Goal: Task Accomplishment & Management: Manage account settings

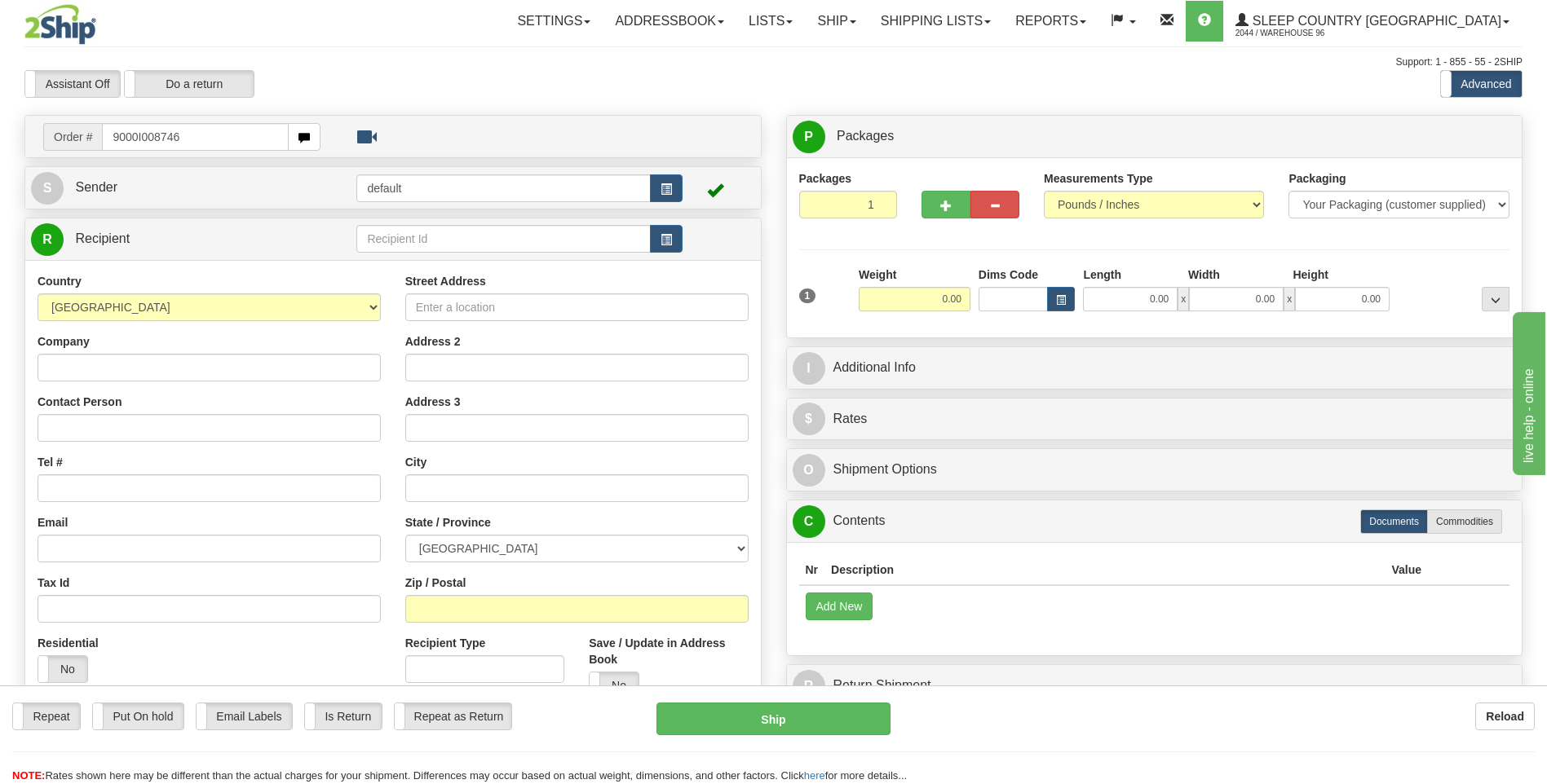
type input "9000I008746"
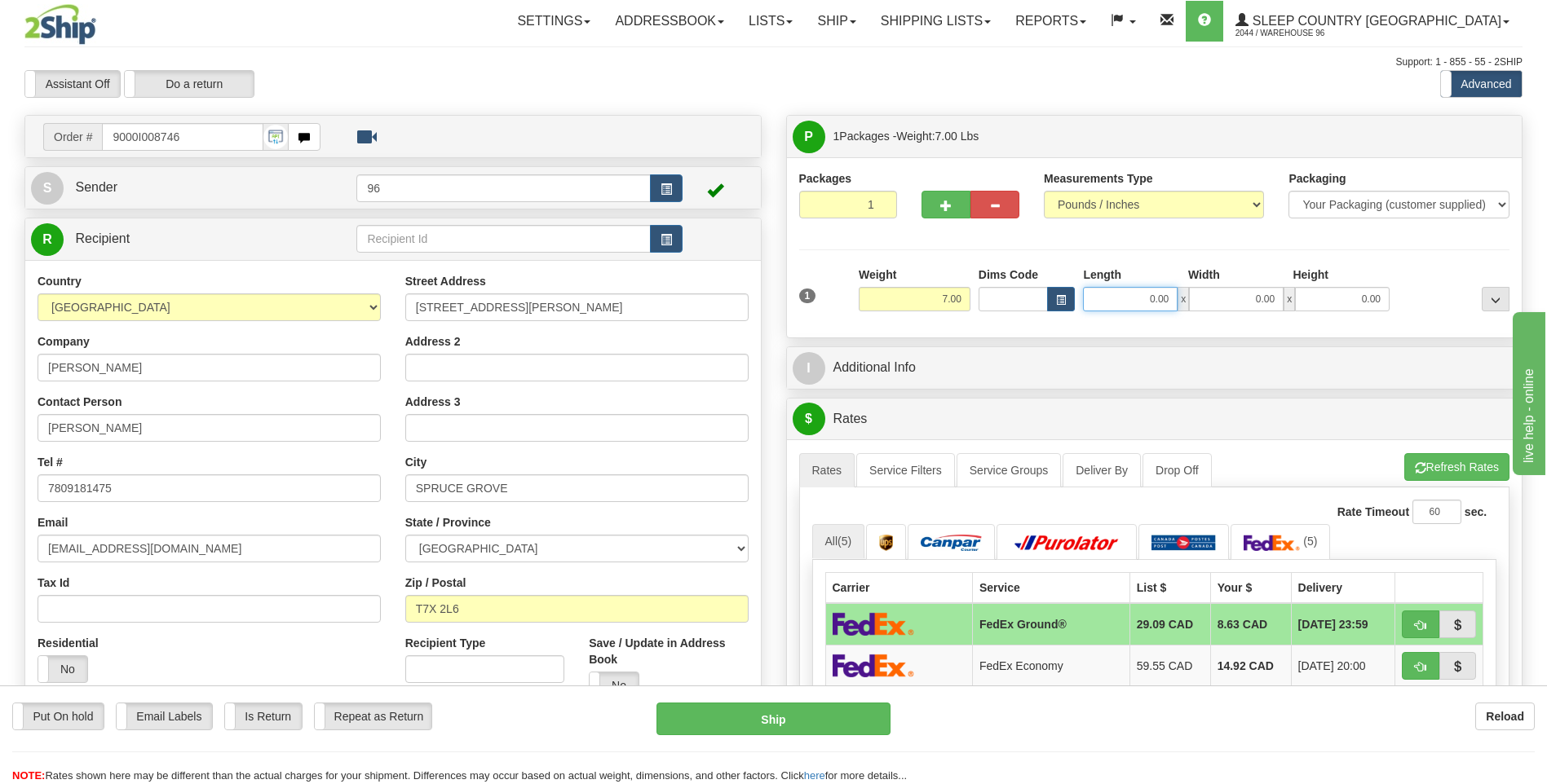
click at [1176, 302] on input "0.00" at bounding box center [1130, 299] width 95 height 24
type input "23.00"
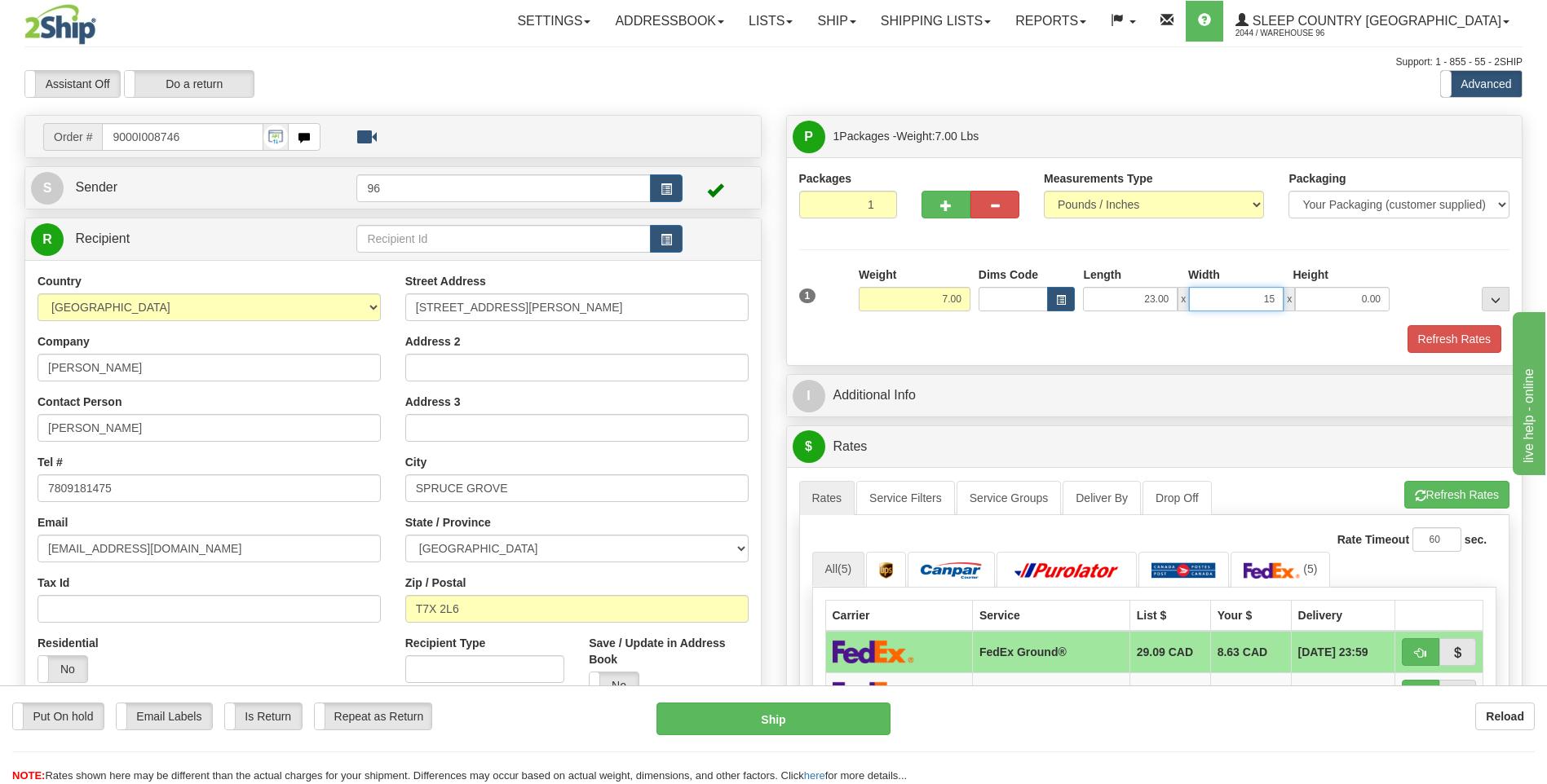
type input "15.00"
type input "11.00"
click at [1448, 336] on button "Refresh Rates" at bounding box center [1455, 339] width 94 height 28
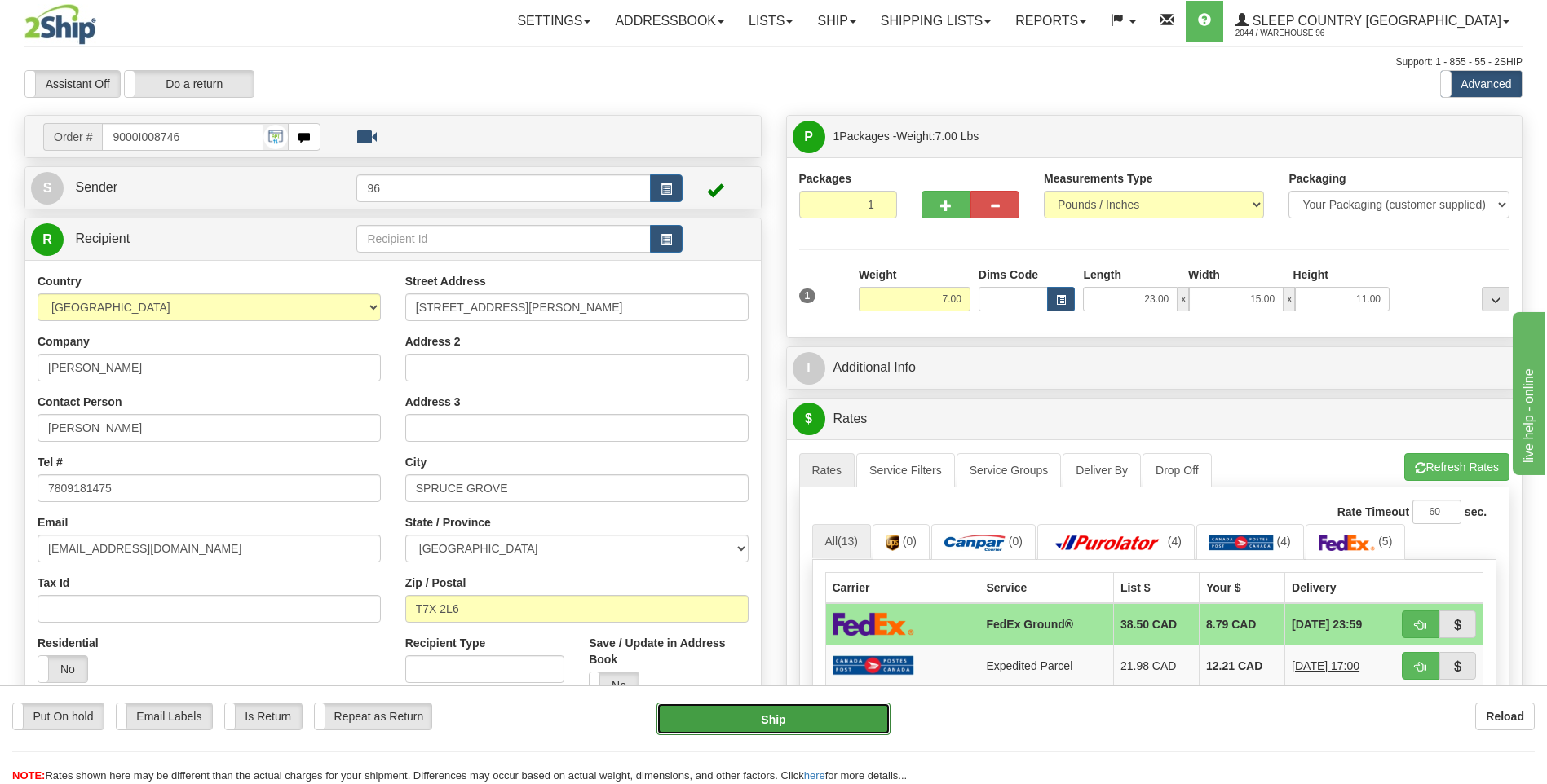
click at [809, 720] on button "Ship" at bounding box center [774, 719] width 233 height 33
type input "92"
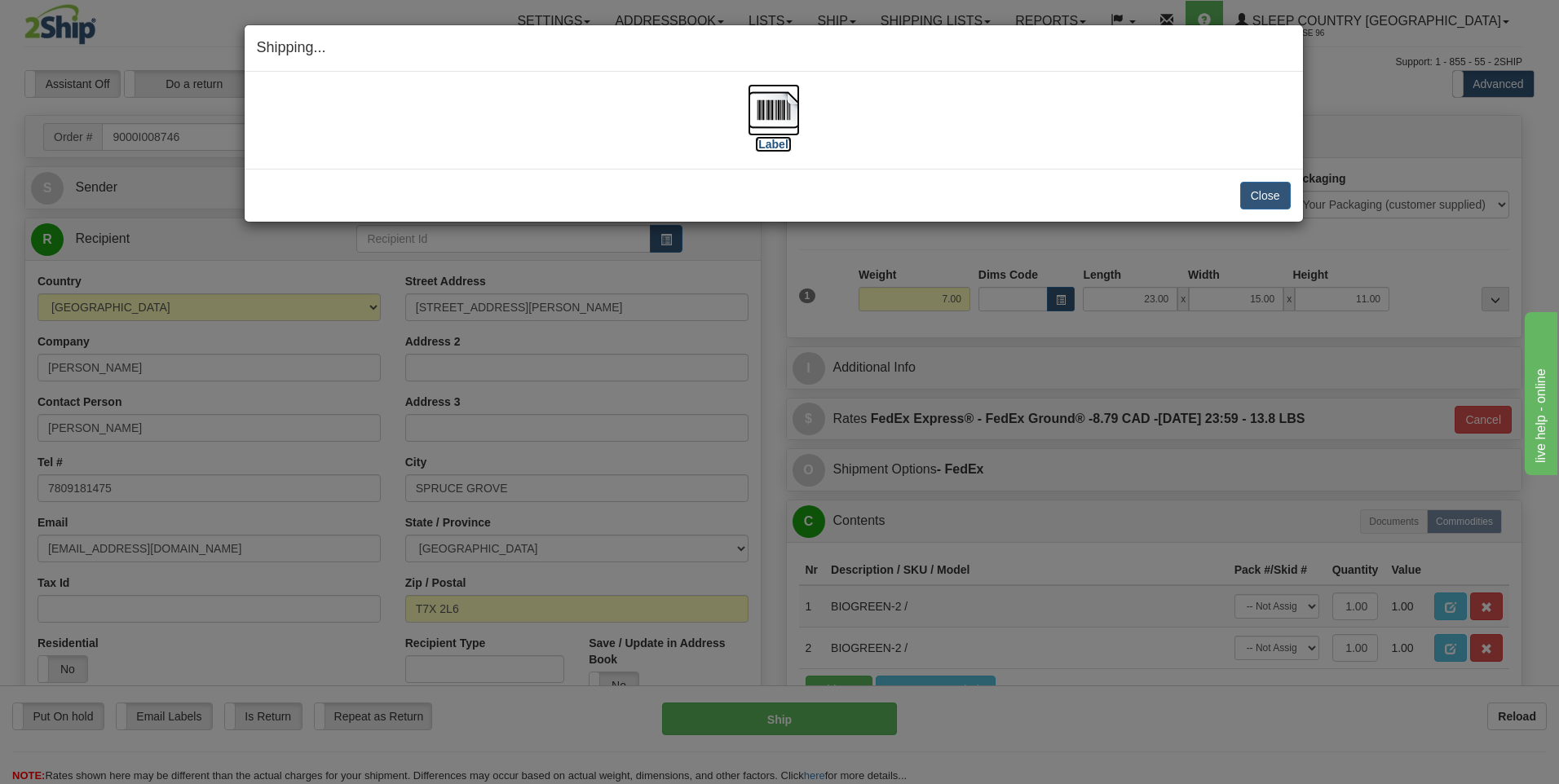
click at [771, 116] on img at bounding box center [773, 110] width 52 height 52
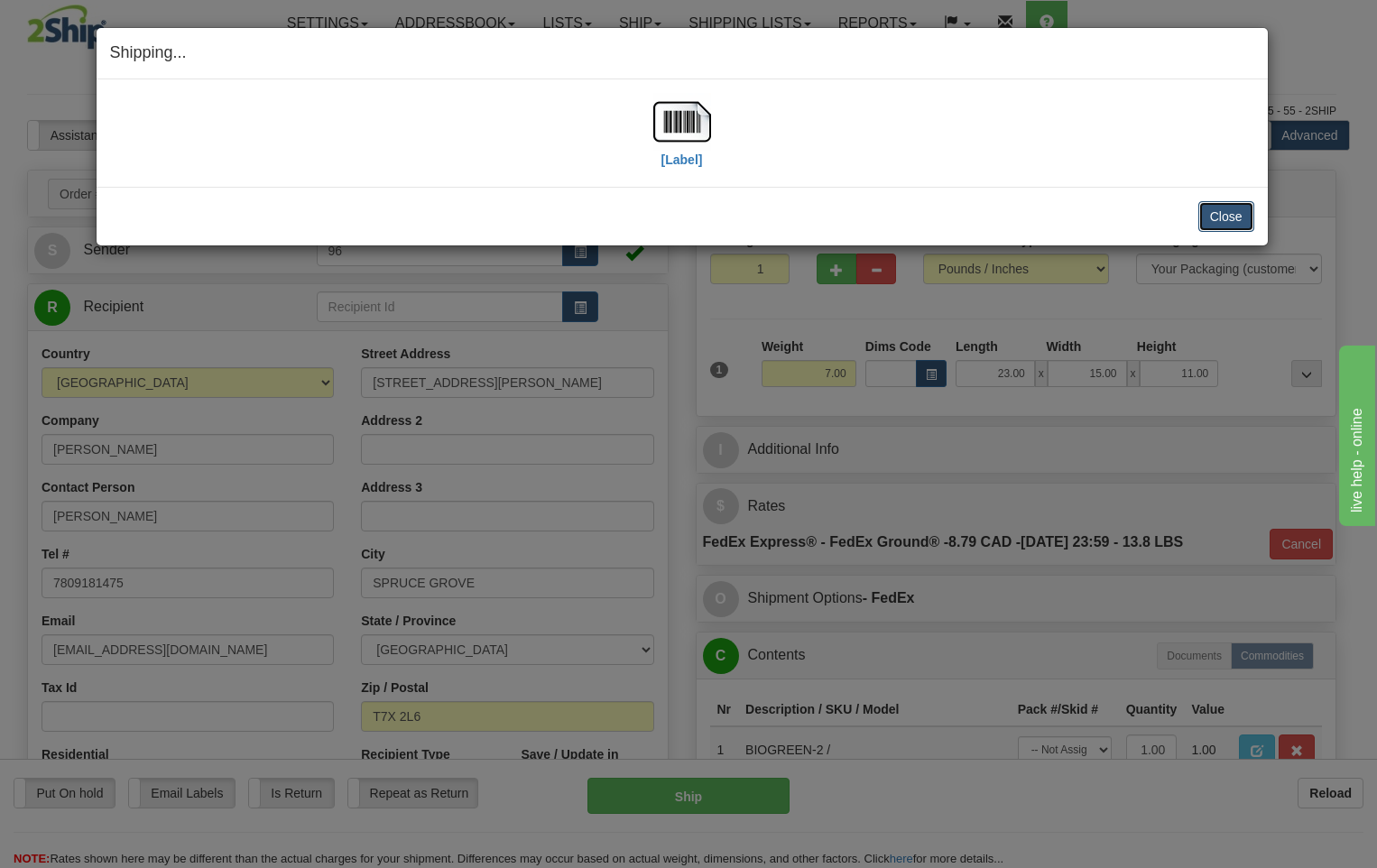
click at [1238, 208] on button "Close" at bounding box center [1227, 216] width 56 height 31
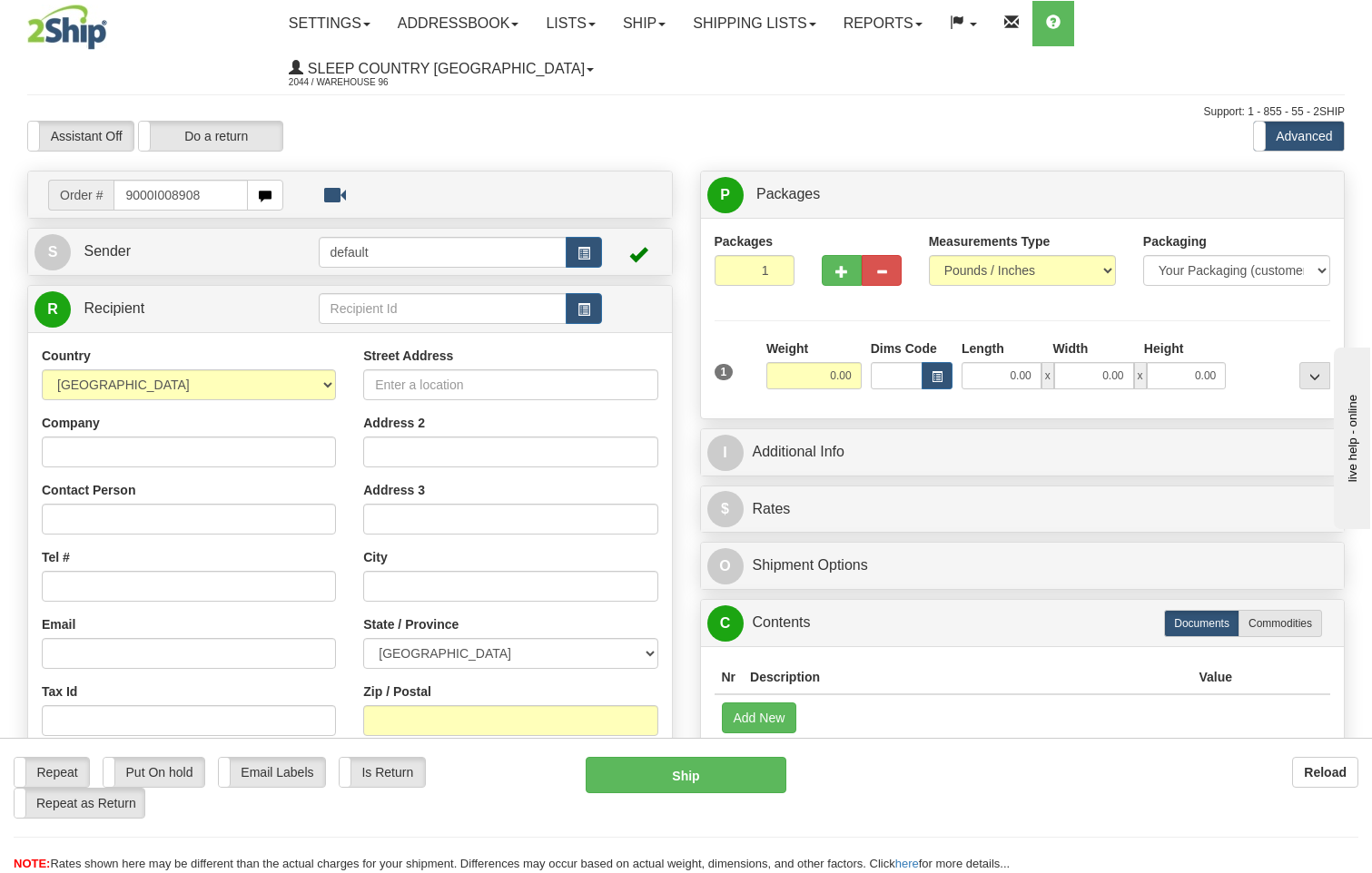
type input "9000I008908"
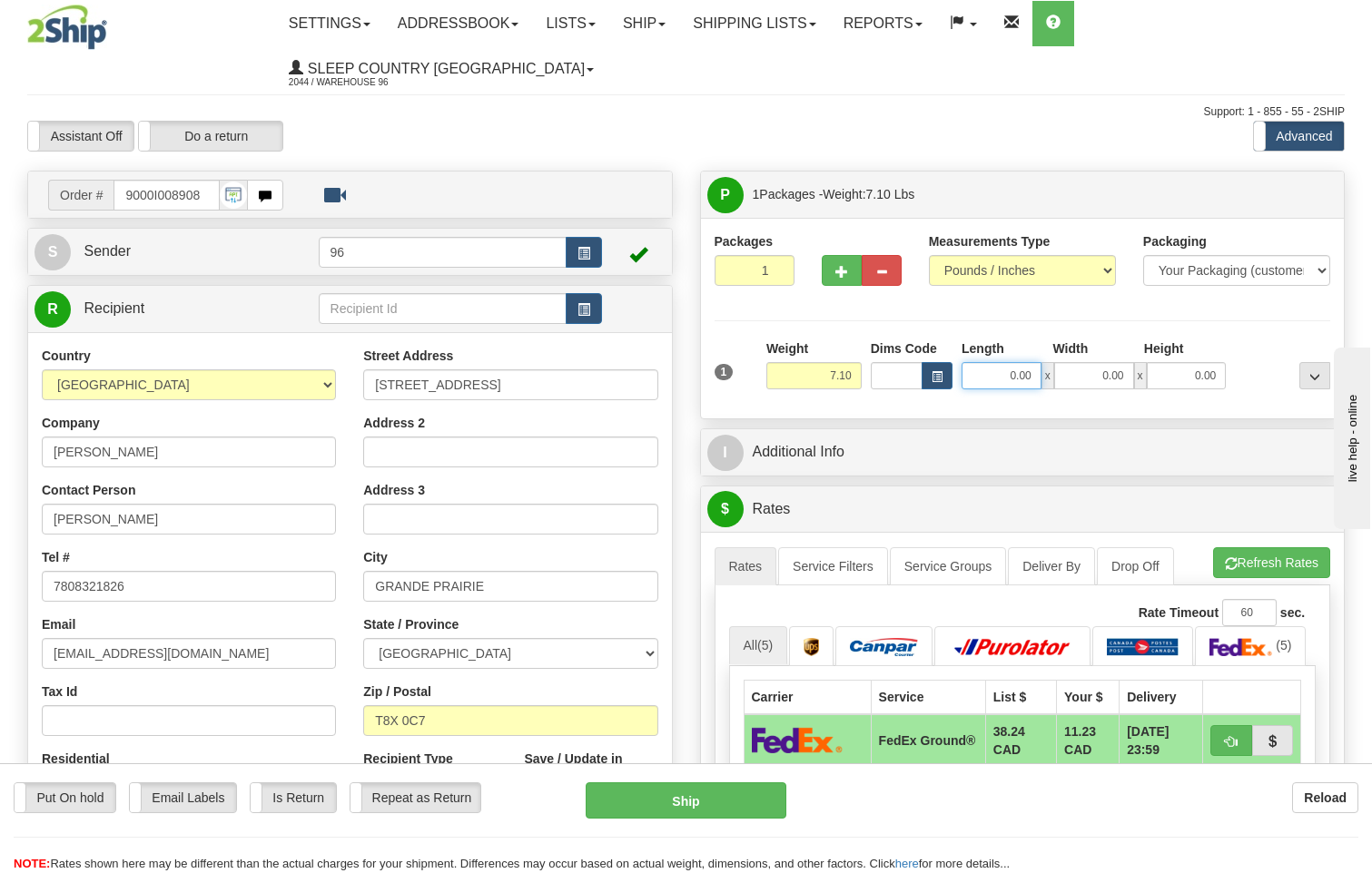
click at [1034, 362] on input "0.00" at bounding box center [1001, 375] width 80 height 27
type input "13.00"
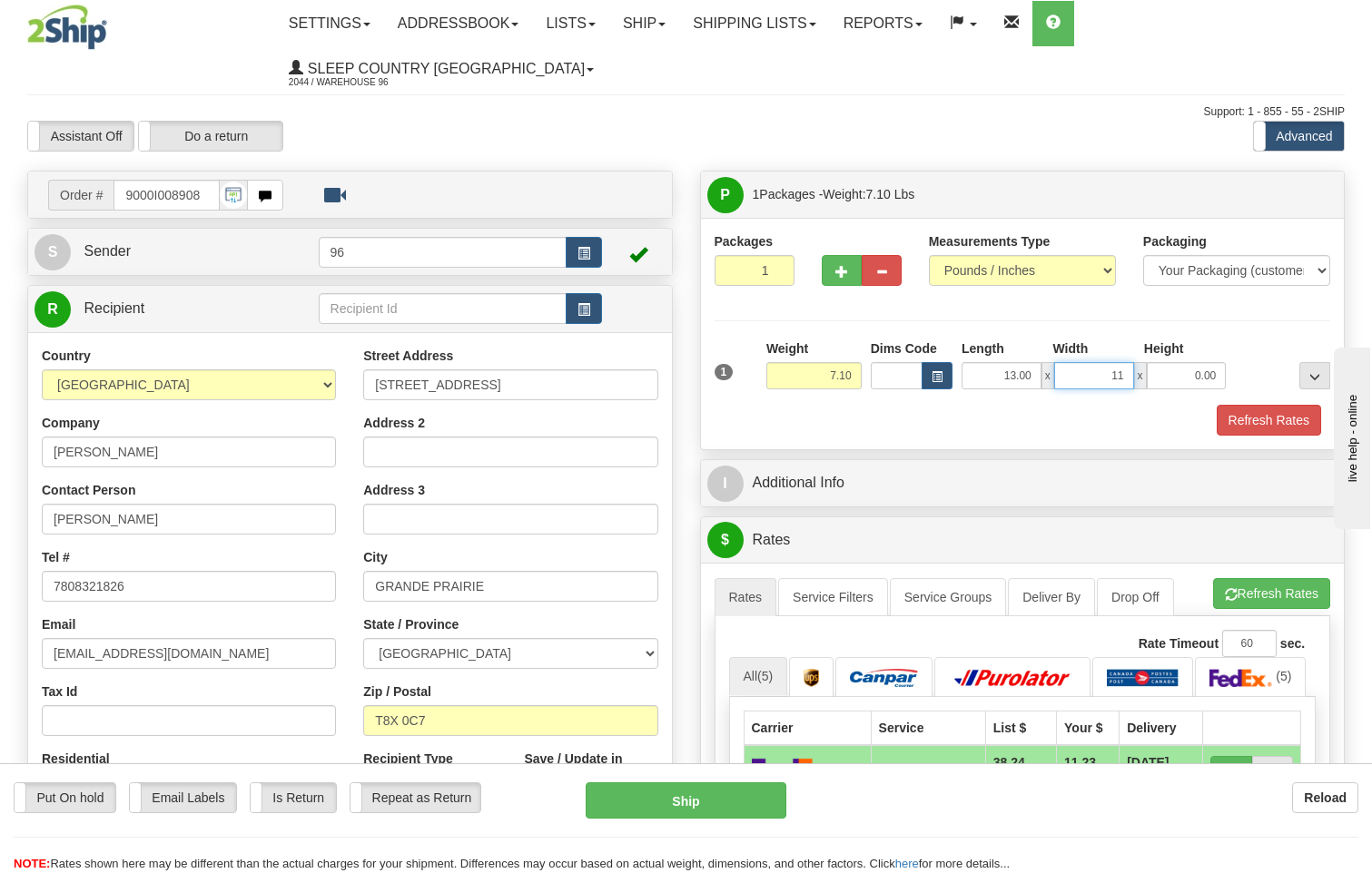
type input "11.00"
type input "4.00"
click at [1291, 405] on button "Refresh Rates" at bounding box center [1269, 420] width 105 height 31
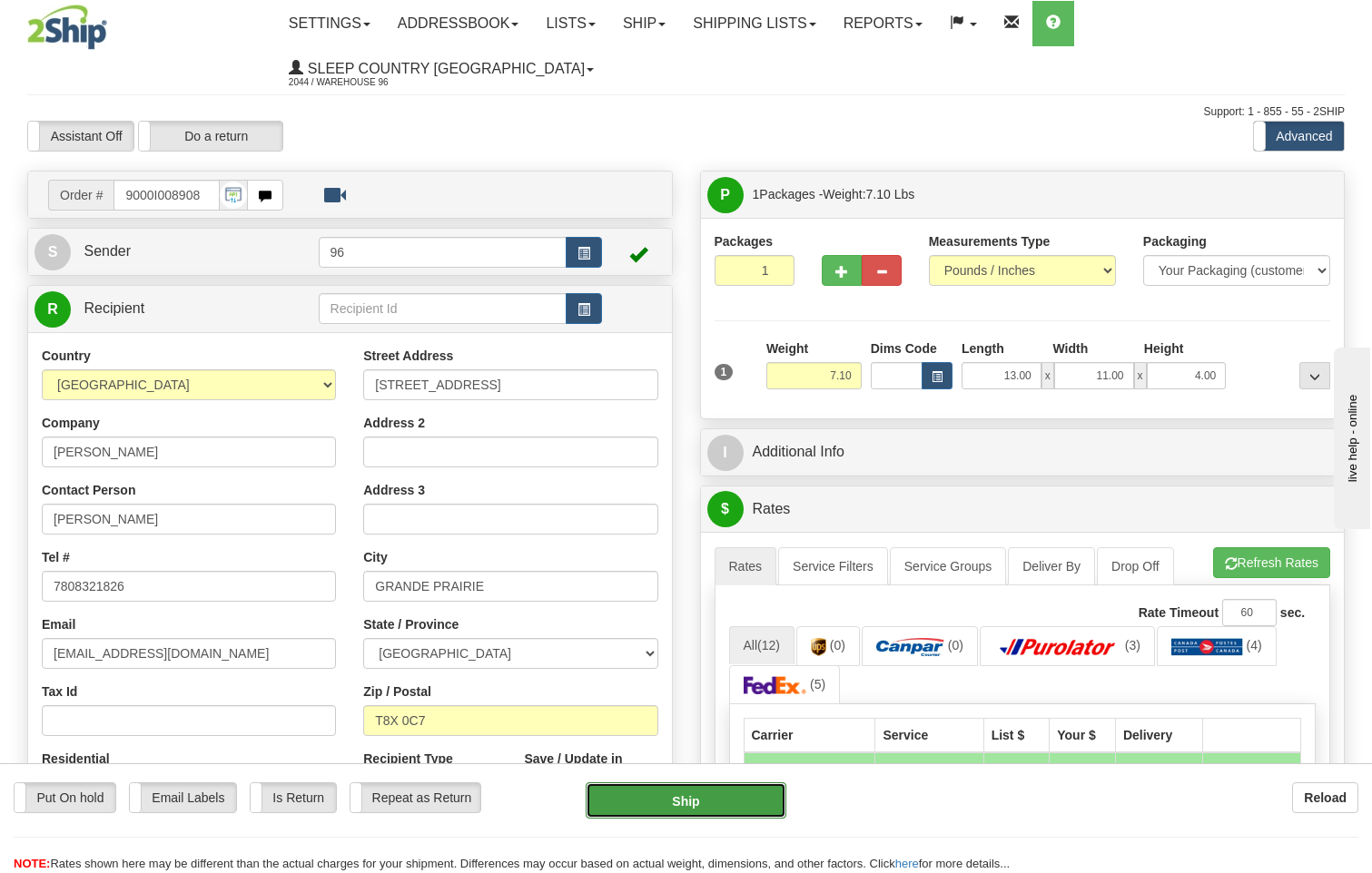
click at [718, 796] on button "Ship" at bounding box center [686, 800] width 202 height 36
type input "92"
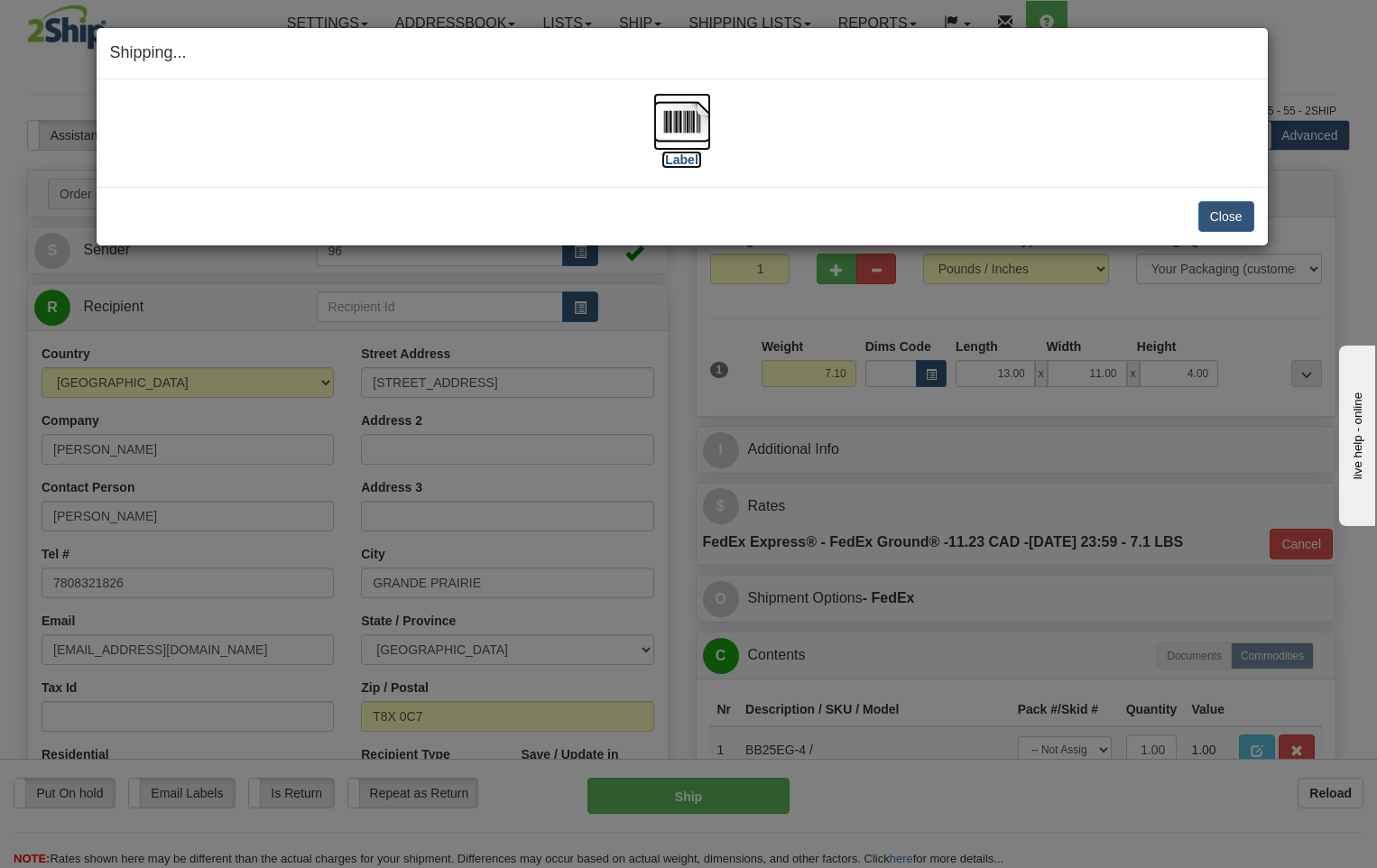
click at [691, 124] on img at bounding box center [682, 122] width 58 height 58
click at [1241, 222] on button "Close" at bounding box center [1227, 216] width 56 height 31
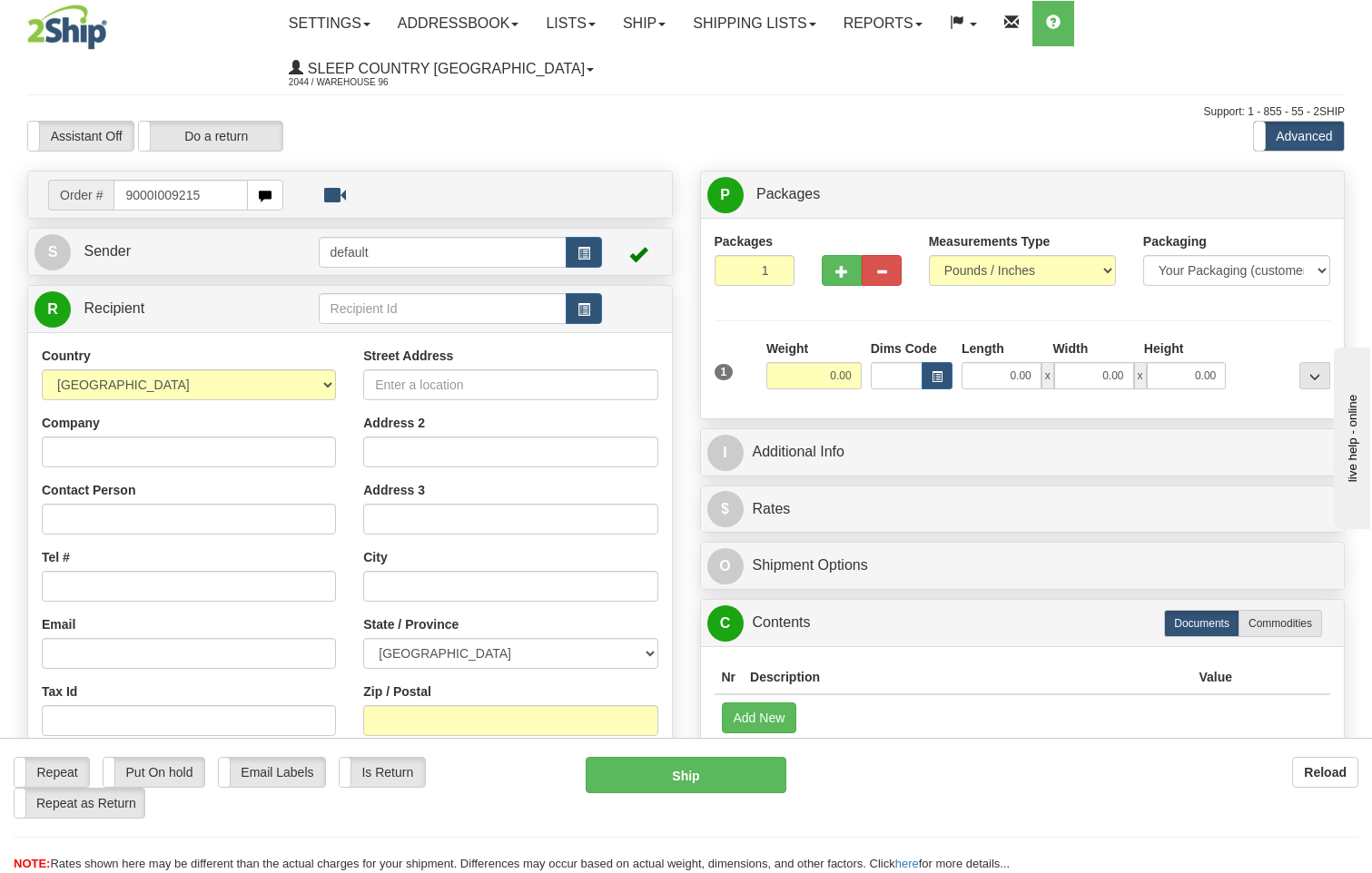
type input "9000I009215"
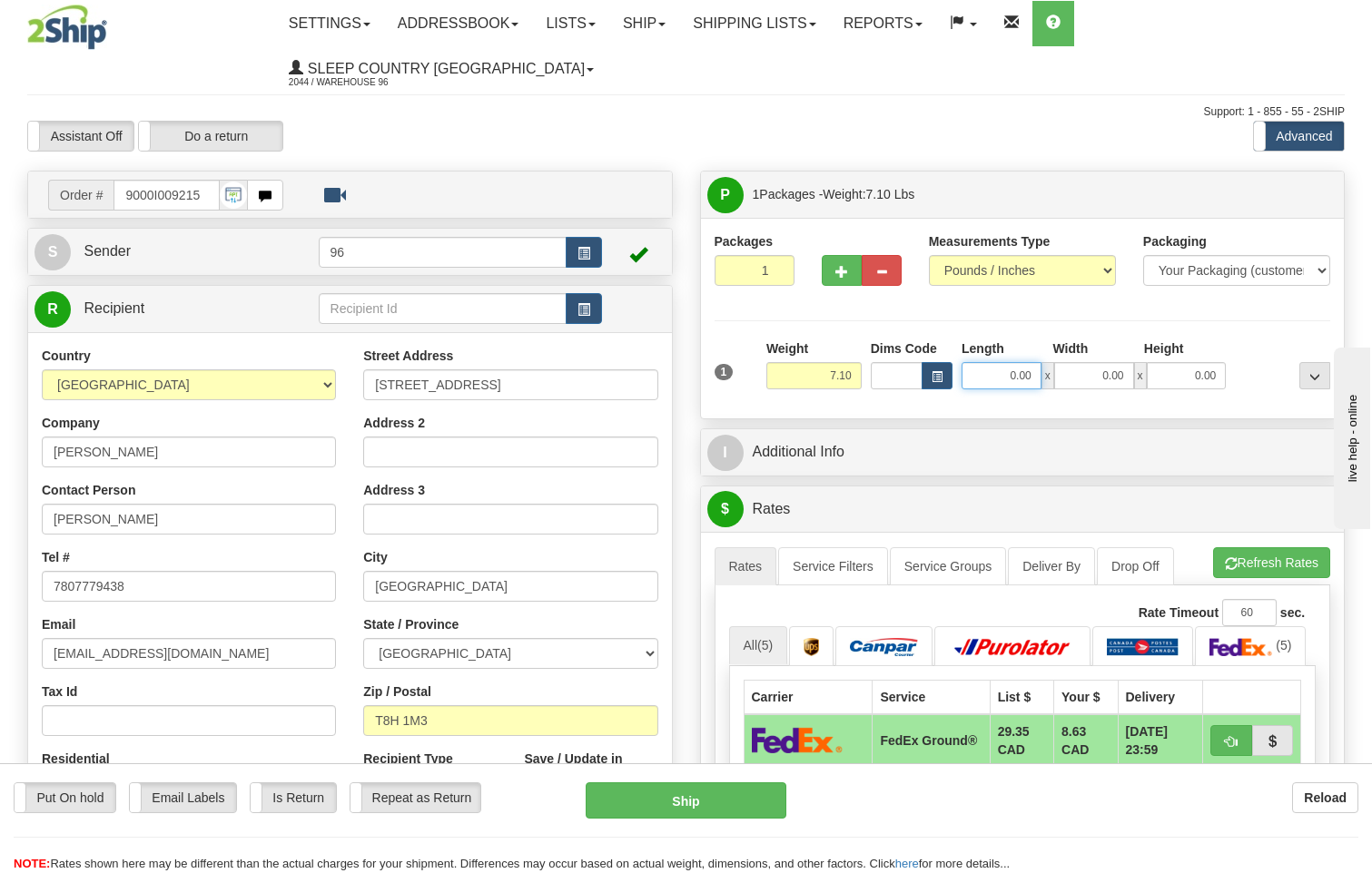
click at [1034, 362] on input "0.00" at bounding box center [1001, 375] width 80 height 27
type input "13.00"
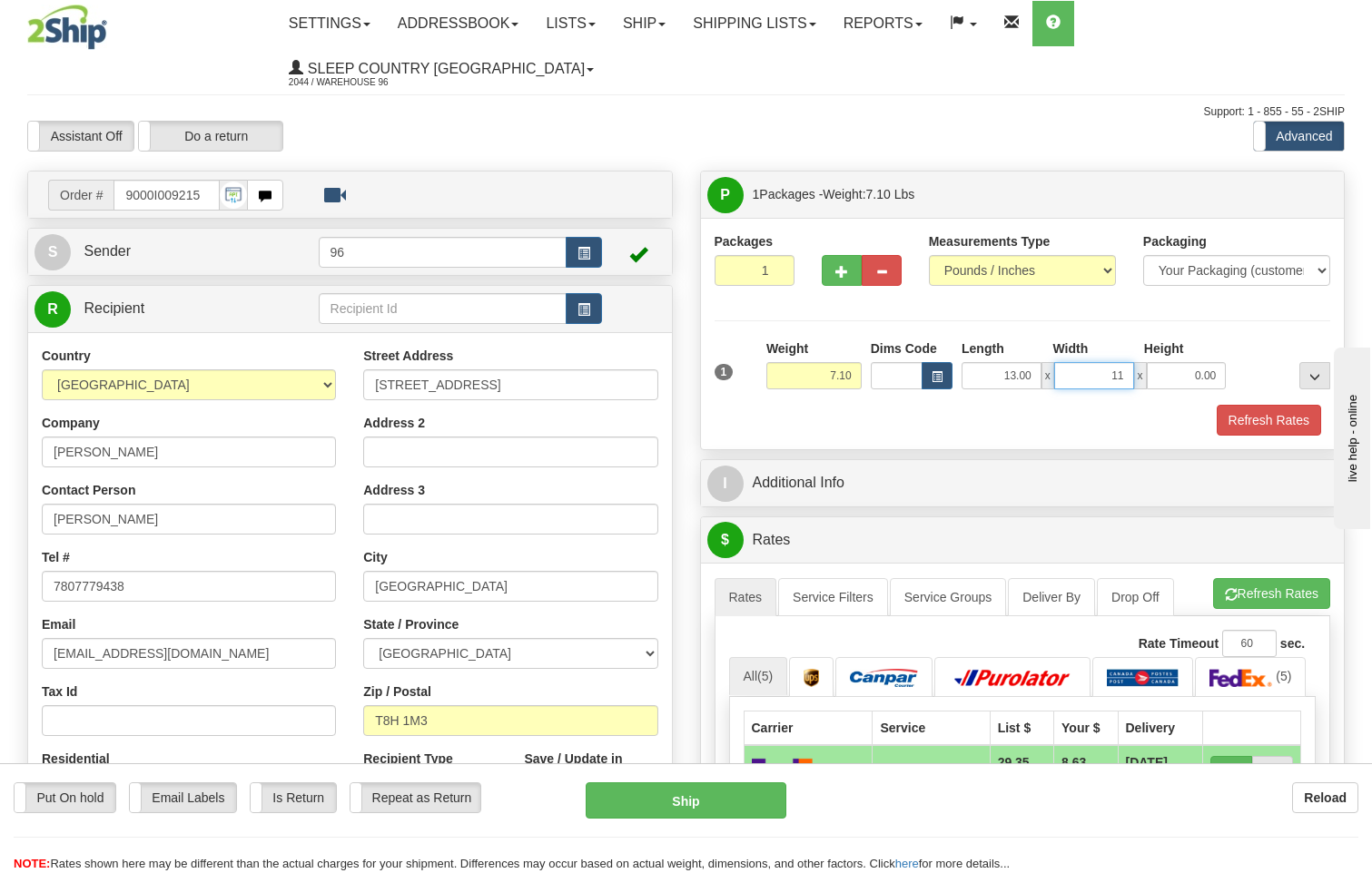
type input "11.00"
type input "4.00"
click at [1282, 405] on button "Refresh Rates" at bounding box center [1269, 420] width 105 height 31
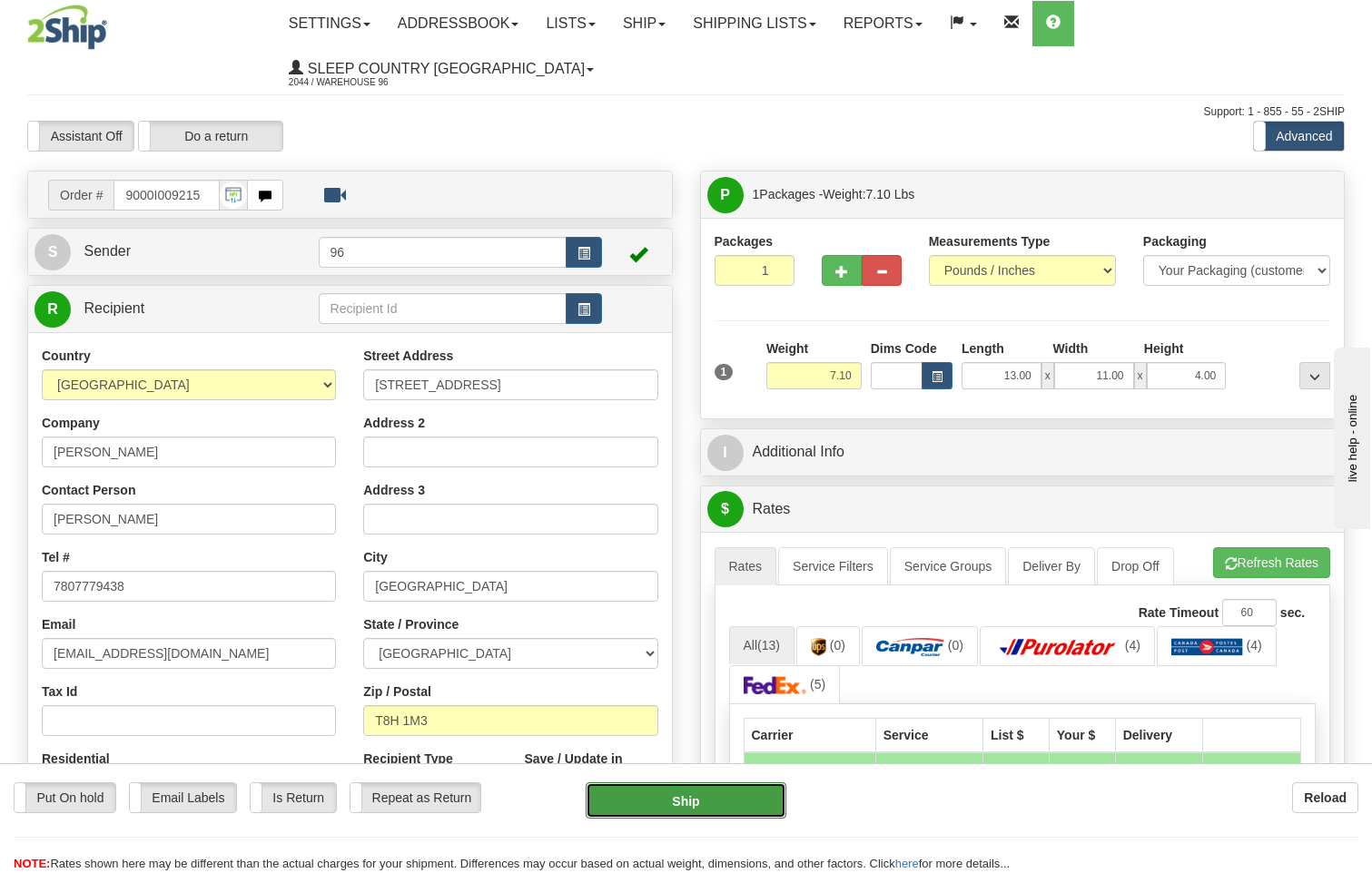
click at [677, 797] on button "Ship" at bounding box center [686, 800] width 202 height 36
type input "DOM.EP"
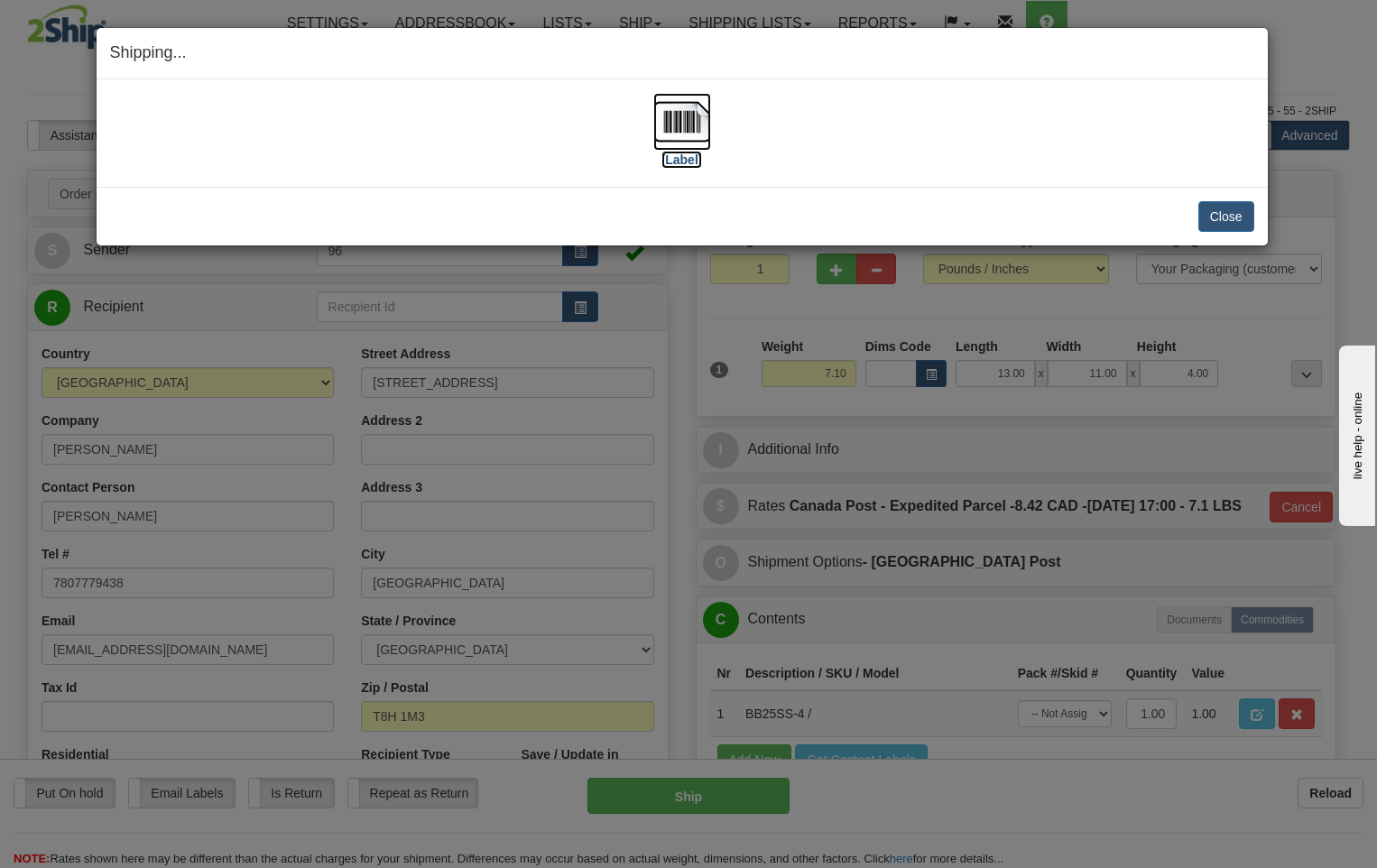
click at [693, 123] on img at bounding box center [682, 122] width 58 height 58
click at [1230, 214] on button "Close" at bounding box center [1227, 216] width 56 height 31
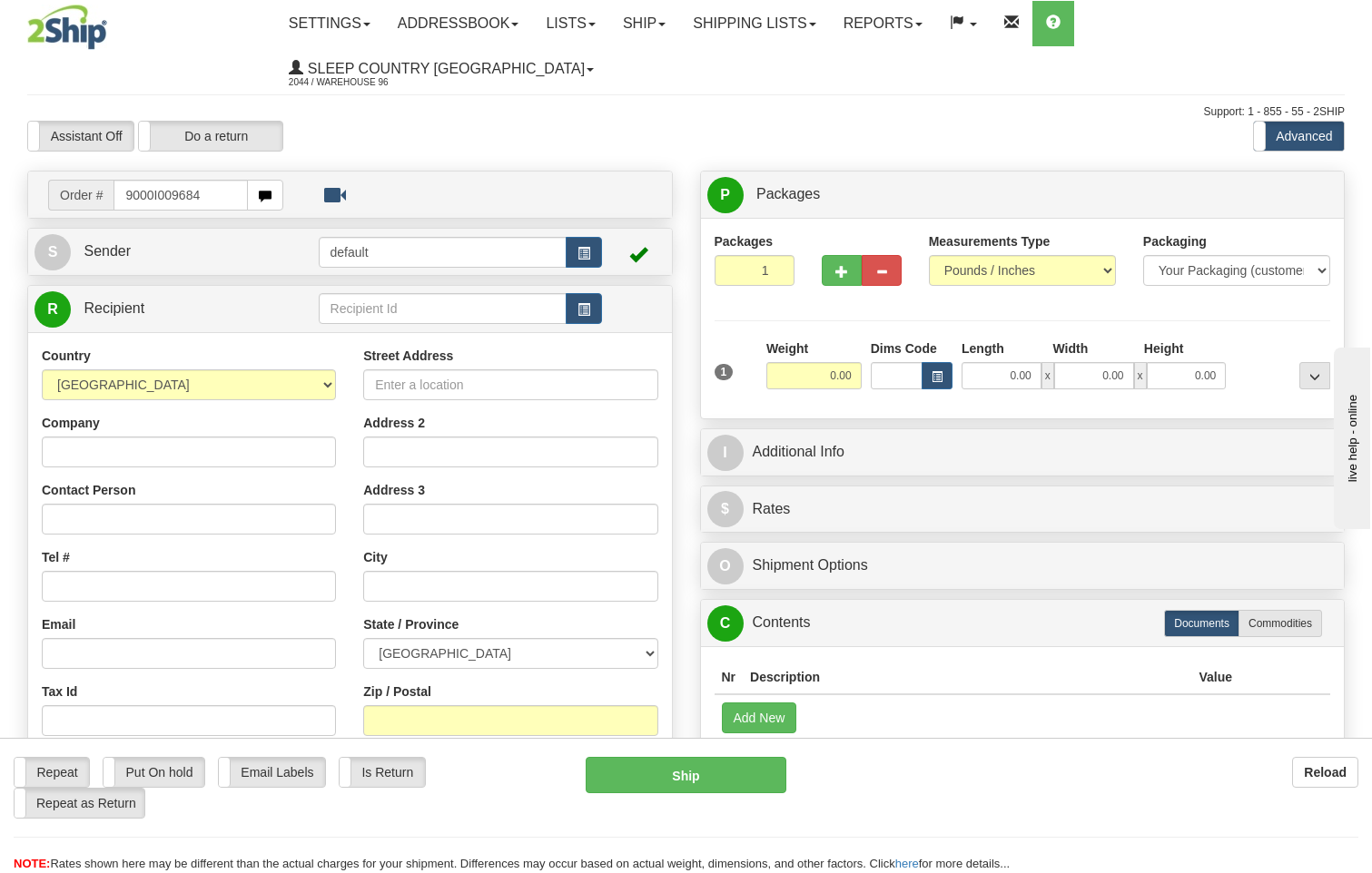
type input "9000I009684"
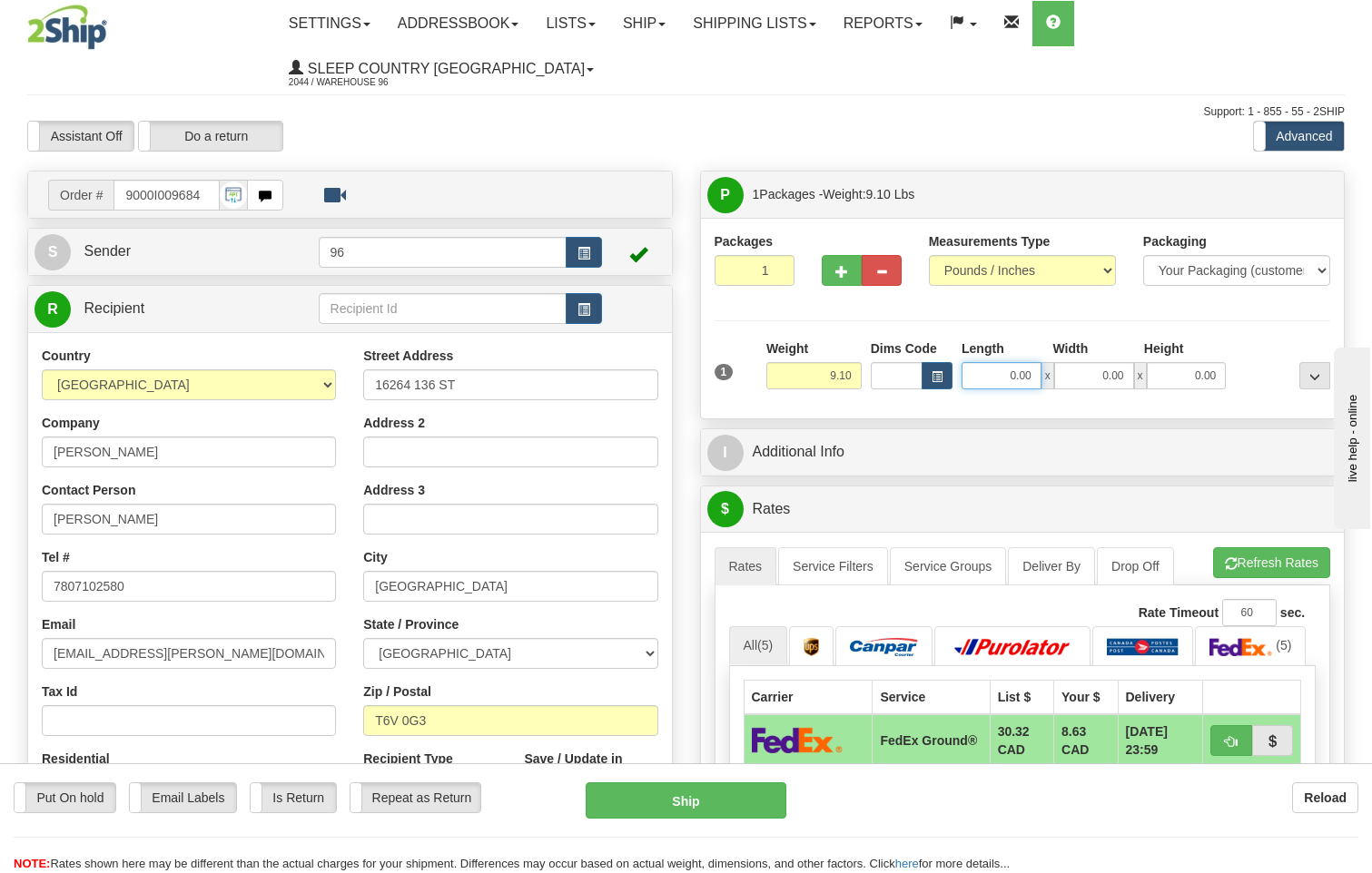
click at [1035, 362] on input "0.00" at bounding box center [1001, 375] width 80 height 27
type input "30.00"
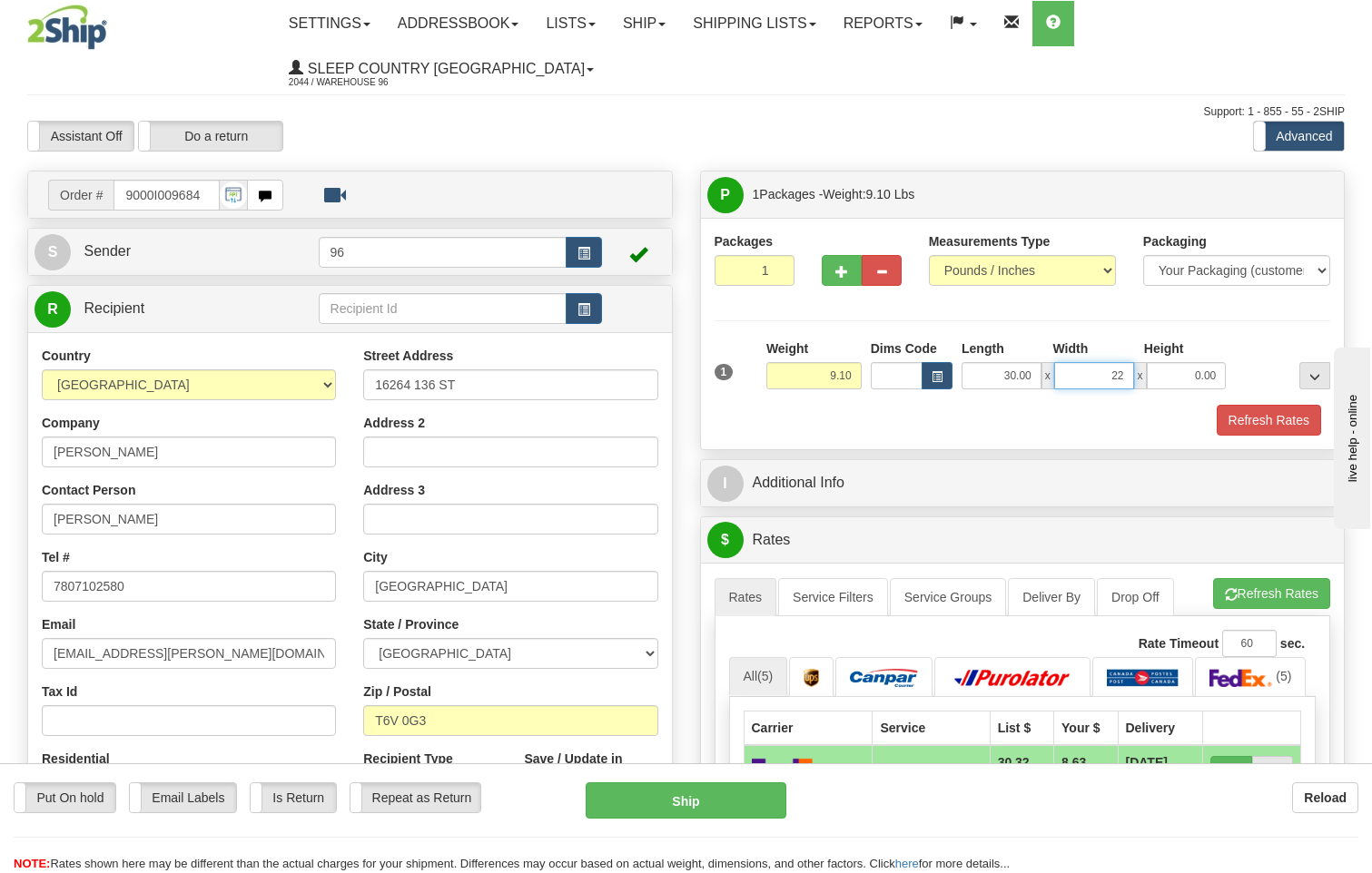
type input "22.00"
type input "8.00"
click at [1280, 405] on button "Refresh Rates" at bounding box center [1269, 420] width 105 height 31
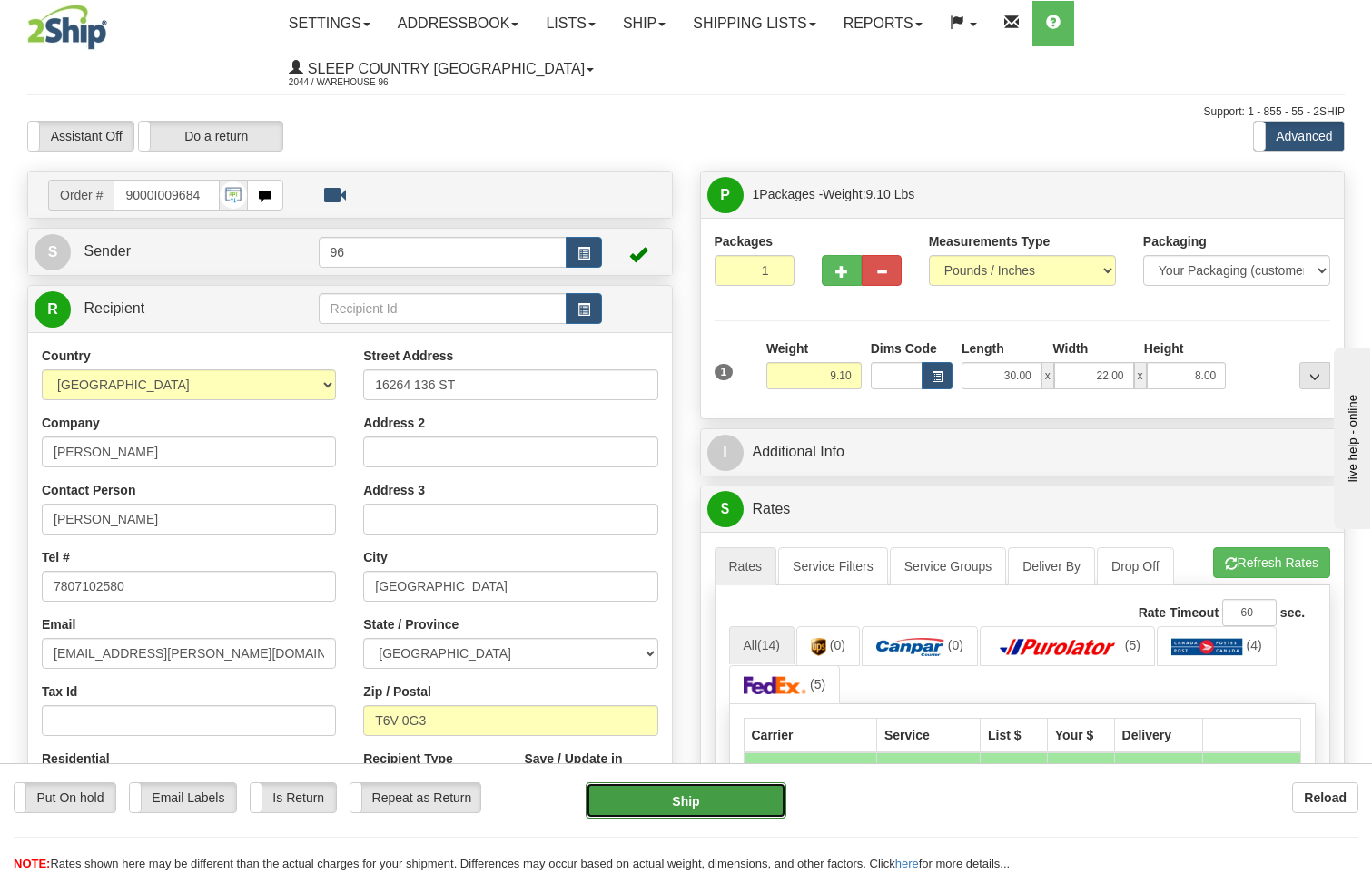
click at [681, 799] on button "Ship" at bounding box center [686, 800] width 202 height 36
type input "92"
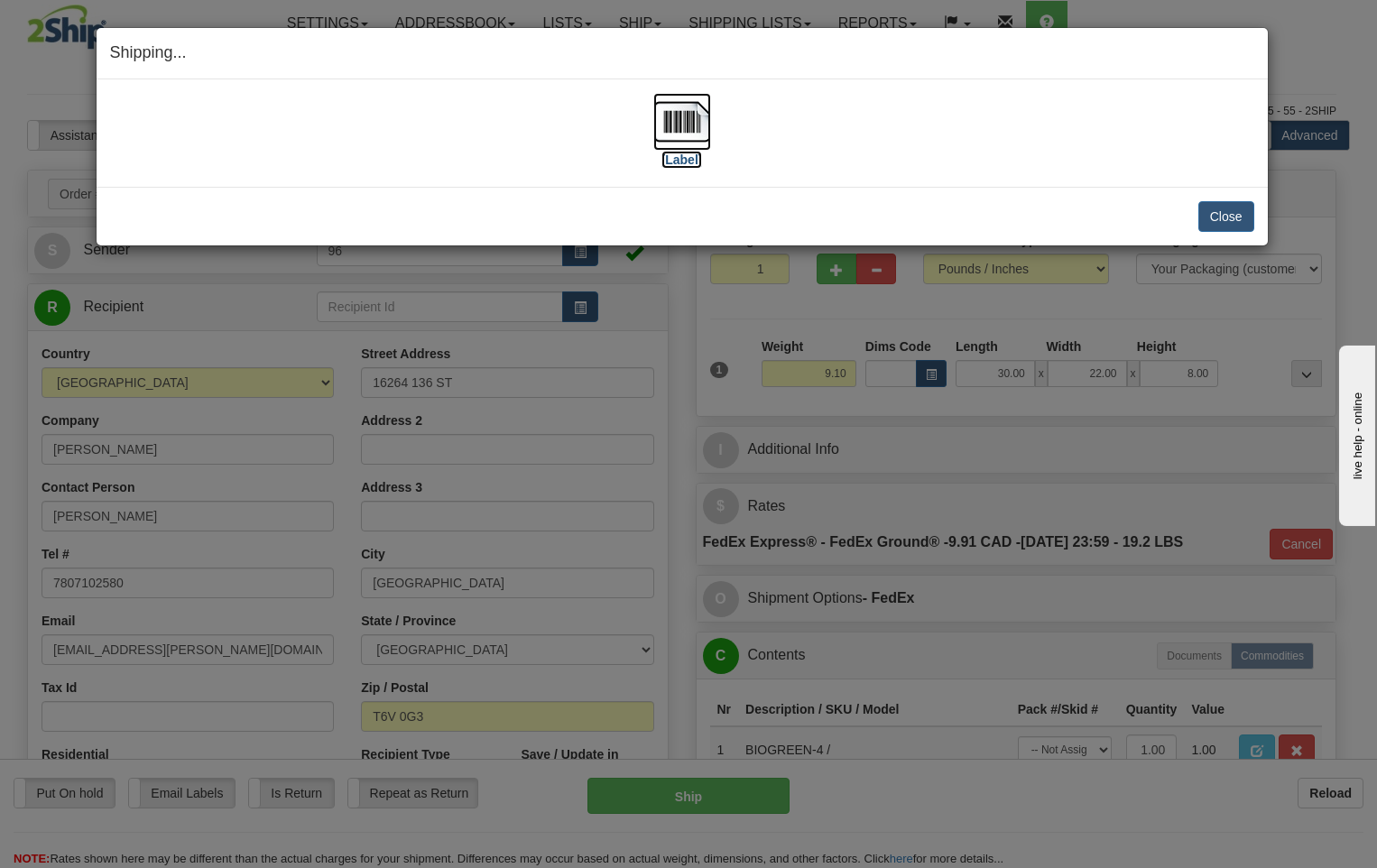
click at [682, 133] on img at bounding box center [682, 122] width 58 height 58
click at [1223, 219] on button "Close" at bounding box center [1227, 216] width 56 height 31
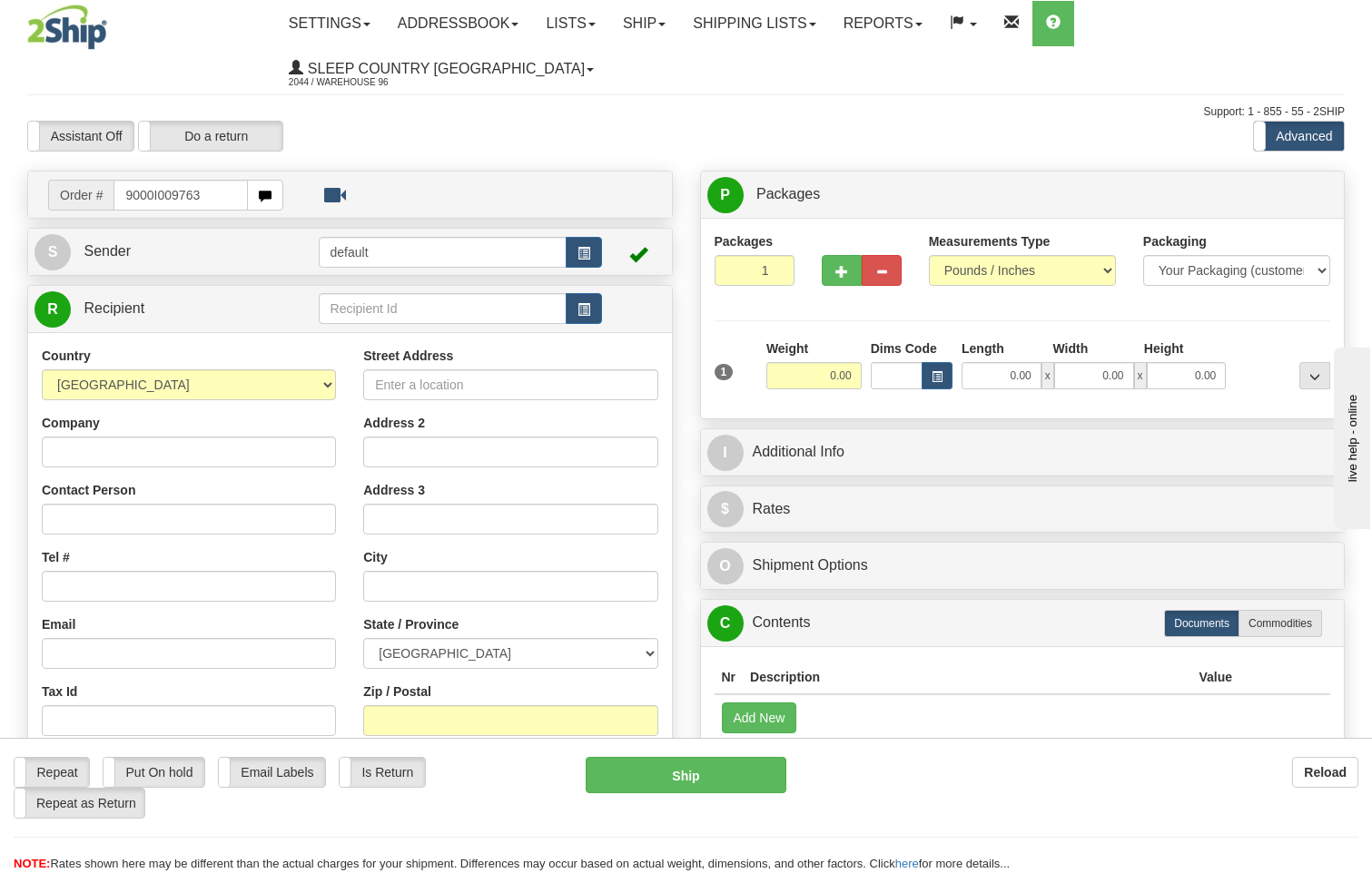
type input "9000I009763"
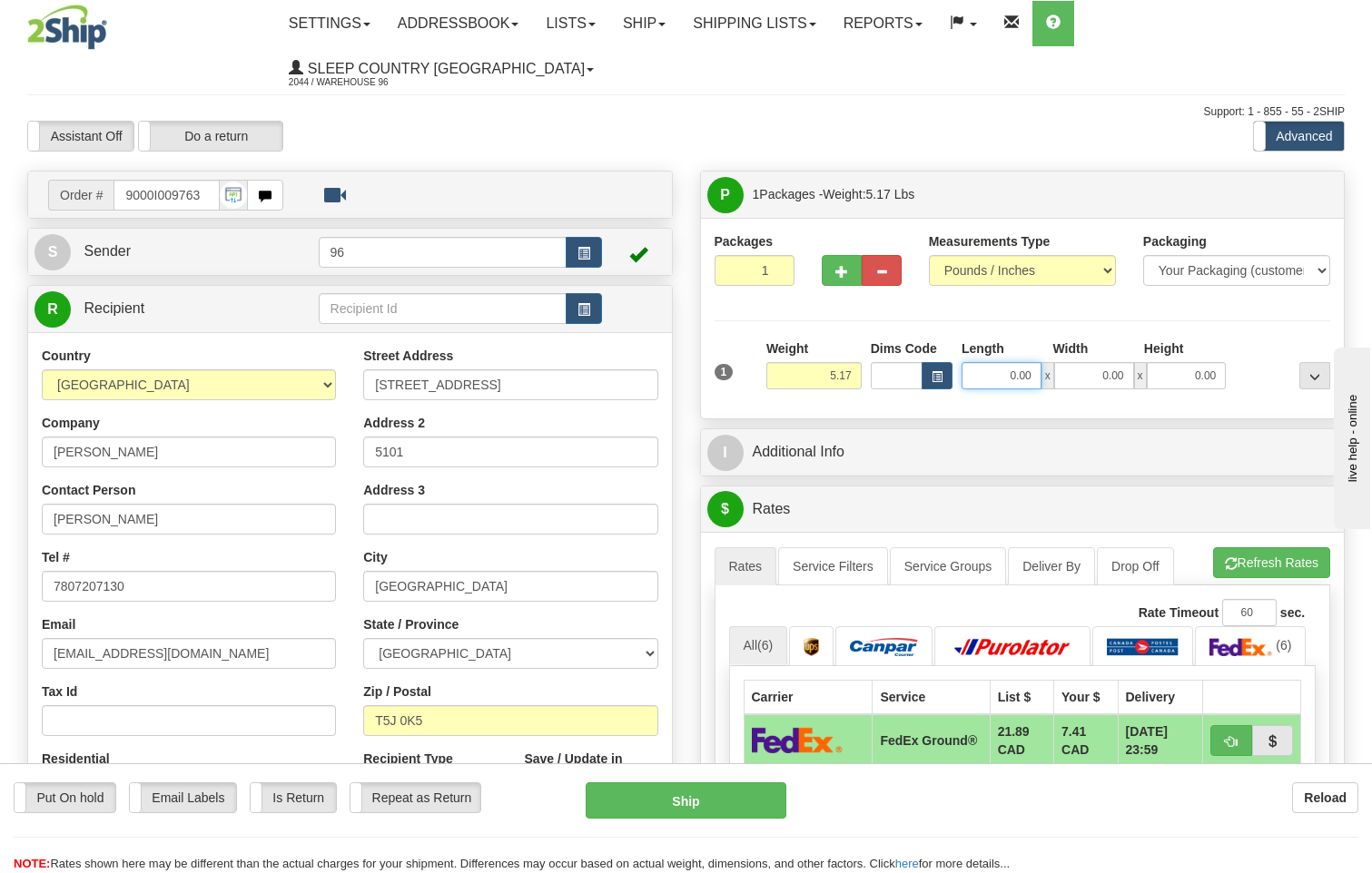
click at [1034, 362] on input "0.00" at bounding box center [1001, 375] width 80 height 27
type input "19.00"
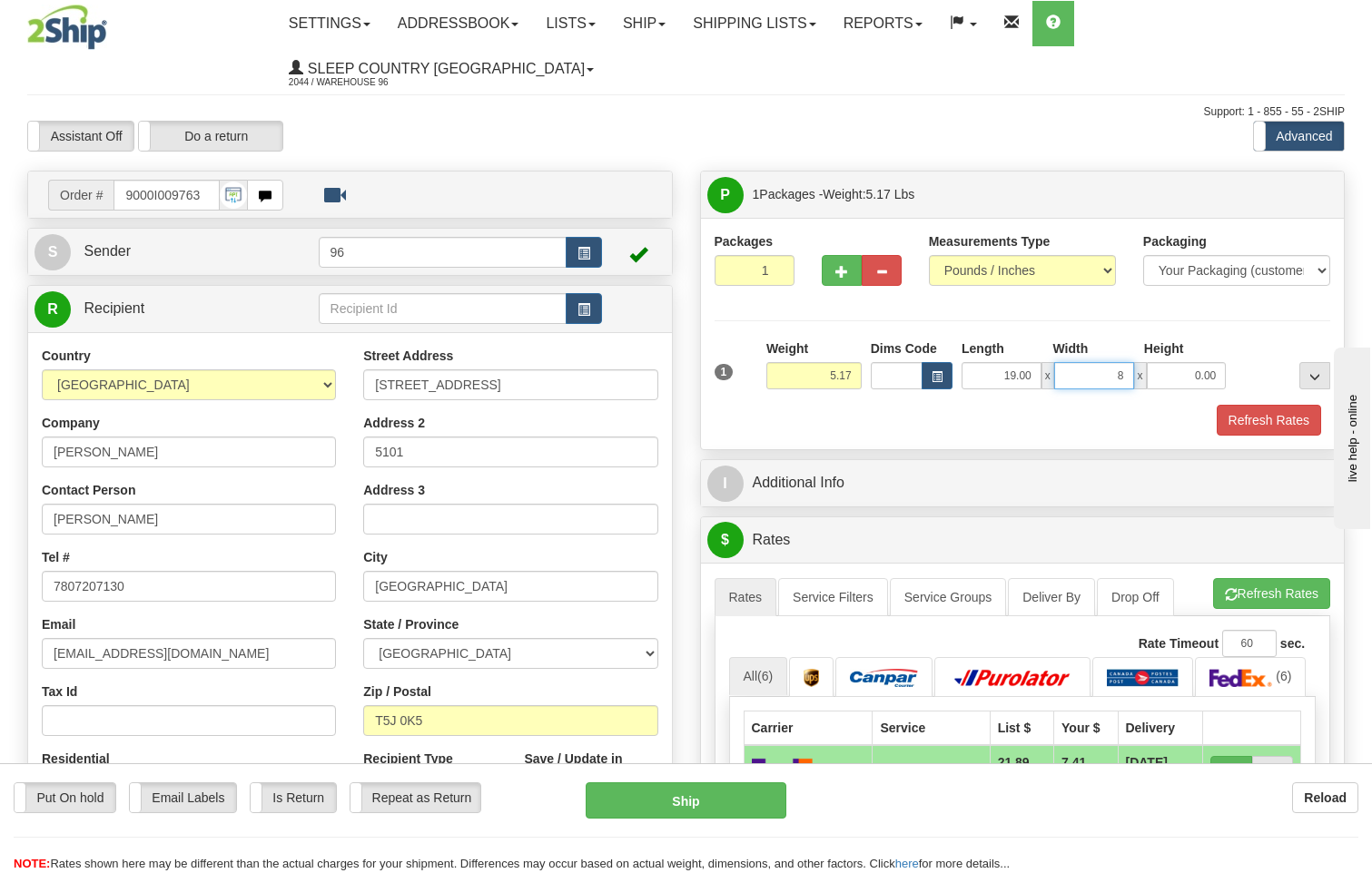
type input "8.00"
click at [1252, 405] on button "Refresh Rates" at bounding box center [1269, 420] width 105 height 31
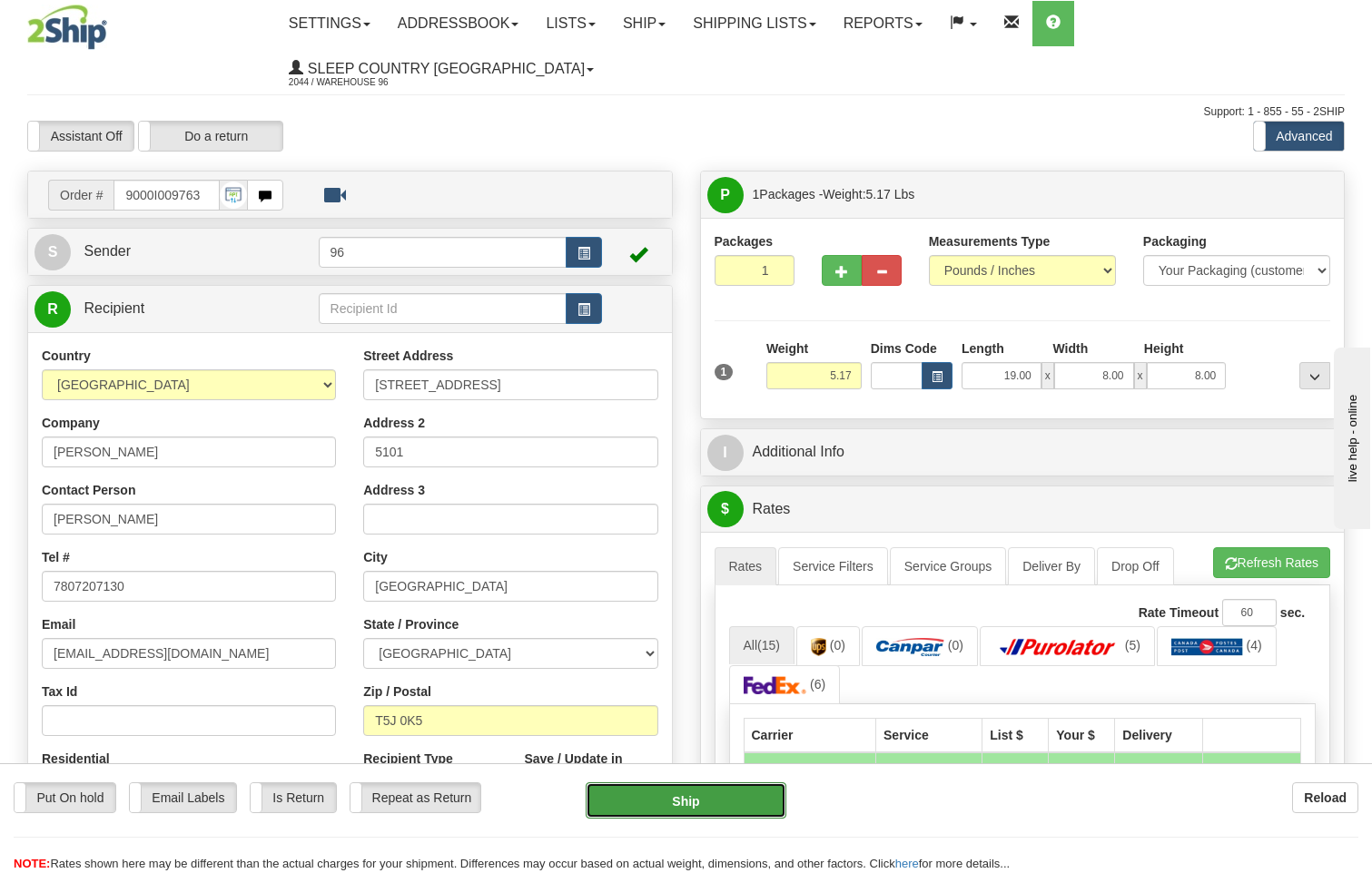
click at [648, 801] on button "Ship" at bounding box center [686, 800] width 202 height 36
type input "92"
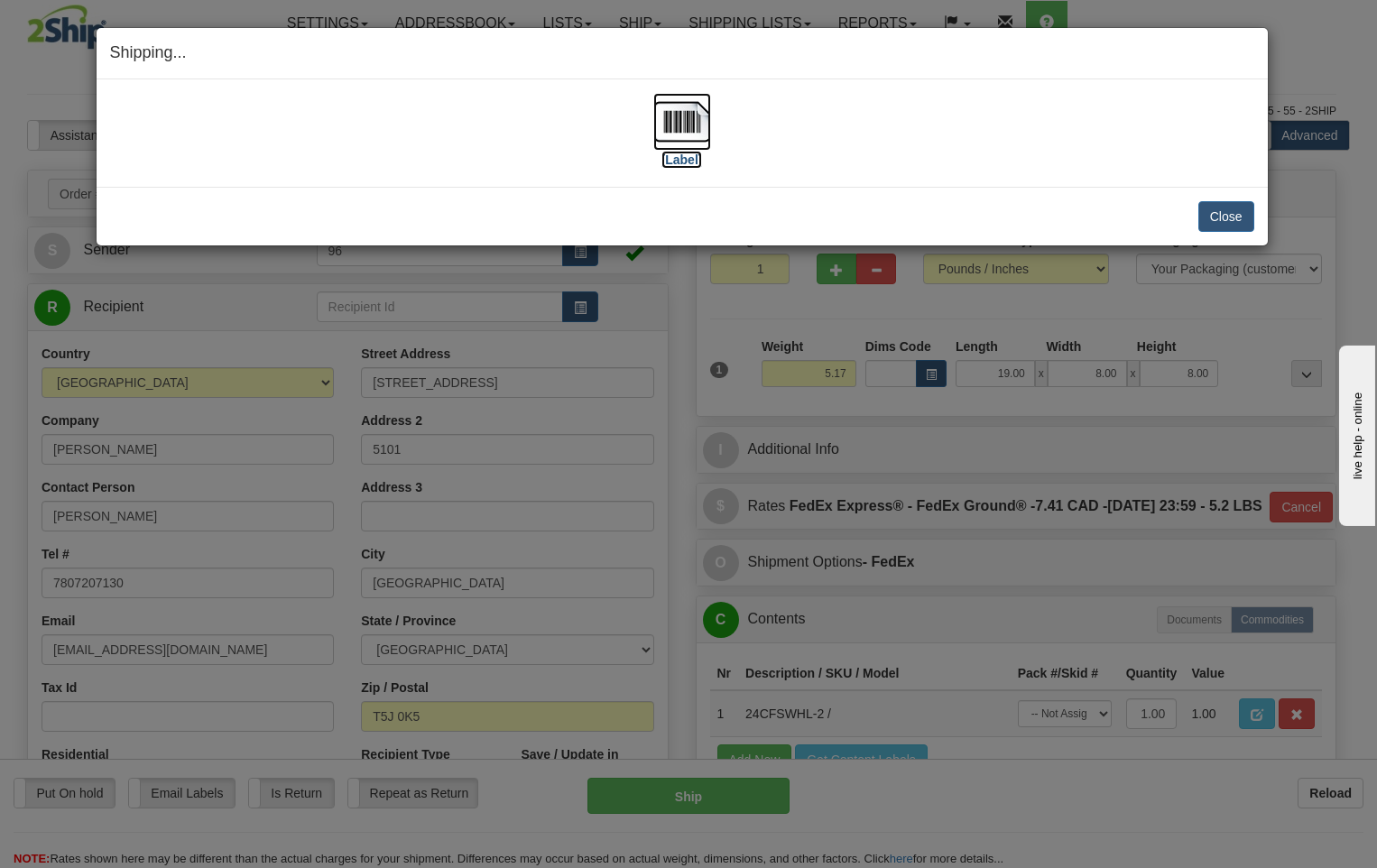
click at [682, 125] on img at bounding box center [682, 122] width 58 height 58
click at [1228, 220] on button "Close" at bounding box center [1227, 216] width 56 height 31
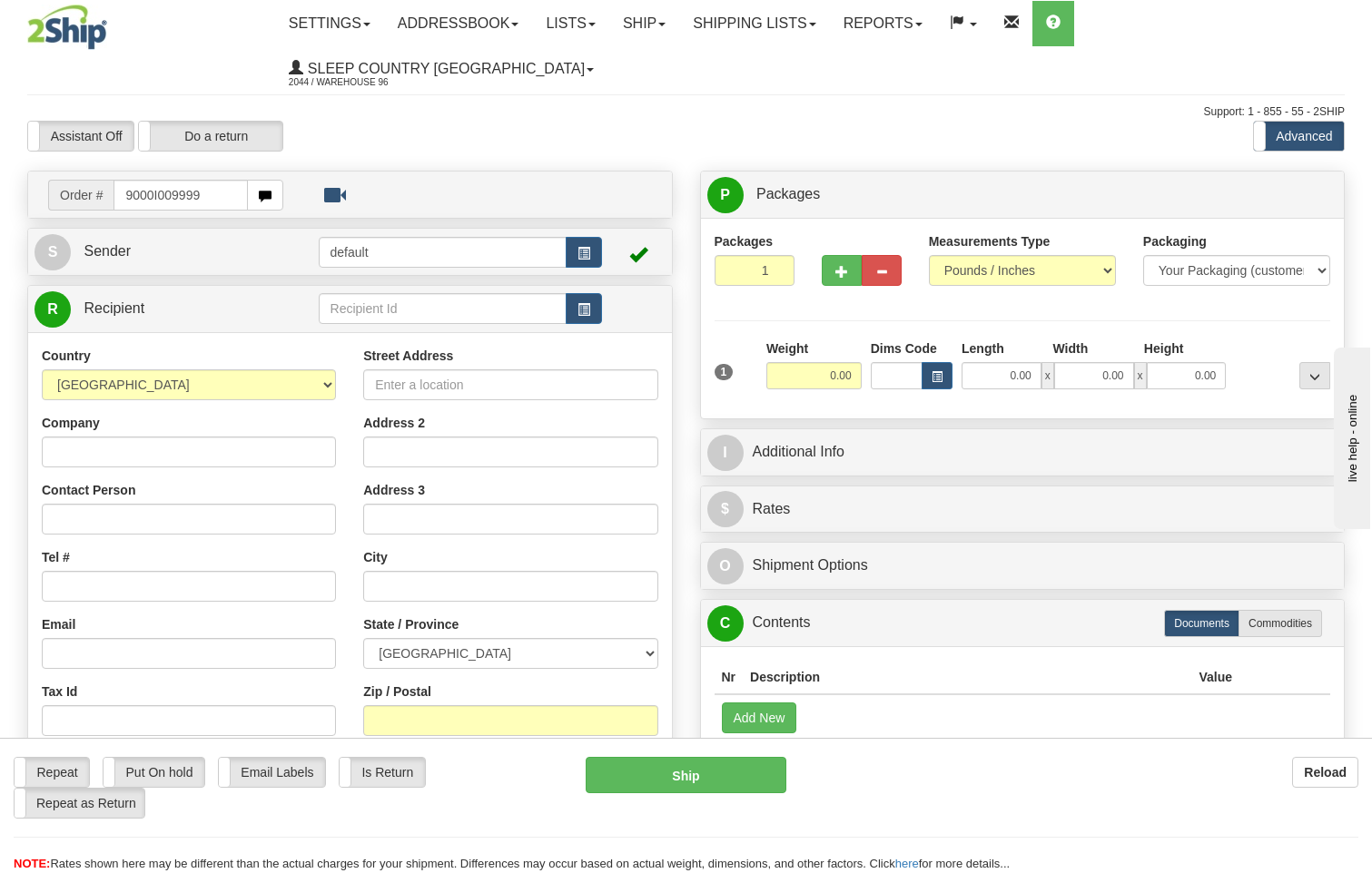
type input "9000I009999"
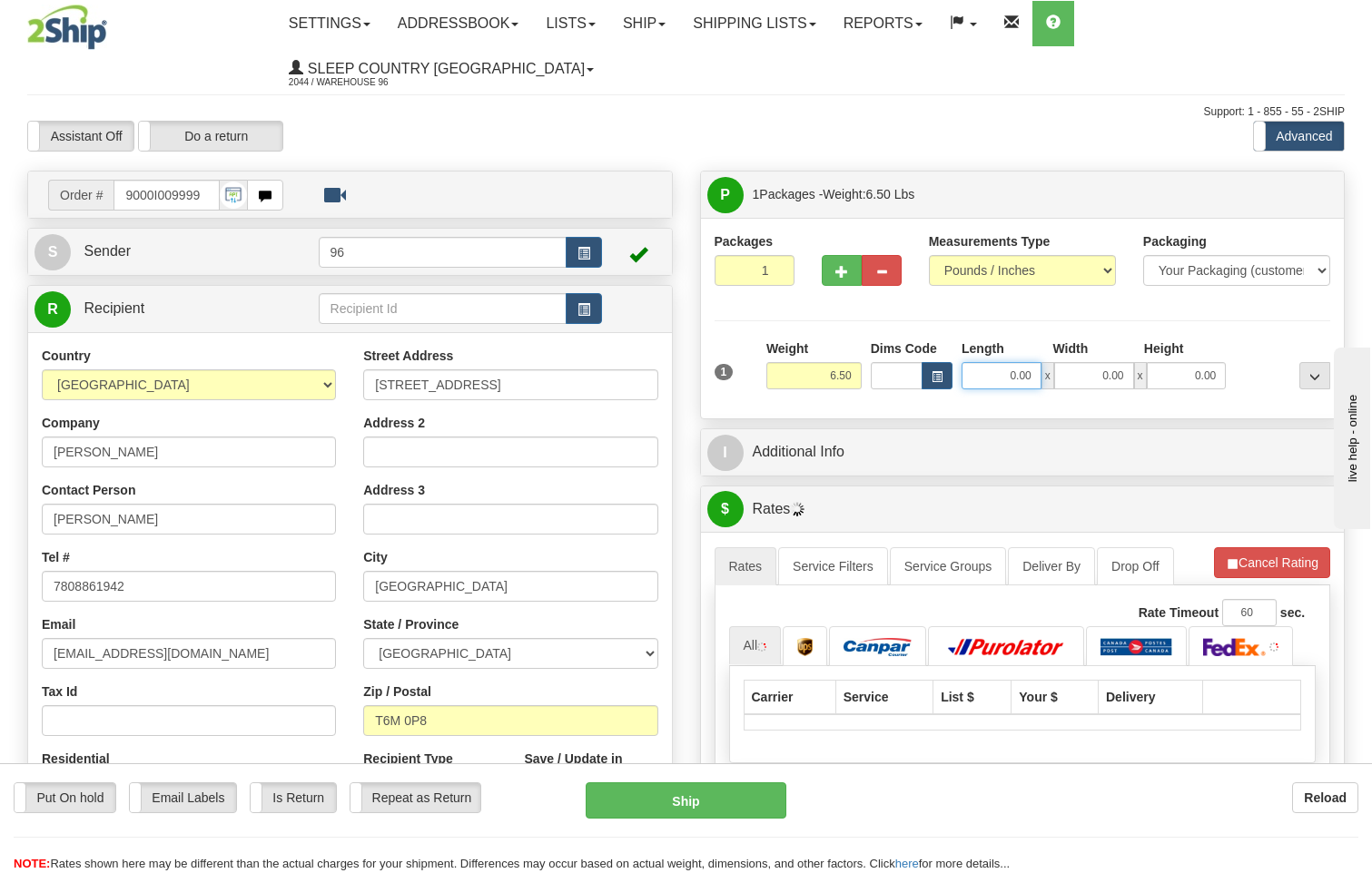
click at [1032, 362] on input "0.00" at bounding box center [1001, 375] width 80 height 27
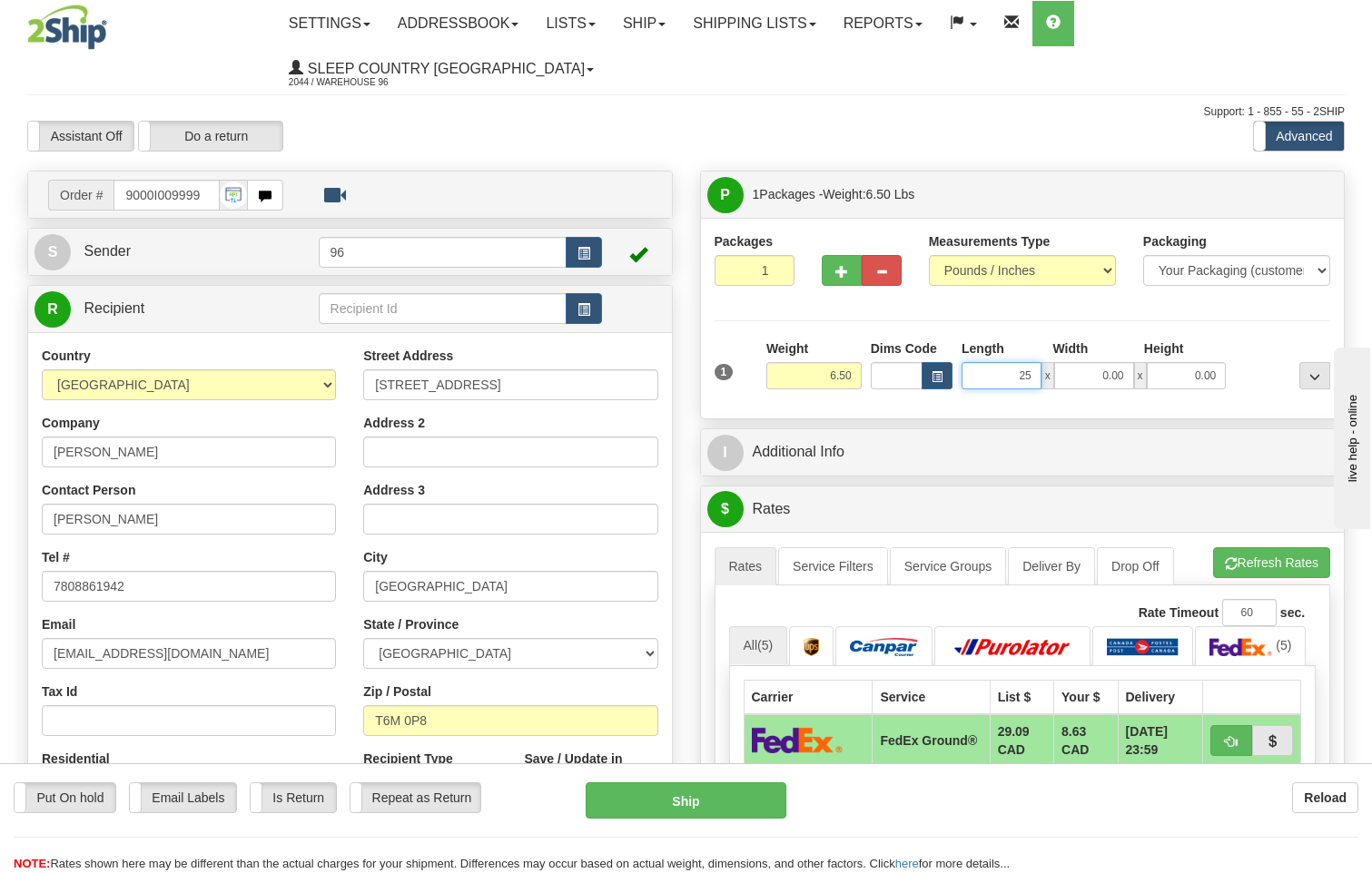
type input "25.00"
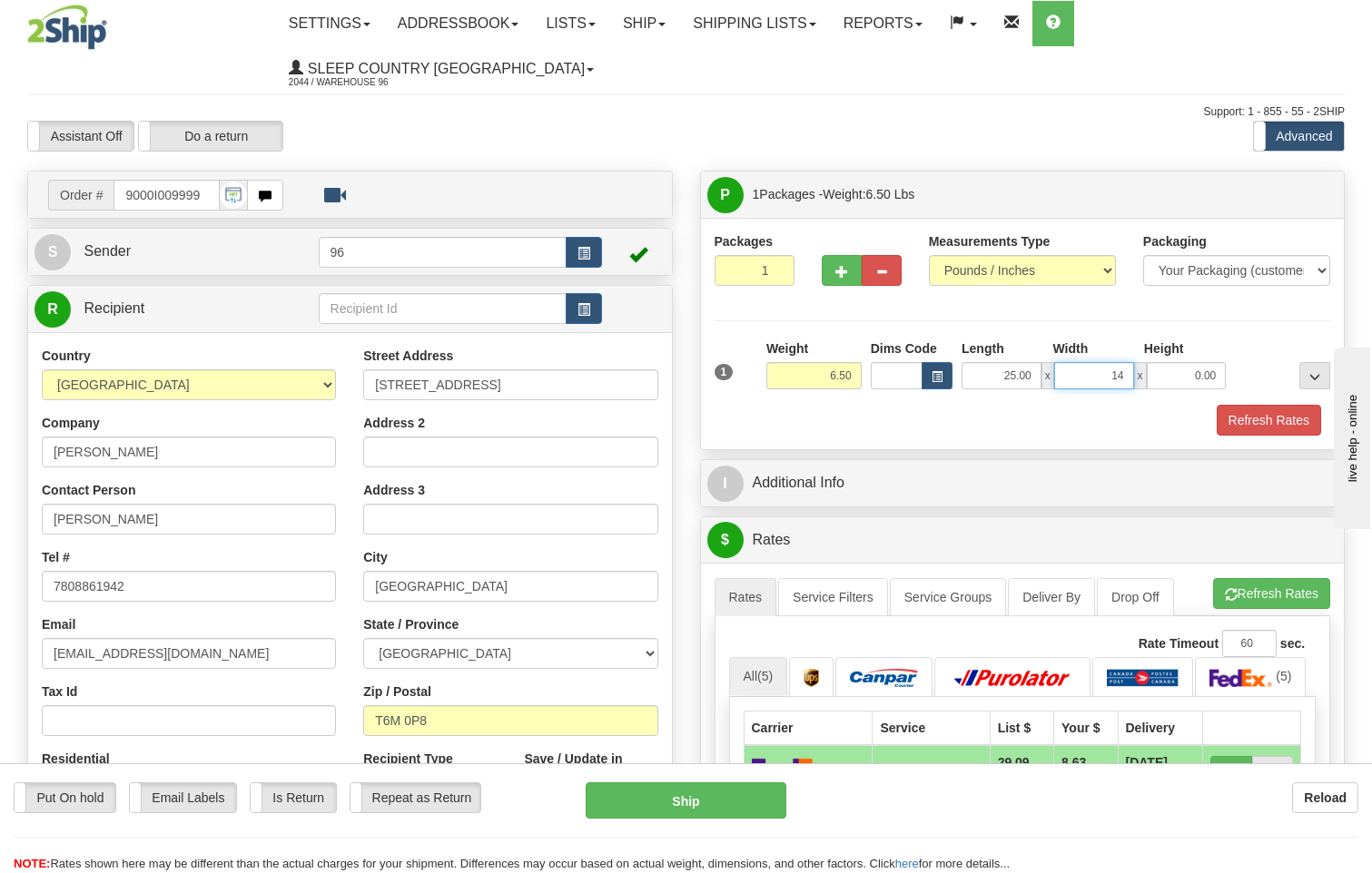
type input "14.00"
type input "11.00"
click at [1281, 405] on button "Refresh Rates" at bounding box center [1269, 420] width 105 height 31
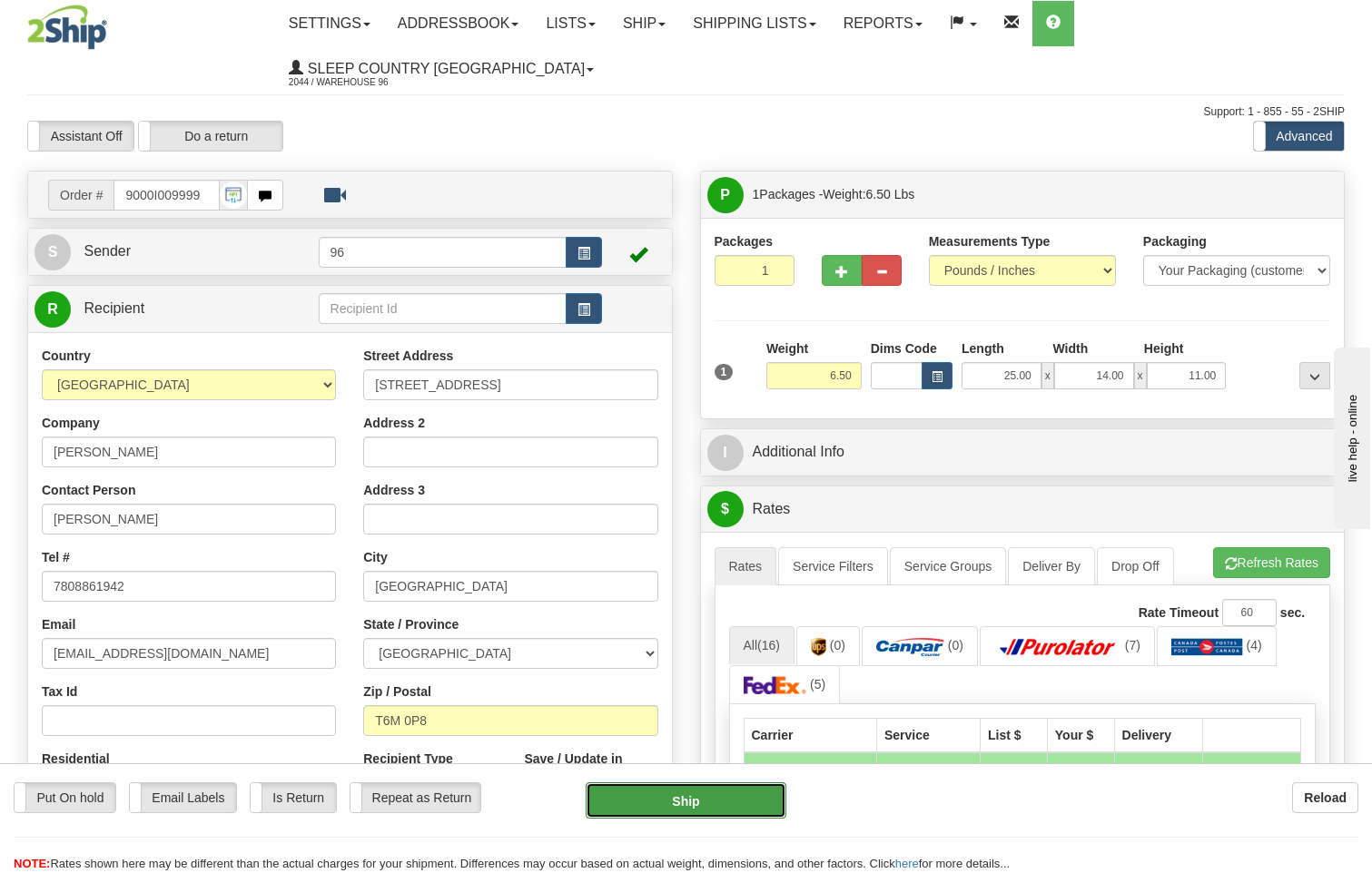
click at [698, 809] on button "Ship" at bounding box center [686, 800] width 202 height 36
type input "92"
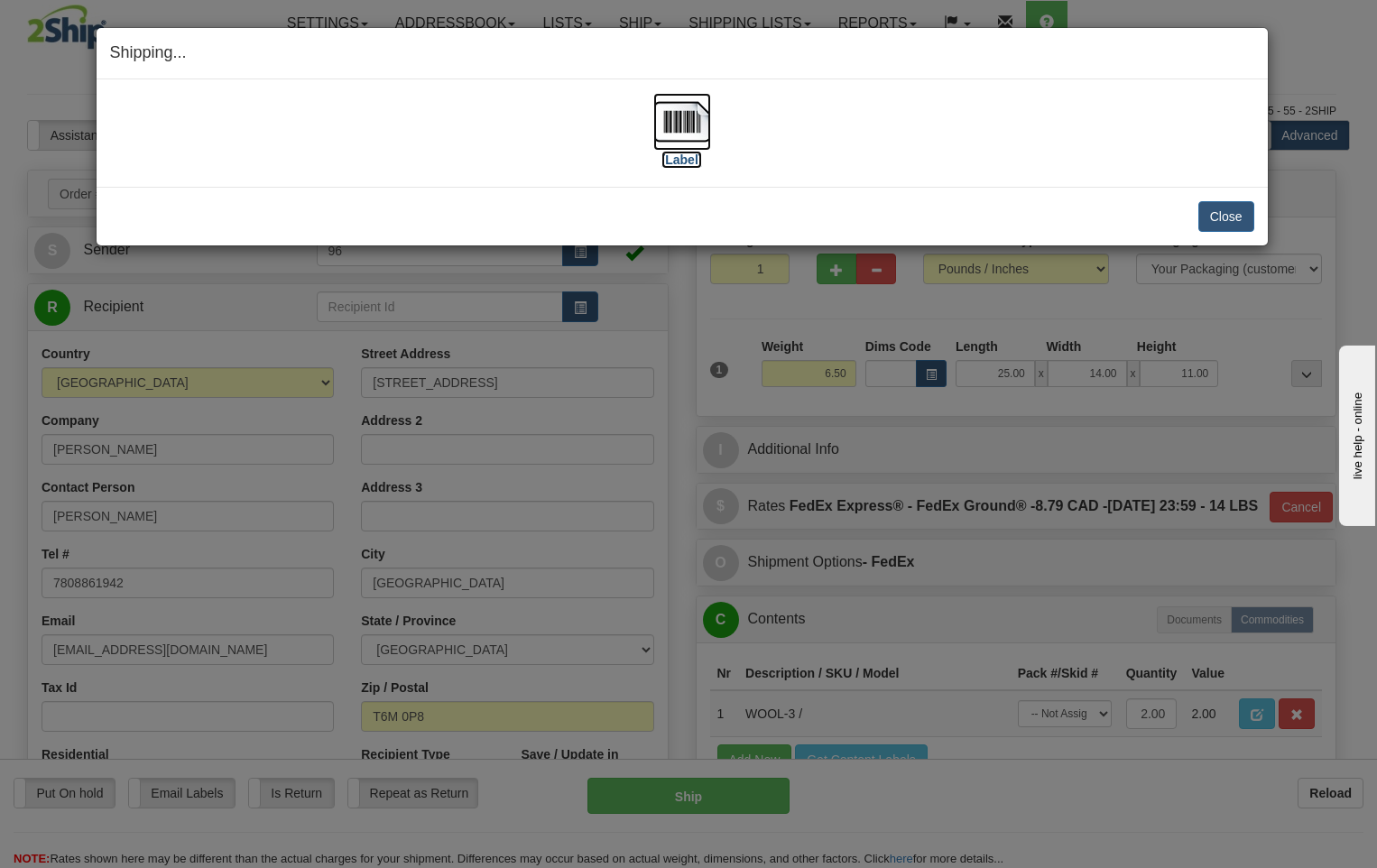
click at [697, 128] on img at bounding box center [682, 122] width 58 height 58
click at [1226, 218] on button "Close" at bounding box center [1227, 216] width 56 height 31
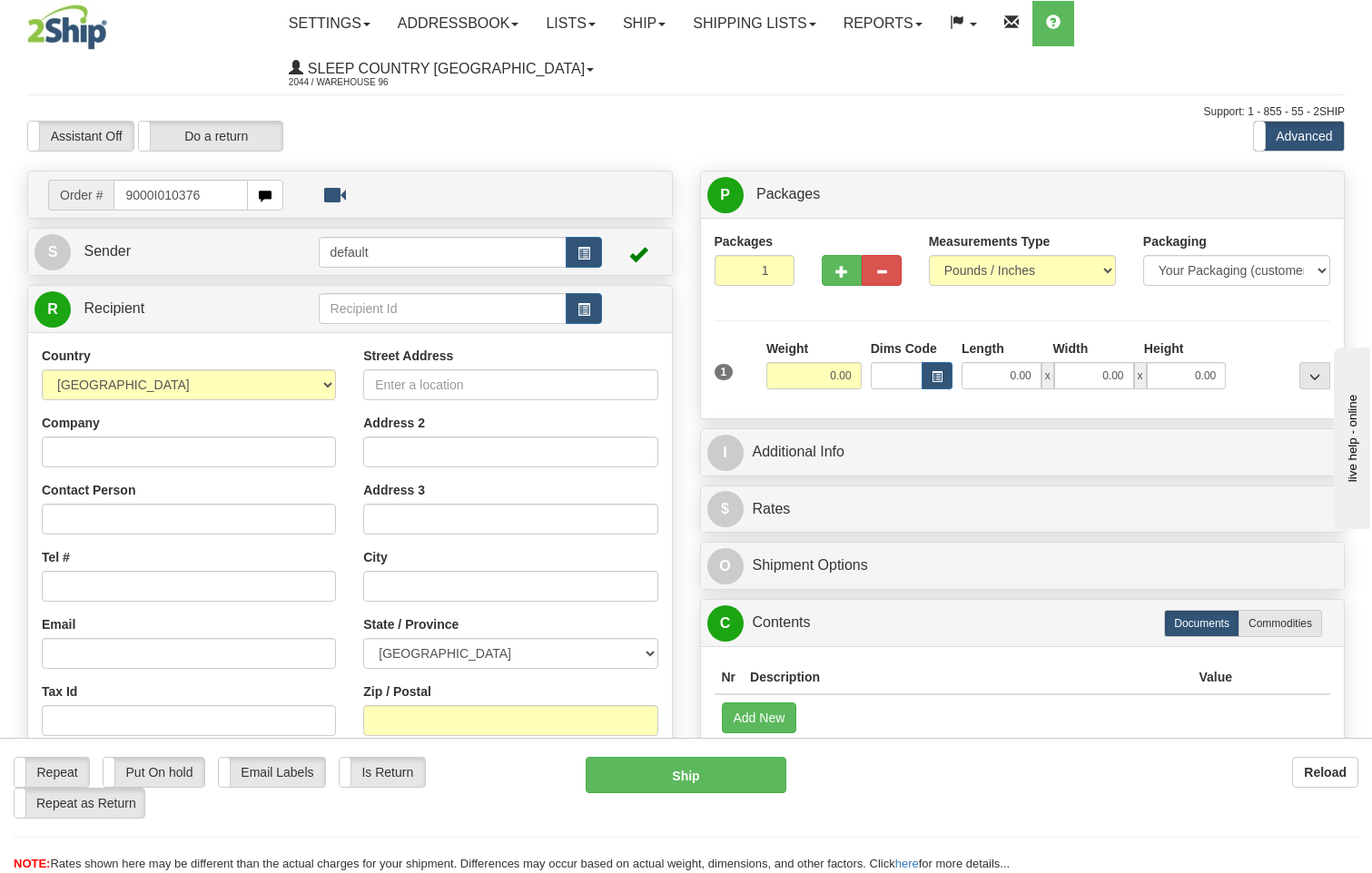
type input "9000I010376"
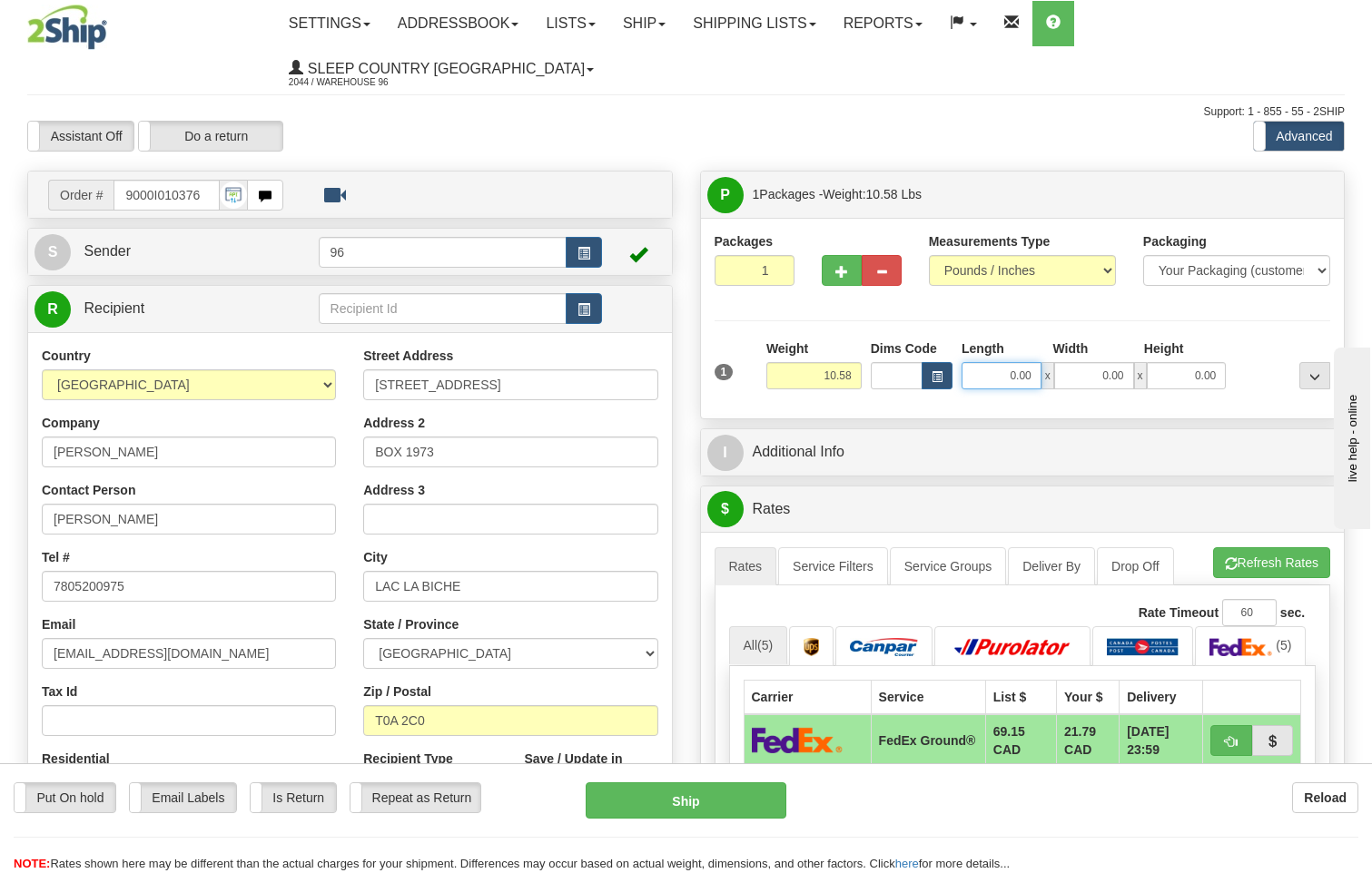
click at [1040, 362] on input "0.00" at bounding box center [1001, 375] width 80 height 27
type input "17.00"
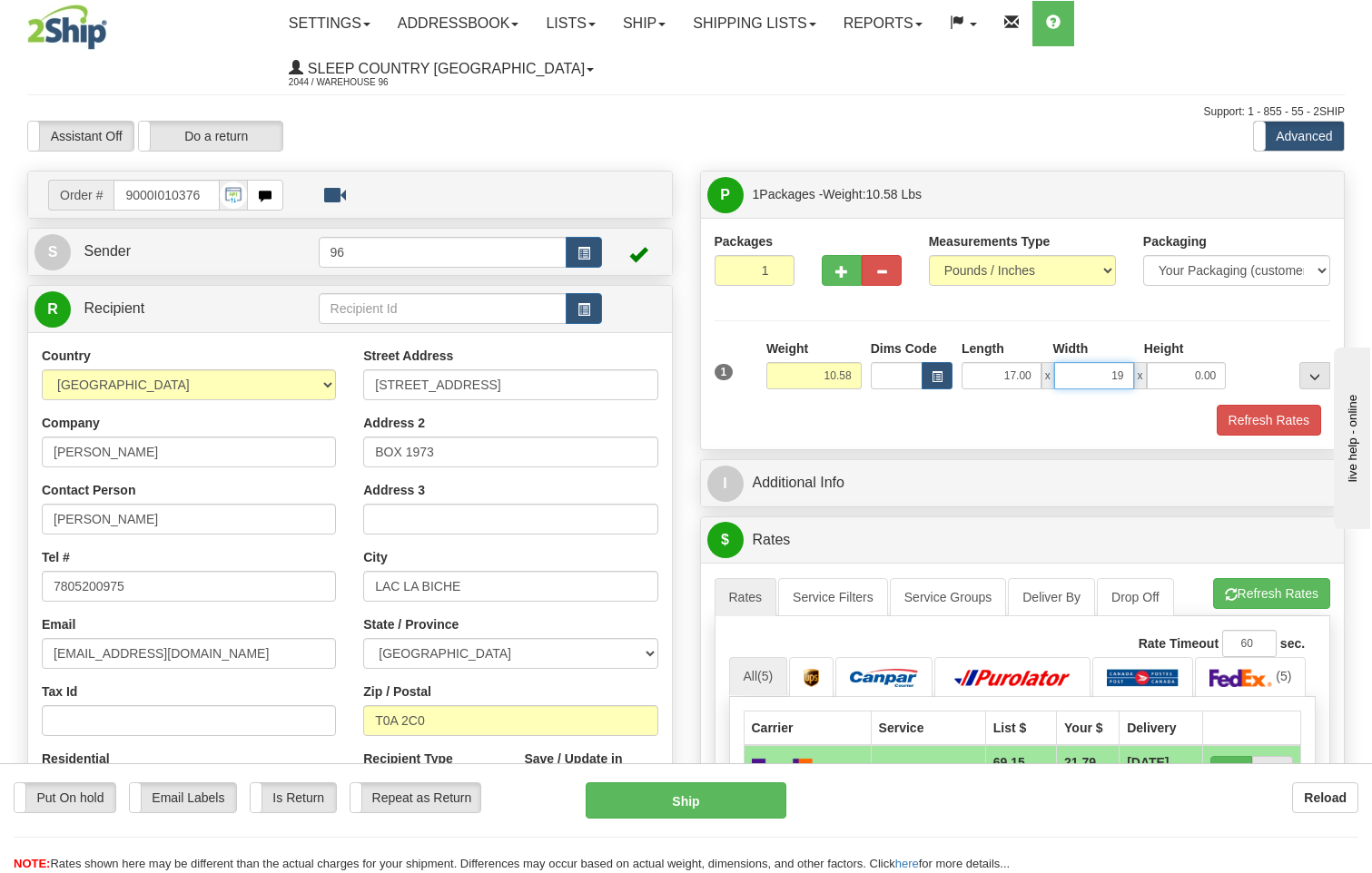
type input "19.00"
type input "9.00"
click at [1287, 405] on button "Refresh Rates" at bounding box center [1269, 420] width 105 height 31
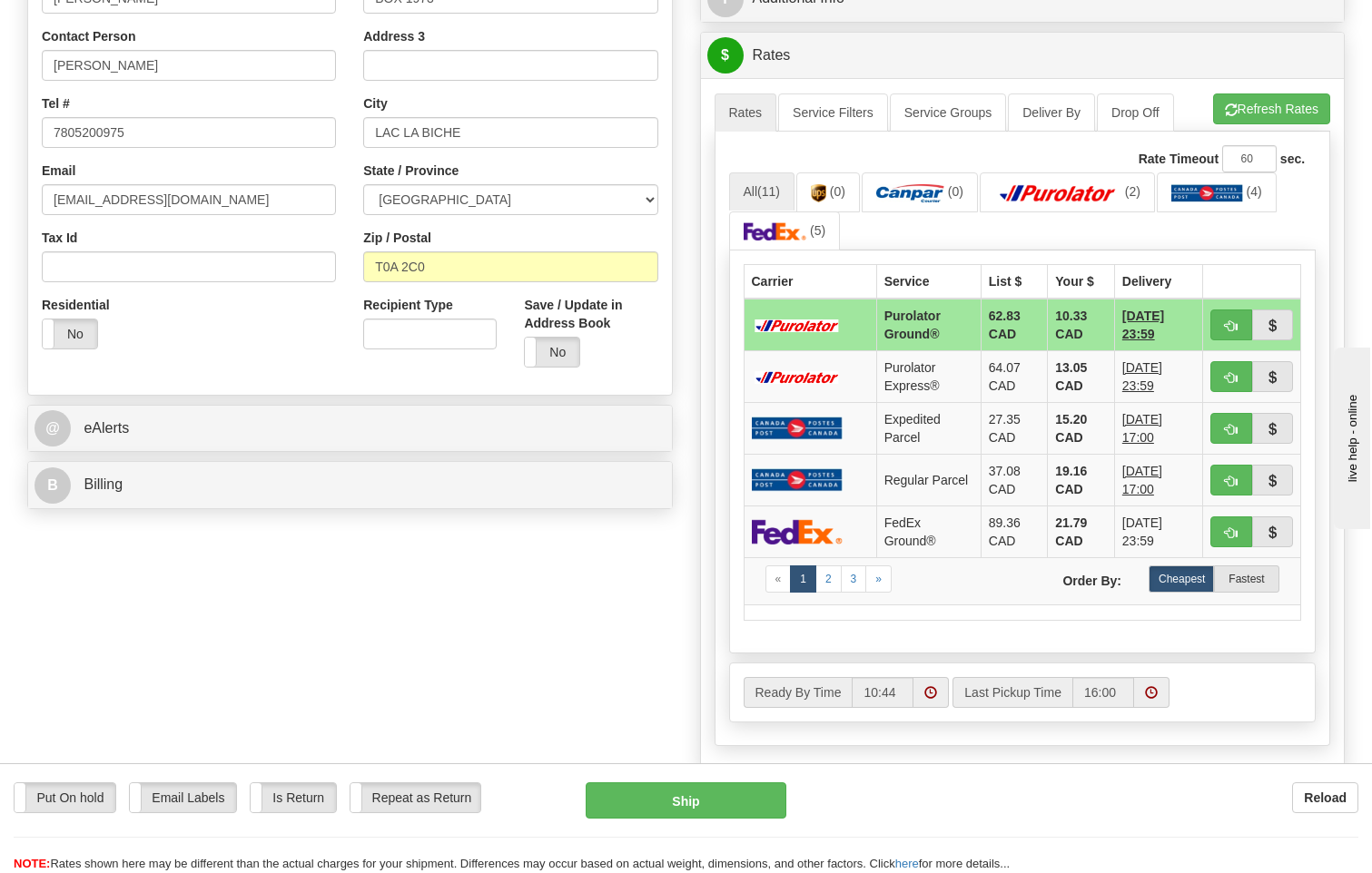
scroll to position [635, 0]
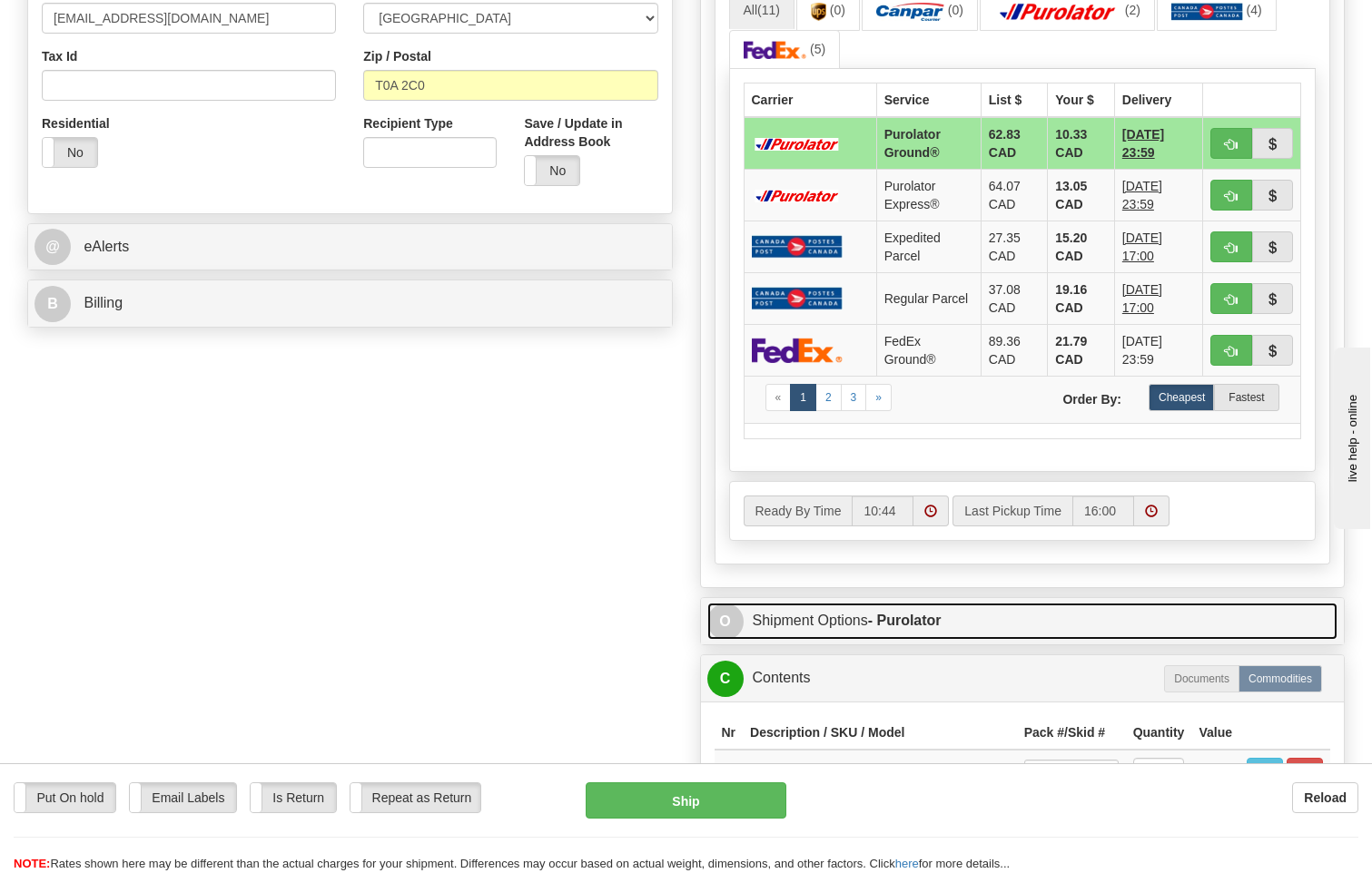
click at [927, 613] on strong "- Purolator" at bounding box center [904, 620] width 74 height 16
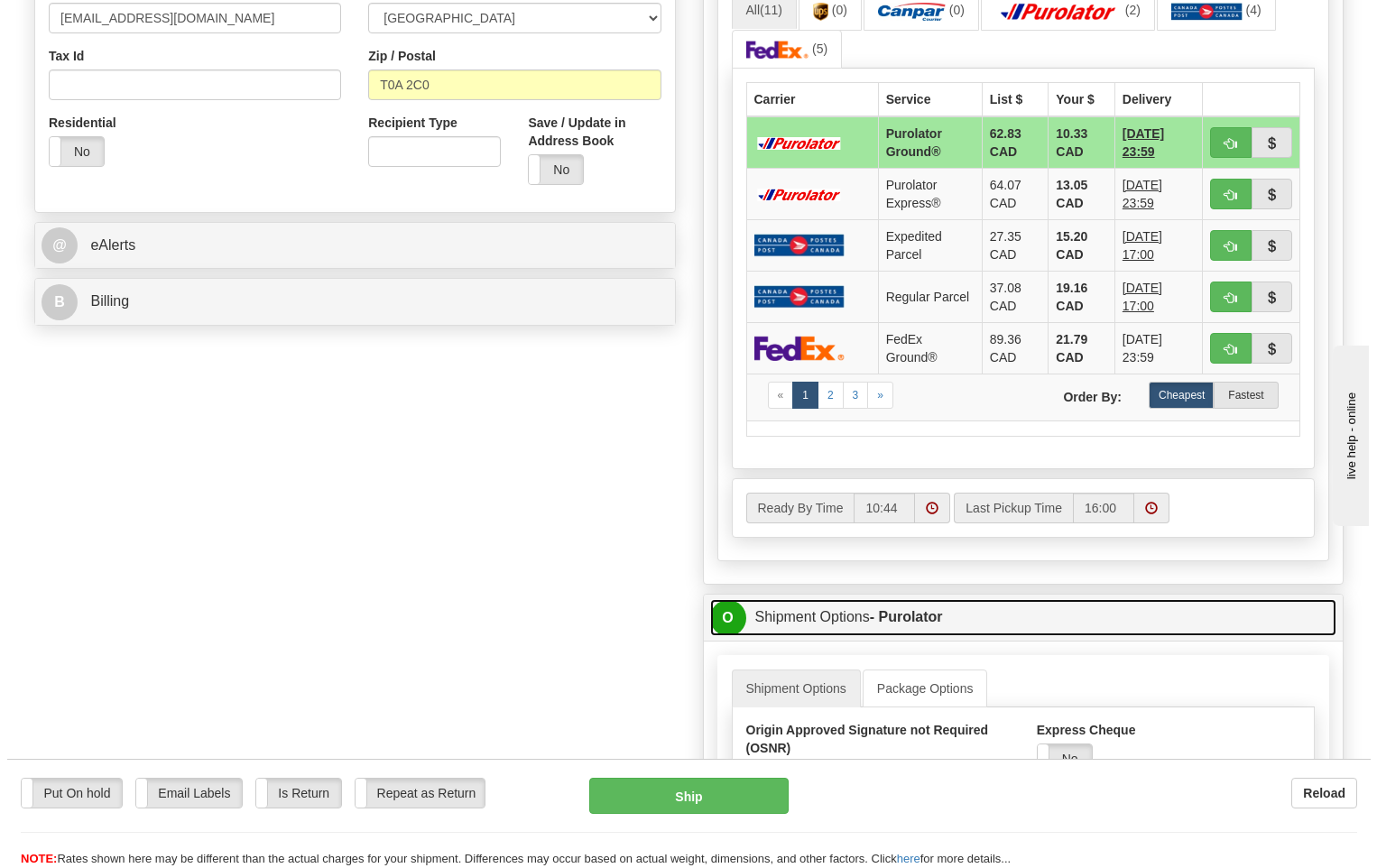
scroll to position [902, 0]
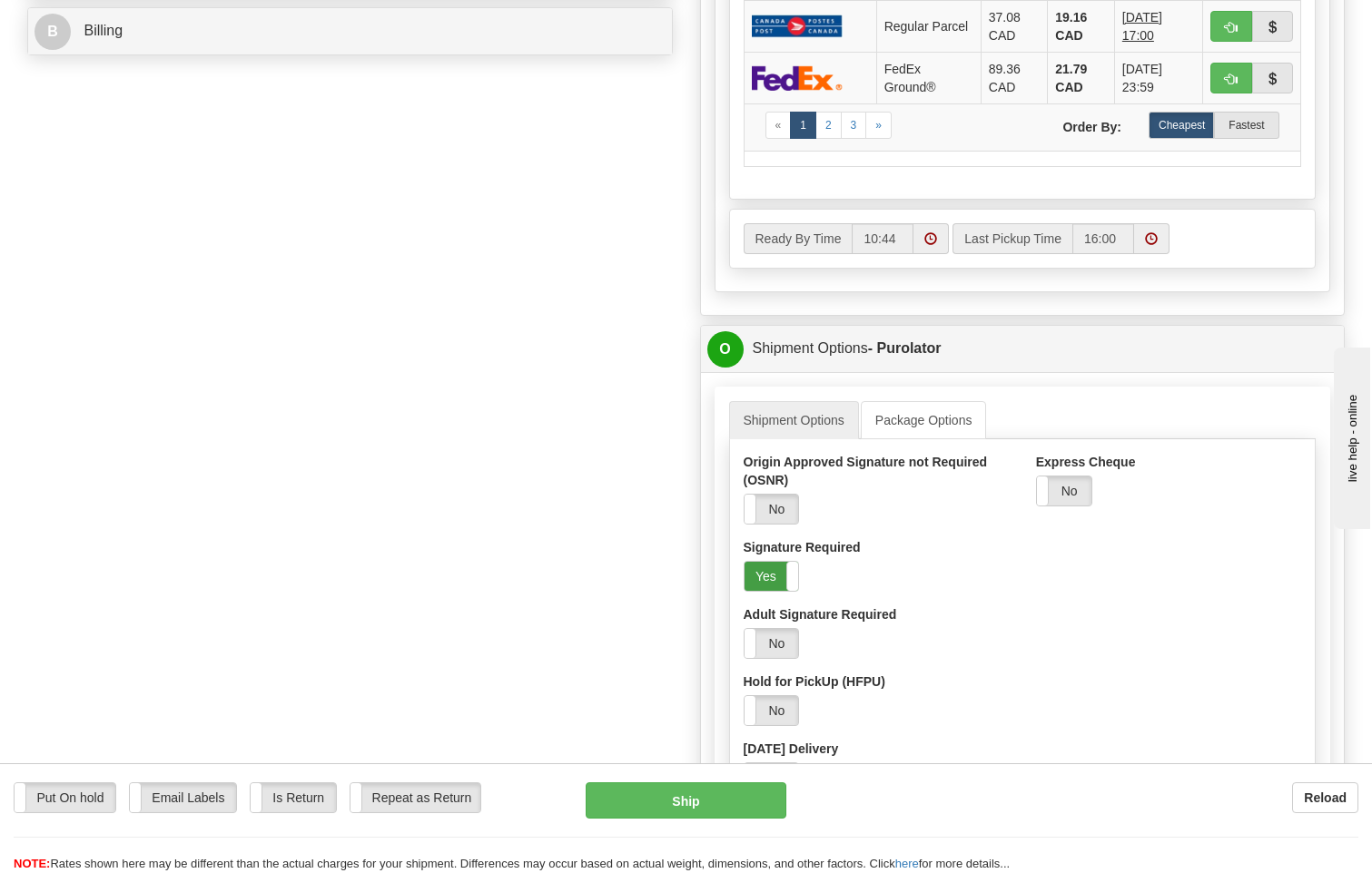
click at [776, 562] on label "Yes" at bounding box center [771, 576] width 54 height 29
click at [688, 803] on button "Ship" at bounding box center [686, 800] width 202 height 36
type input "260"
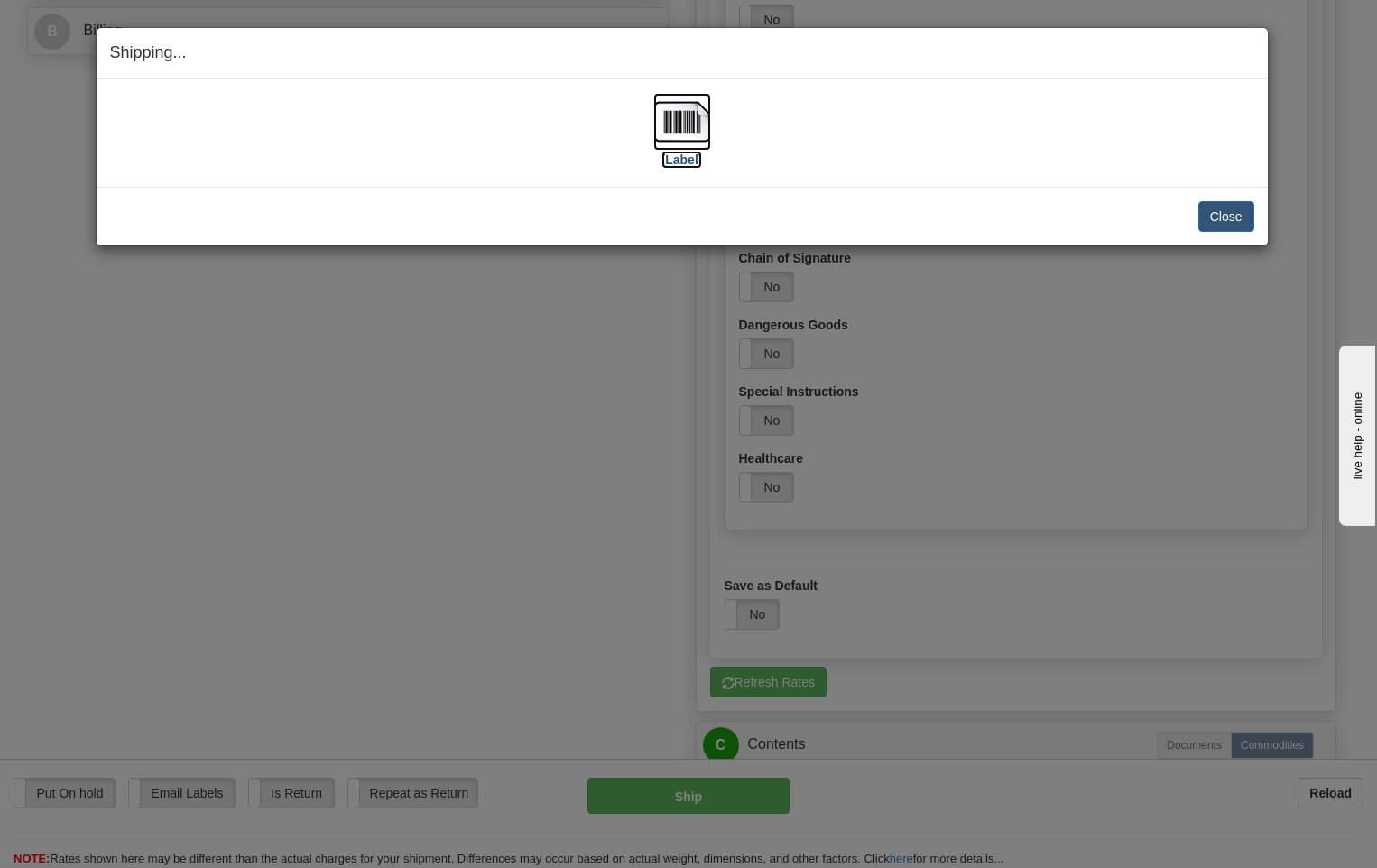
click at [694, 114] on img at bounding box center [682, 122] width 58 height 58
click at [1241, 211] on button "Close" at bounding box center [1227, 216] width 56 height 31
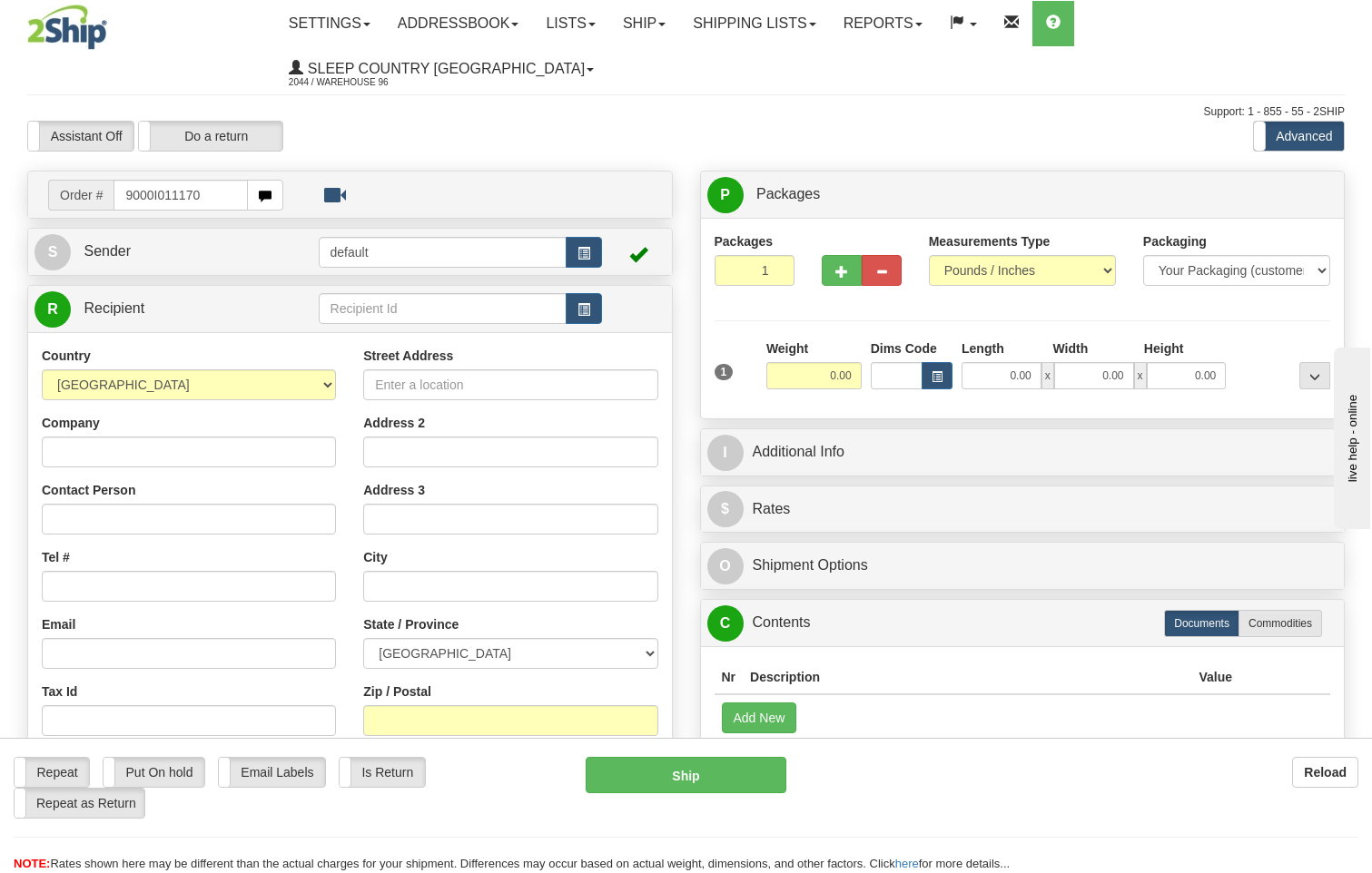
type input "9000I011170"
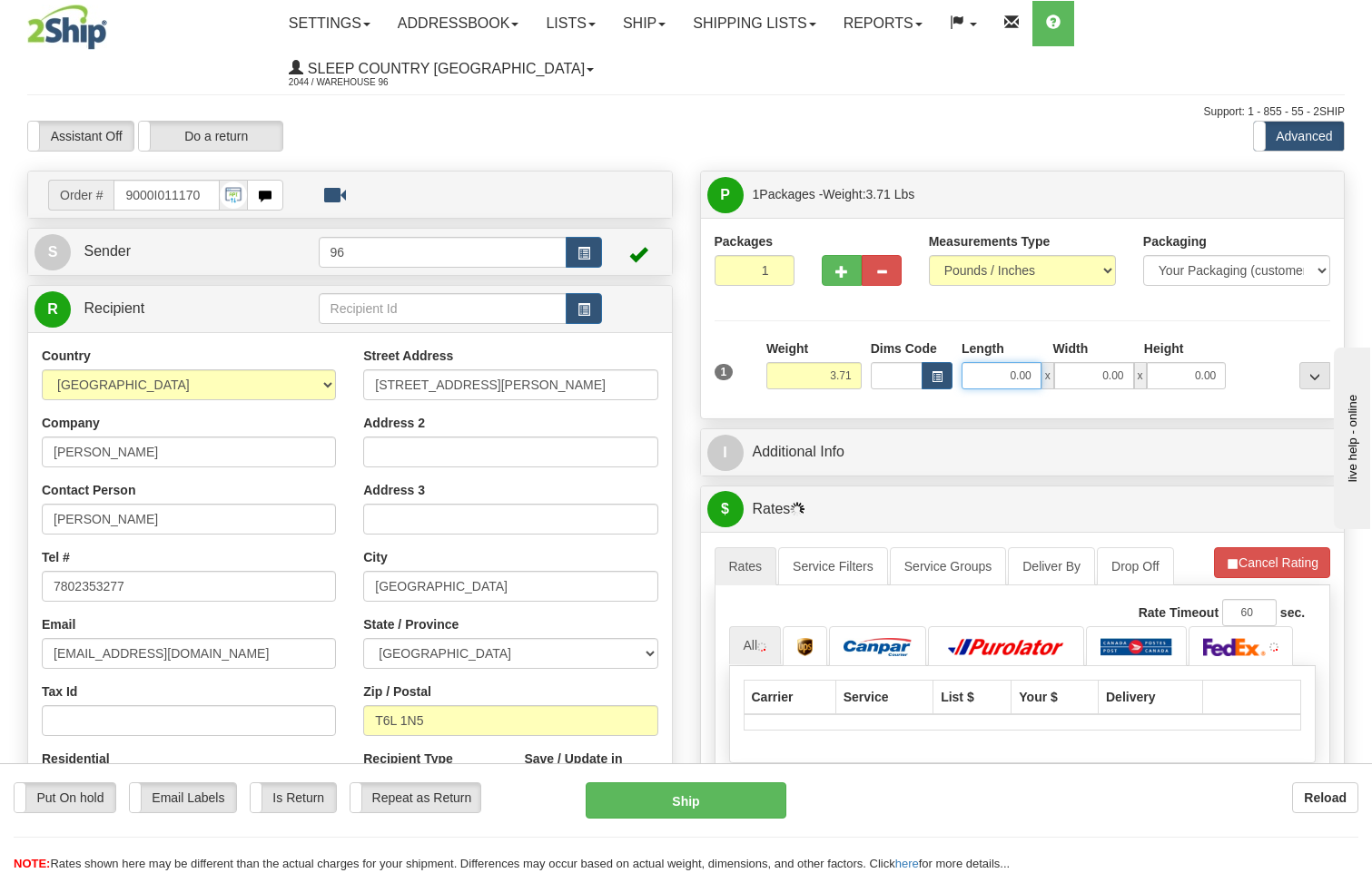
click at [1037, 362] on input "0.00" at bounding box center [1001, 375] width 80 height 27
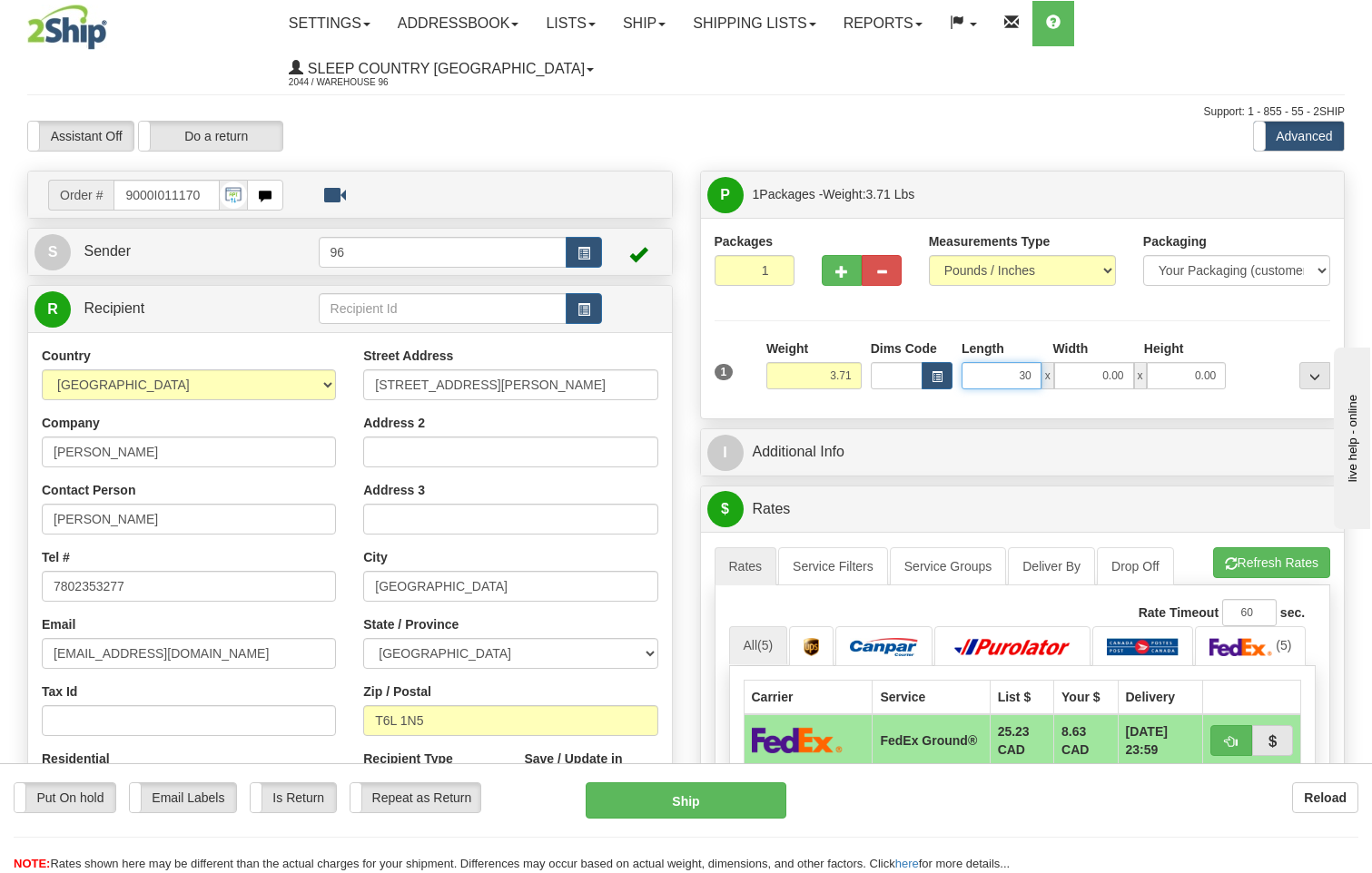
type input "30.00"
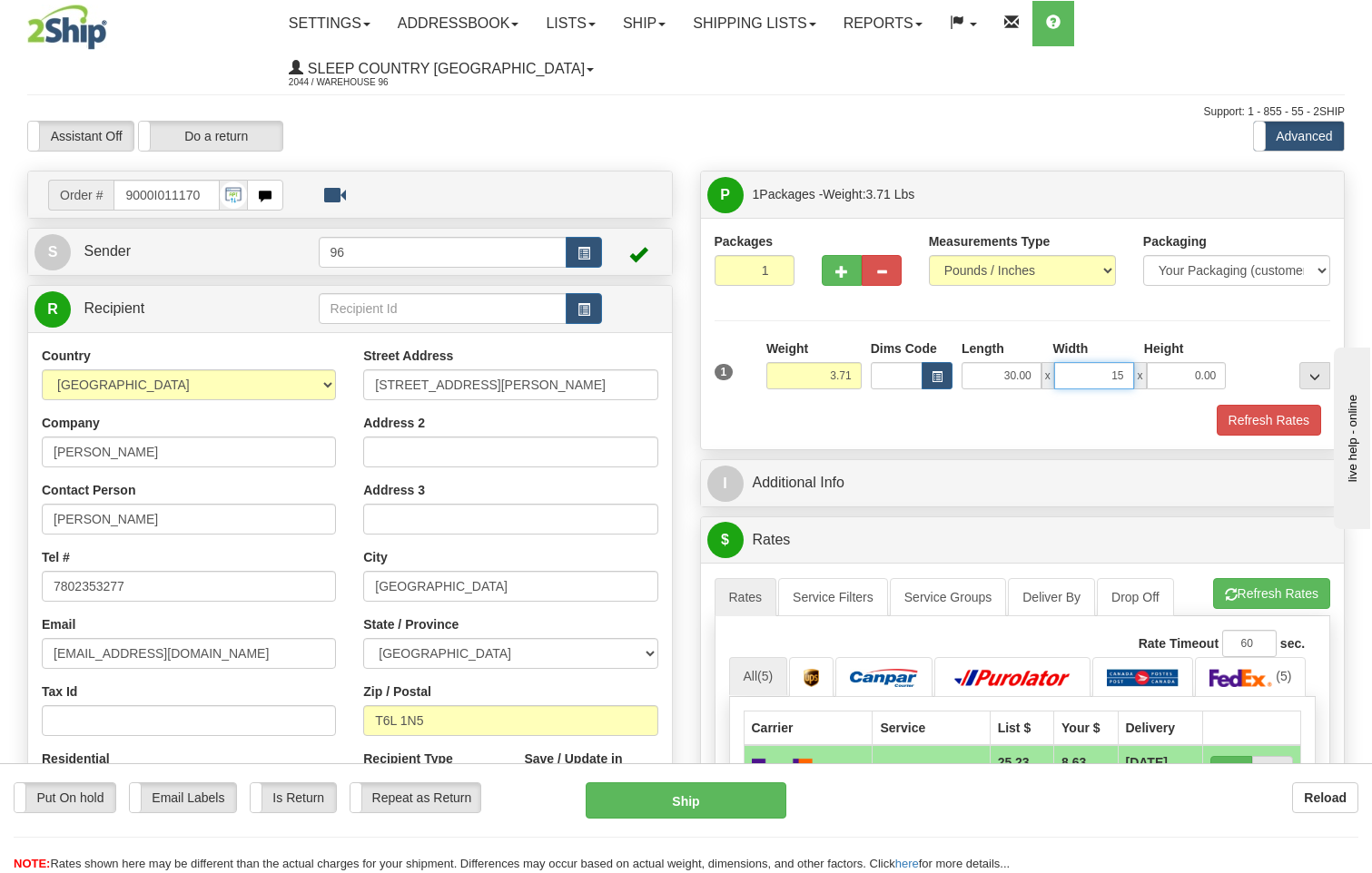
type input "15.00"
type input "8.00"
click at [1278, 405] on button "Refresh Rates" at bounding box center [1269, 420] width 105 height 31
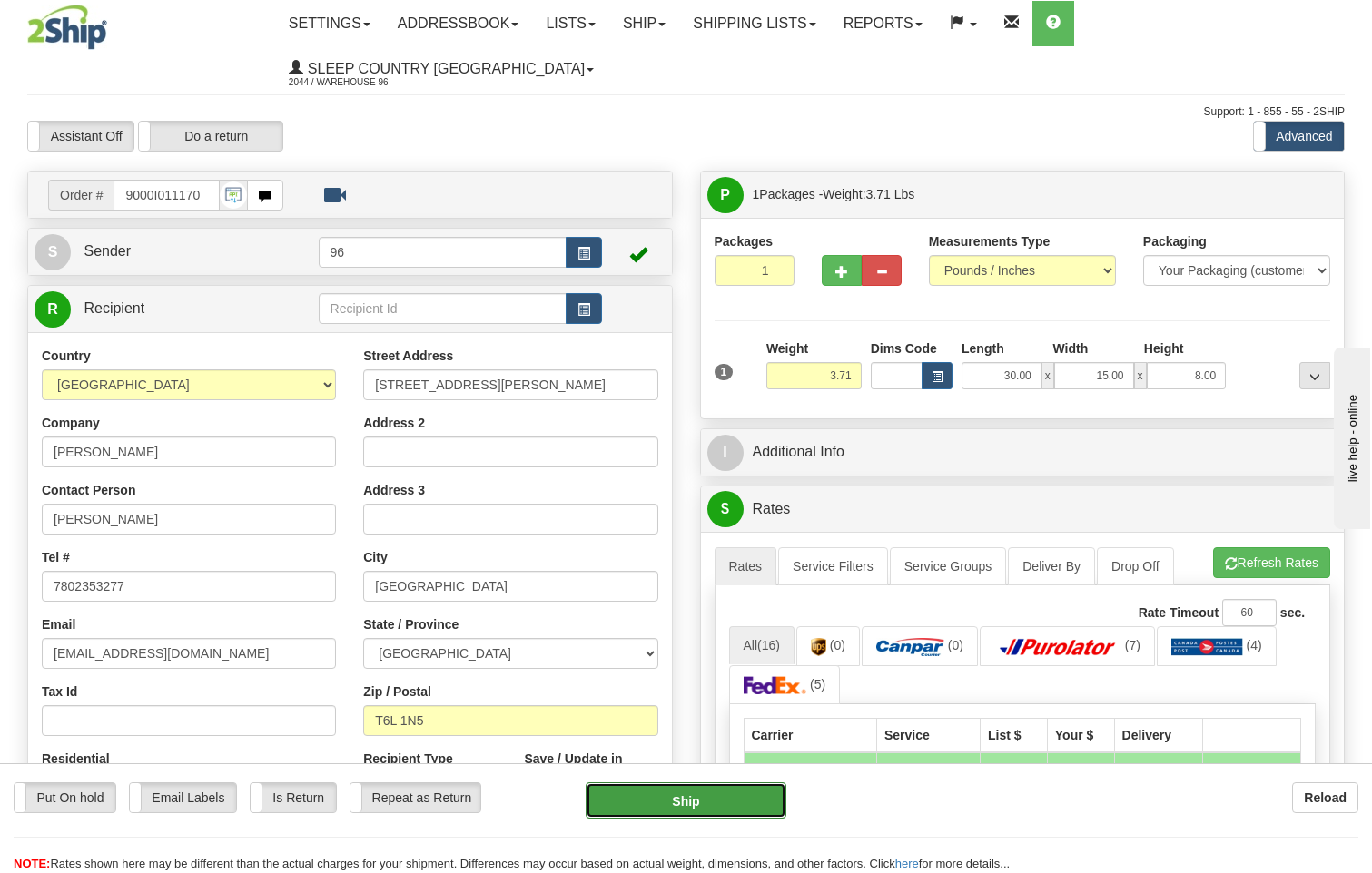
click at [687, 799] on button "Ship" at bounding box center [686, 800] width 202 height 36
type input "92"
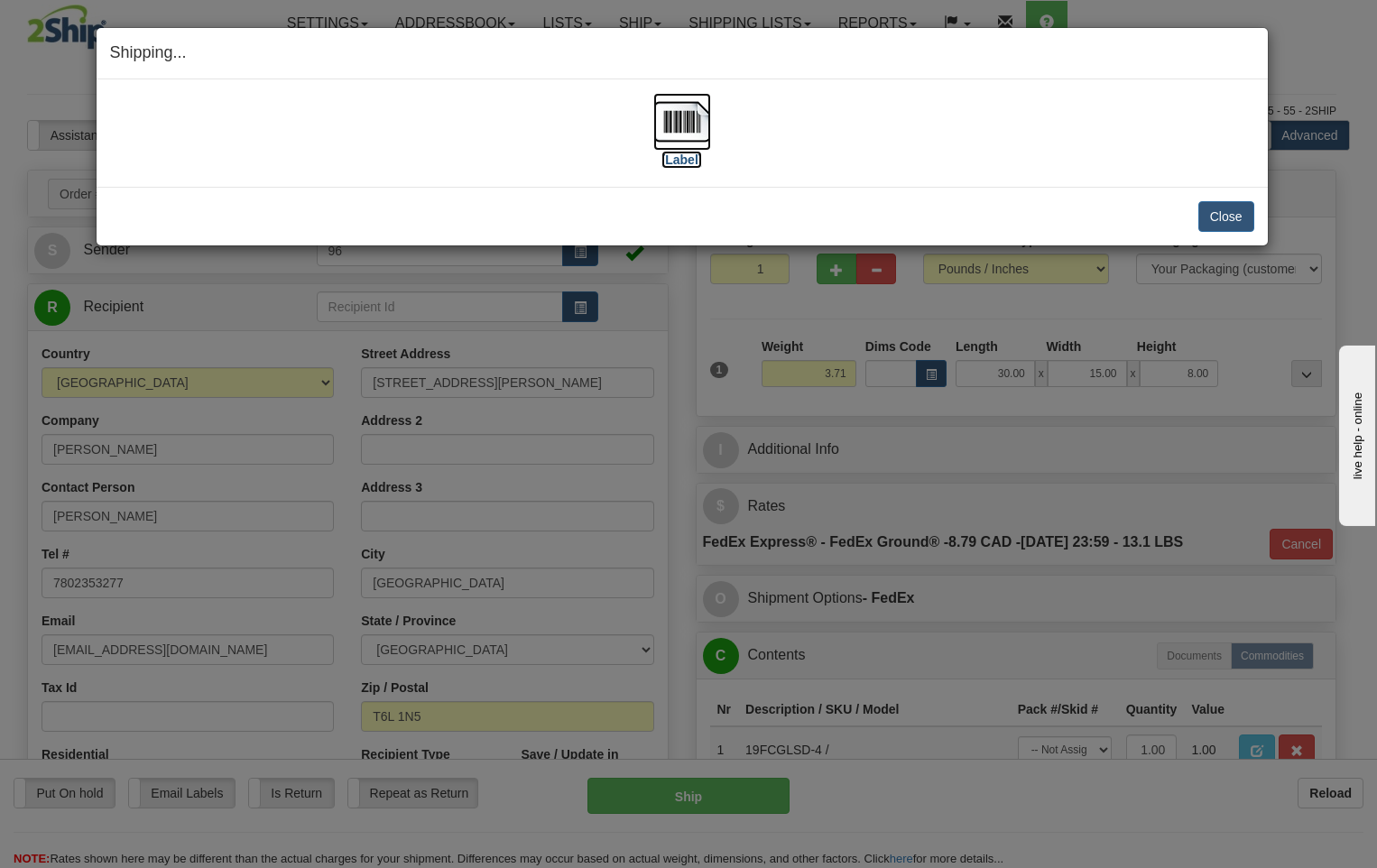
click at [700, 110] on img at bounding box center [682, 122] width 58 height 58
click at [1220, 227] on button "Close" at bounding box center [1227, 216] width 56 height 31
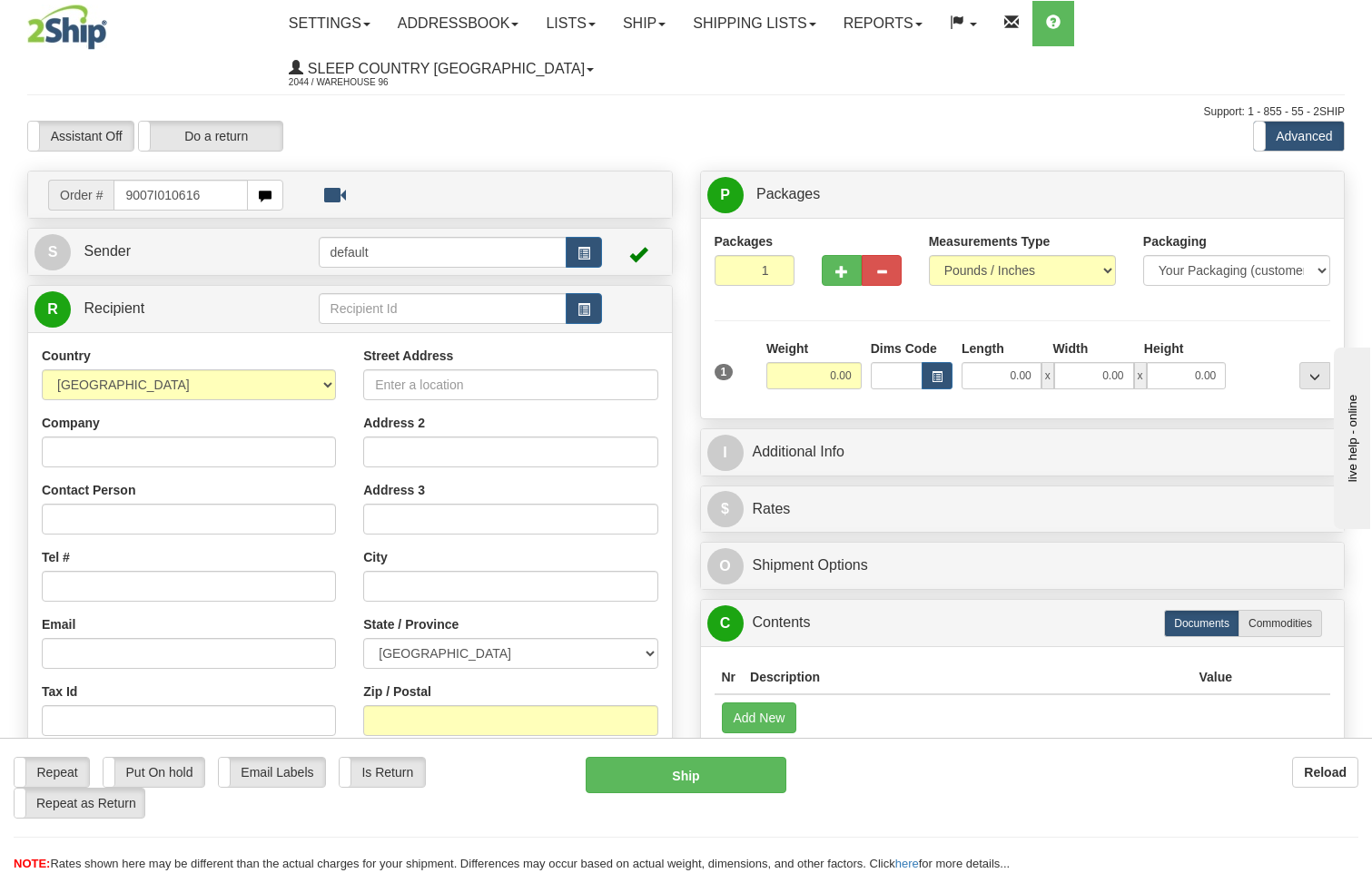
type input "9007I010616"
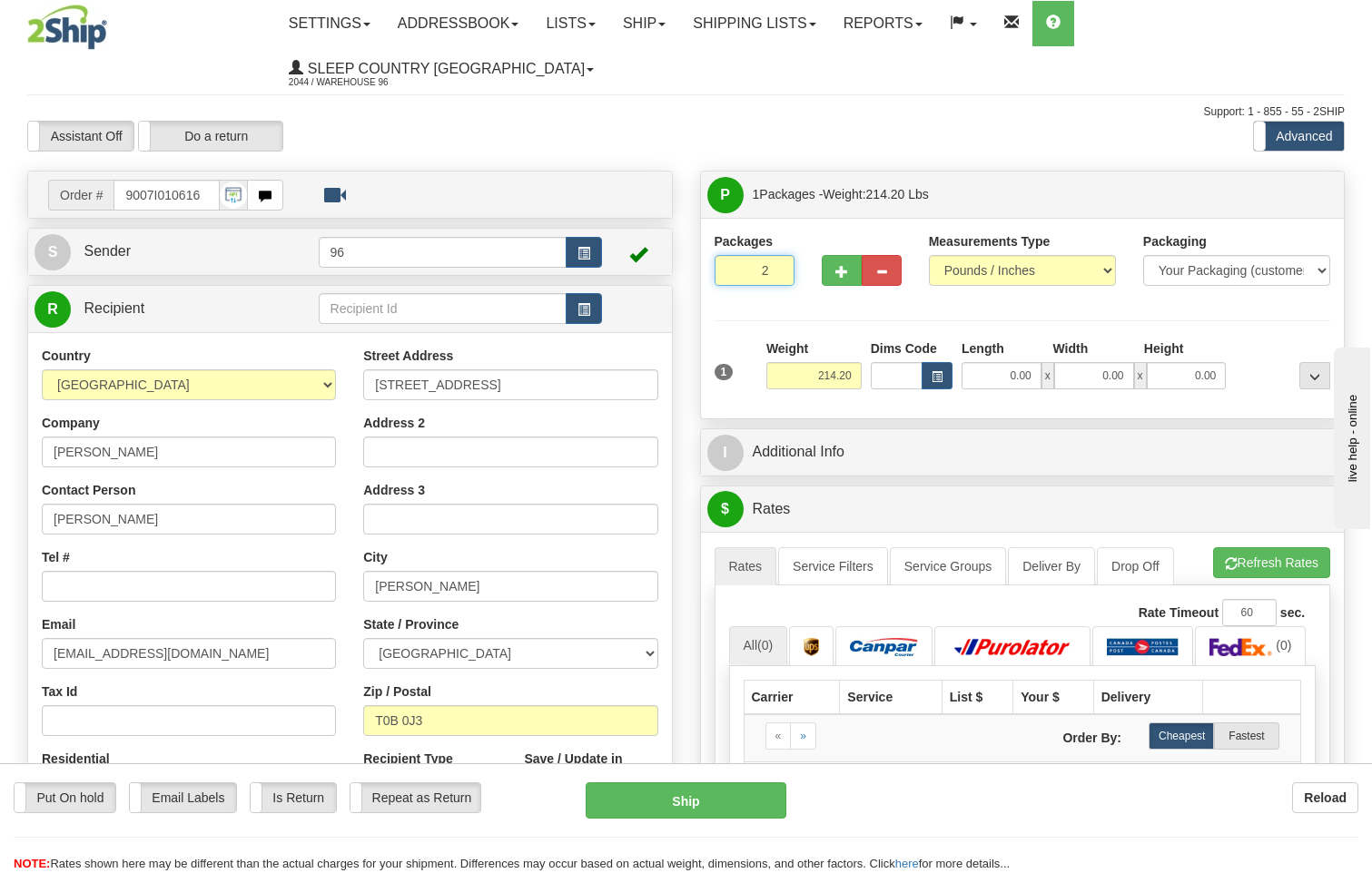
type input "2"
click at [775, 255] on input "2" at bounding box center [755, 270] width 80 height 31
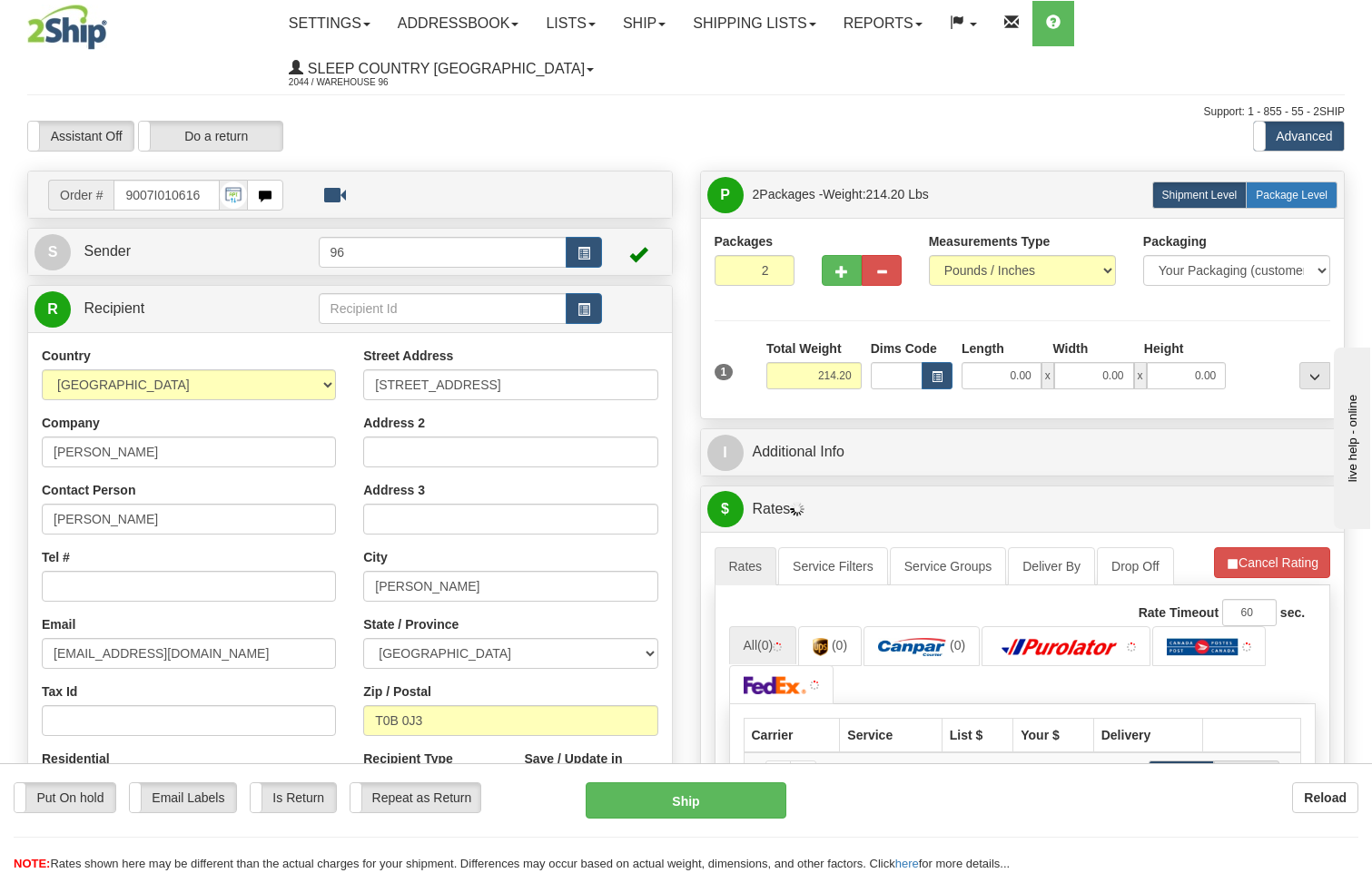
click at [1290, 181] on label "Package Level Pack.." at bounding box center [1292, 194] width 92 height 27
radio input "true"
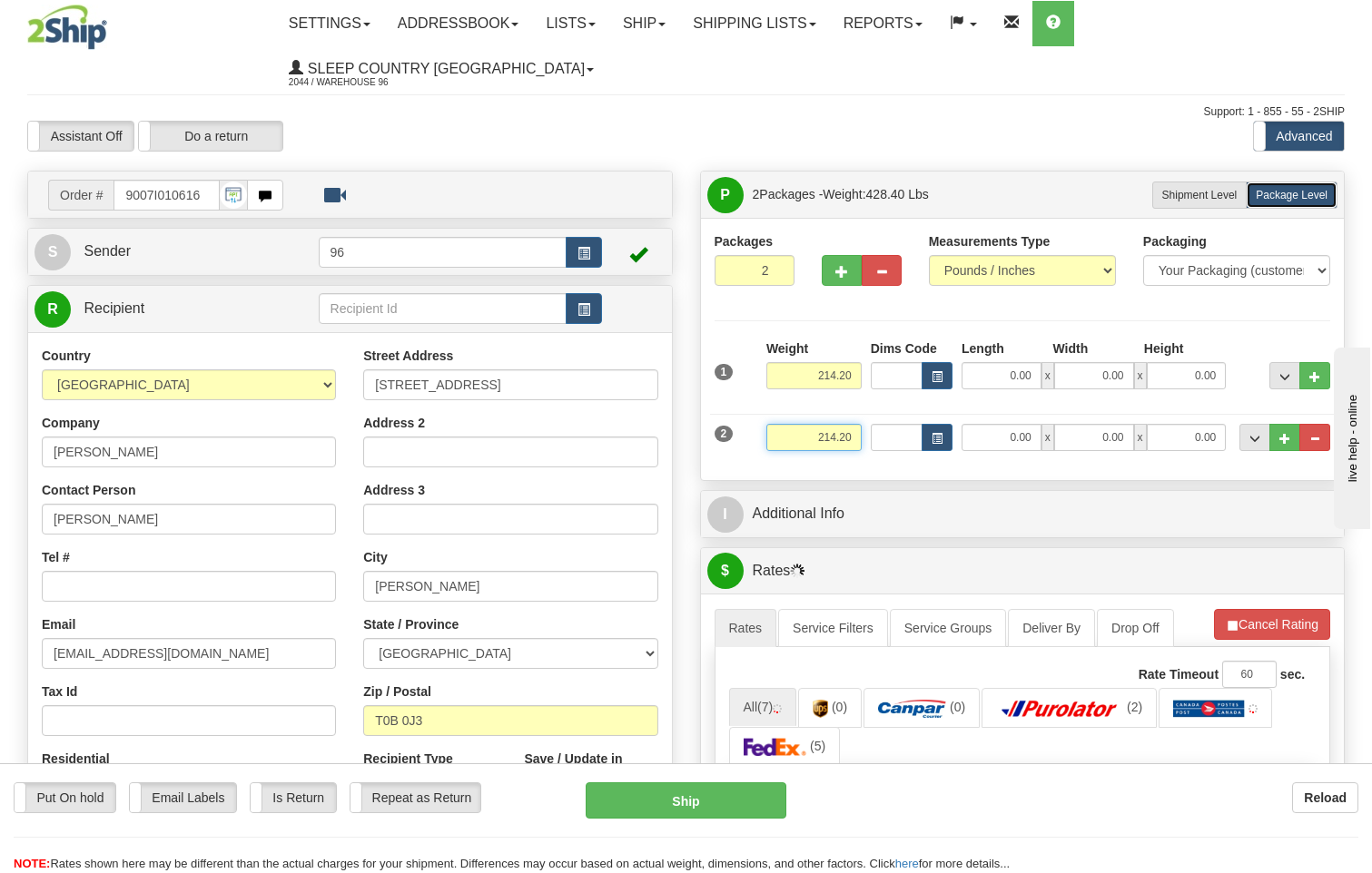
click at [859, 424] on input "214.20" at bounding box center [813, 437] width 95 height 27
type input "2"
type input "5"
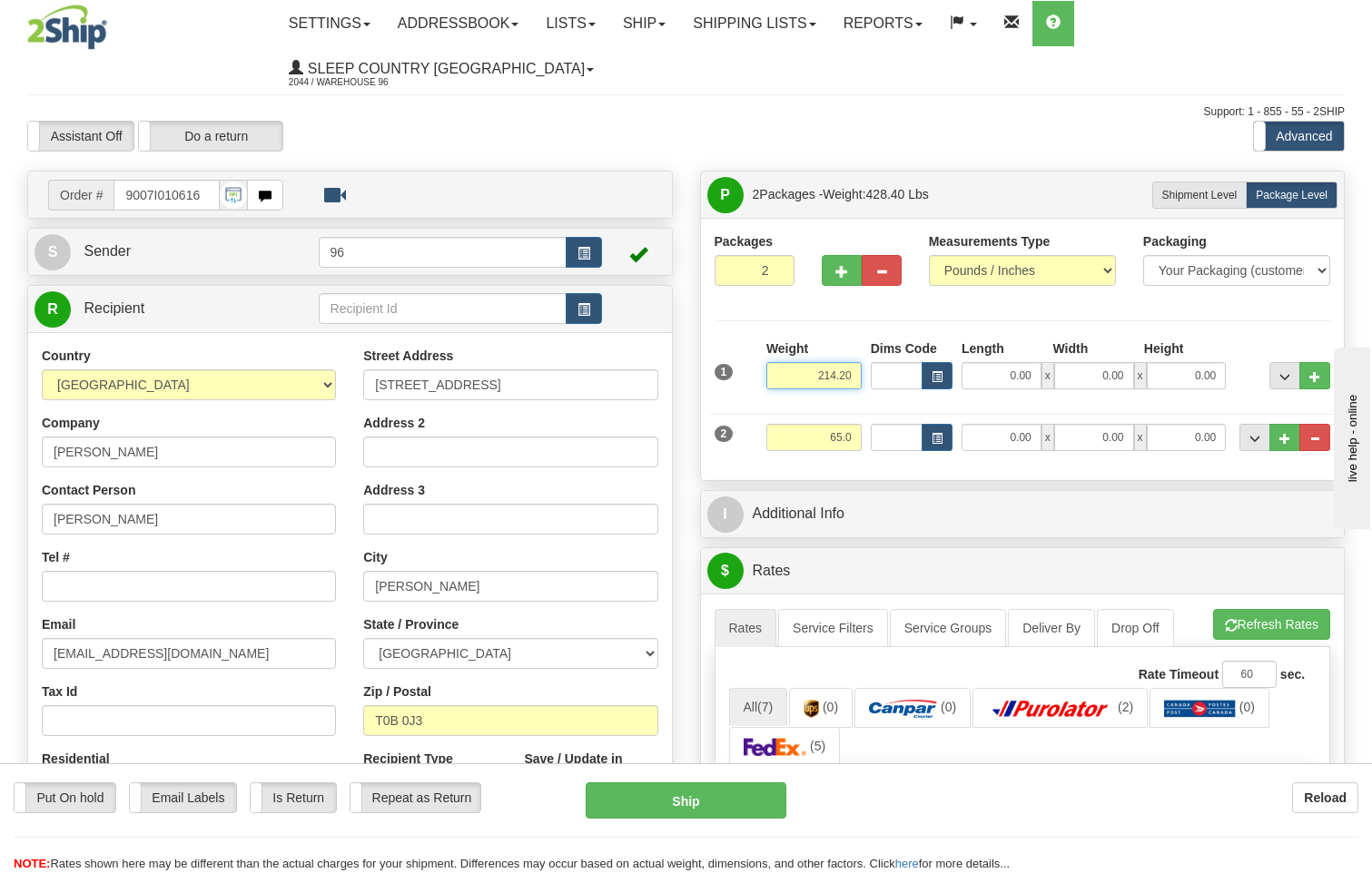
type input "65.00"
click at [856, 362] on input "214.20" at bounding box center [813, 375] width 95 height 27
type input "2"
type input "140.00"
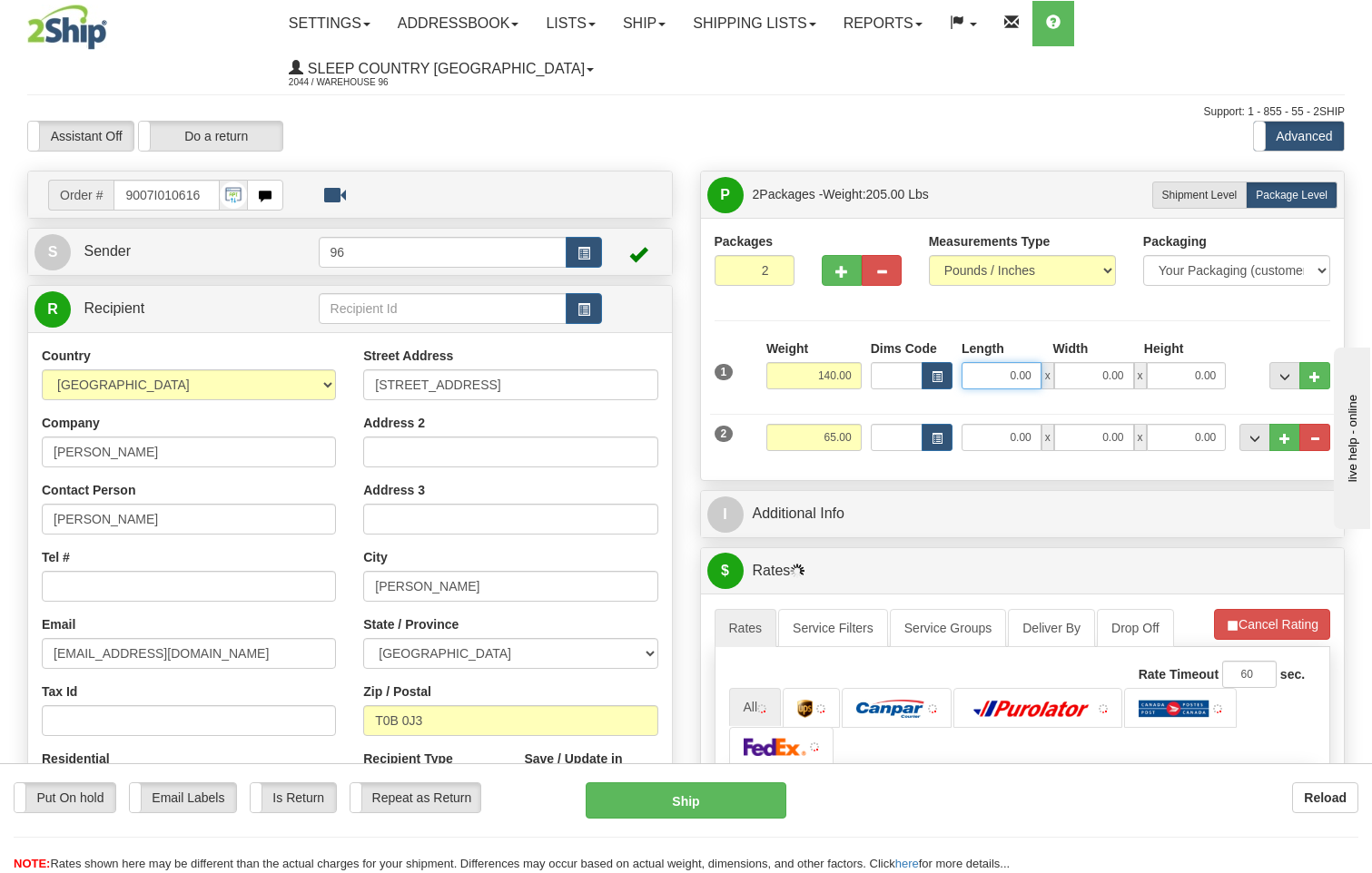
click at [1031, 362] on input "0.00" at bounding box center [1001, 375] width 80 height 27
type input "19.00"
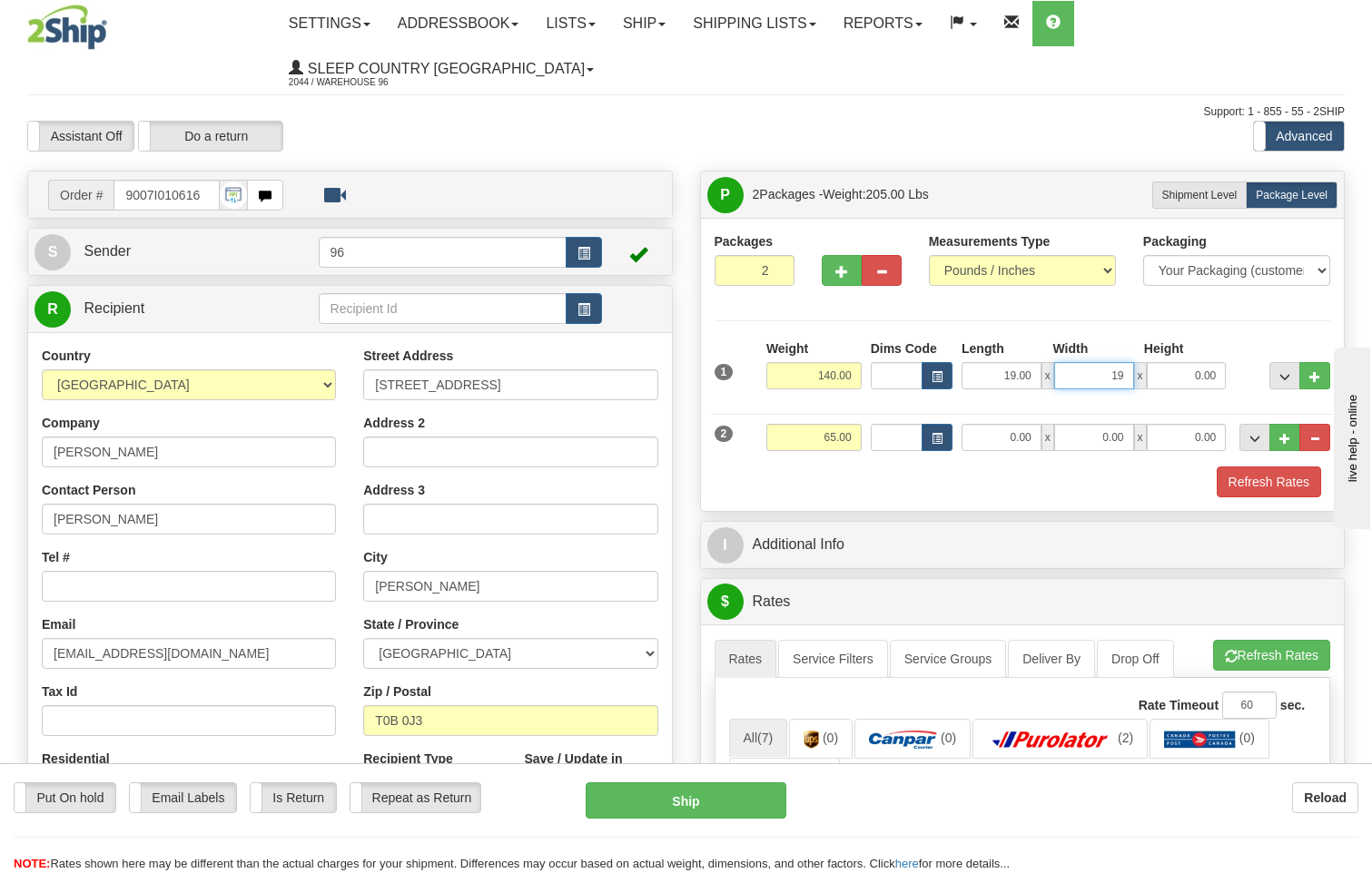
type input "19.00"
type input "42.00"
click at [1036, 424] on input "0.00" at bounding box center [1001, 437] width 80 height 27
type input "81.00"
type input "16.00"
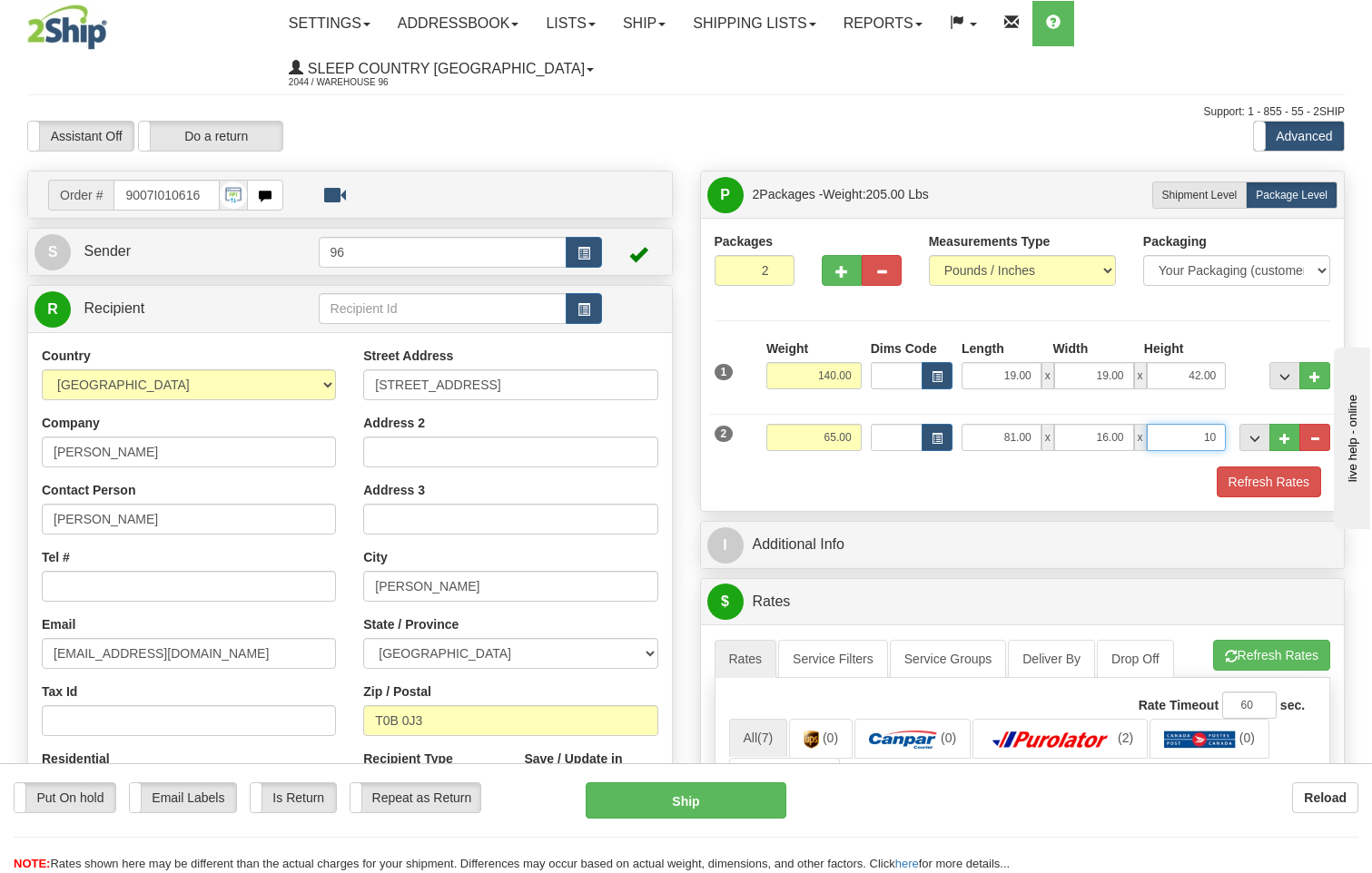
type input "10.00"
click at [1274, 467] on button "Refresh Rates" at bounding box center [1269, 482] width 105 height 31
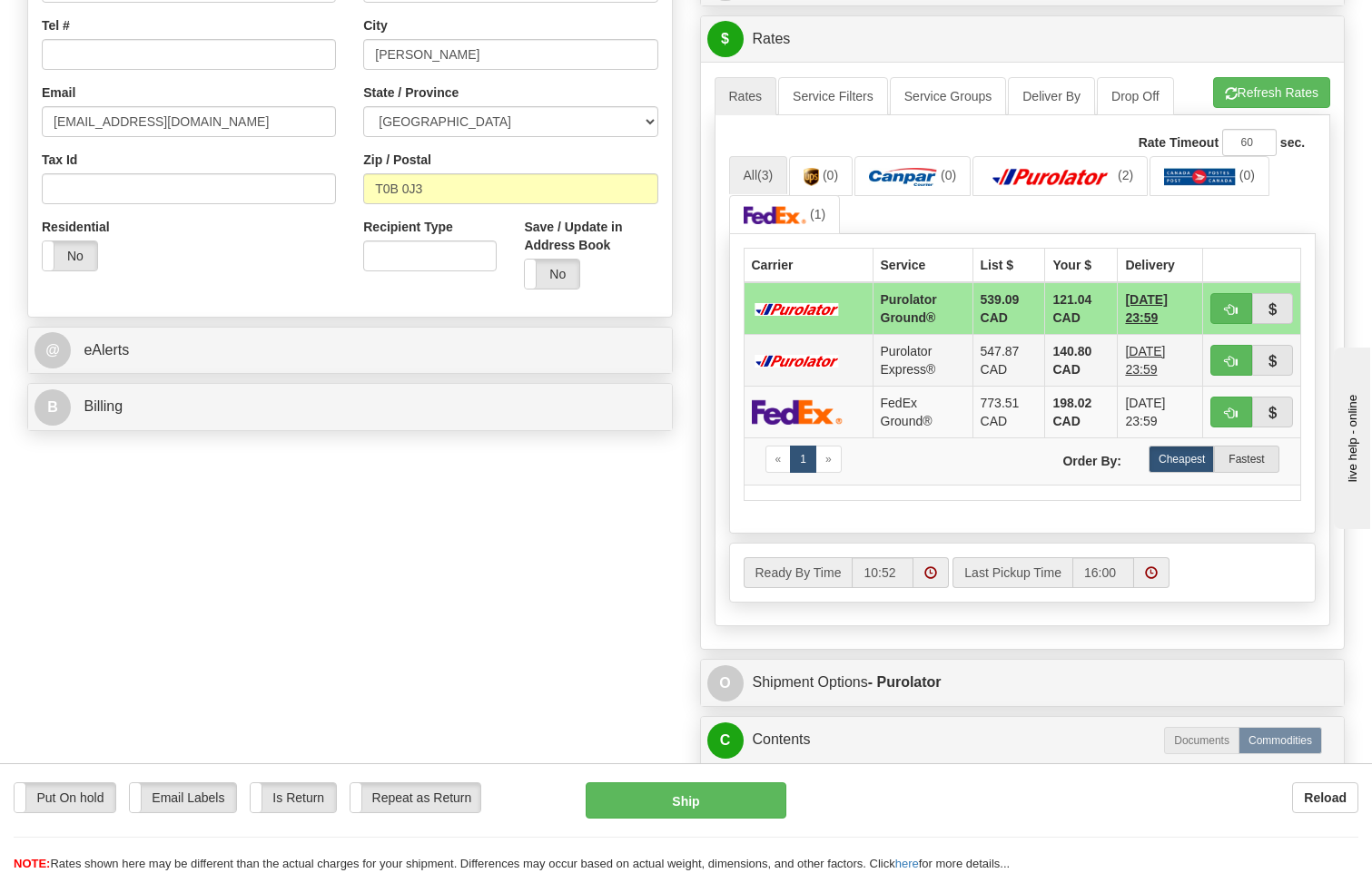
scroll to position [635, 0]
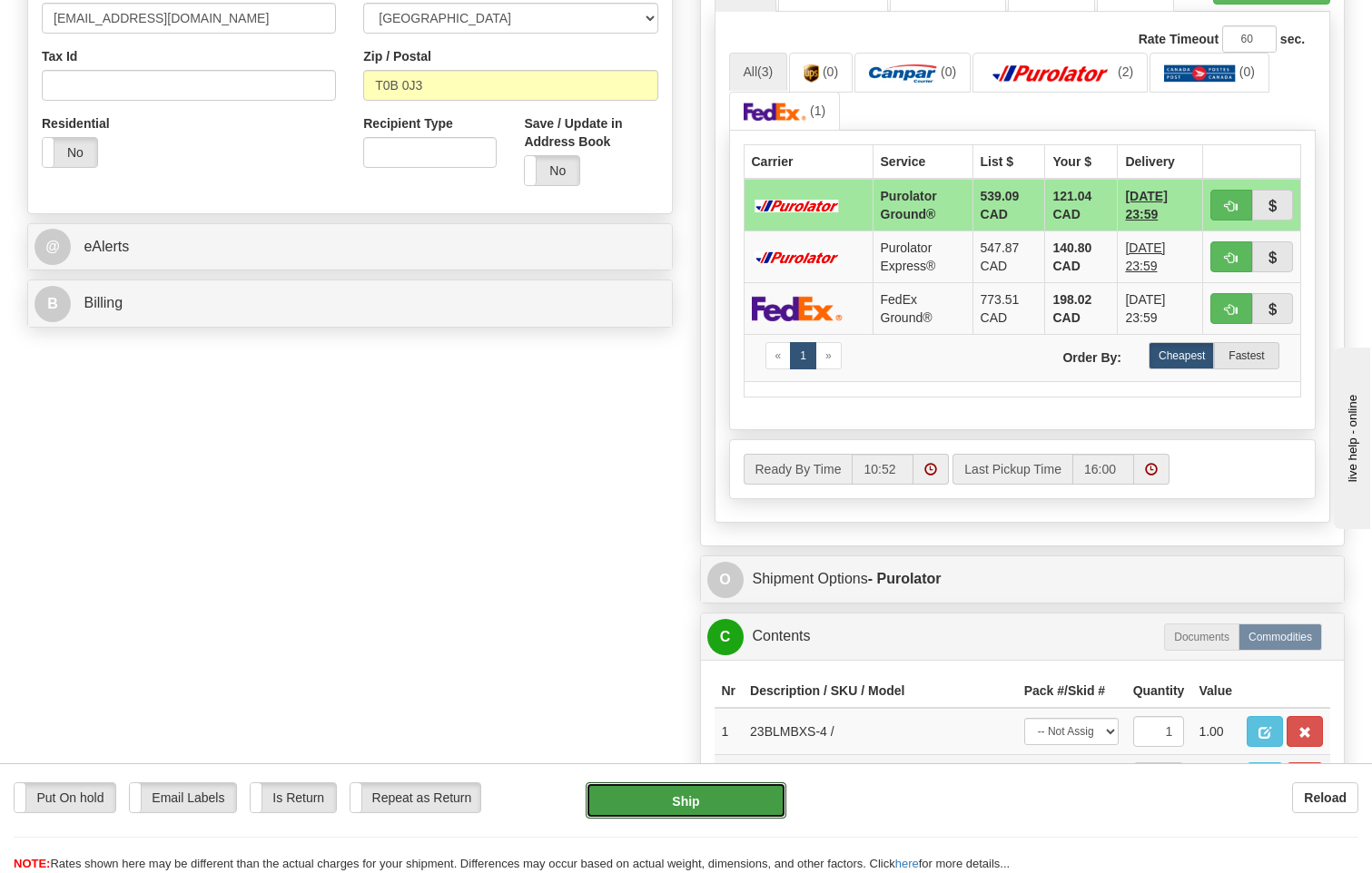
drag, startPoint x: 712, startPoint y: 797, endPoint x: 856, endPoint y: 735, distance: 156.8
click at [712, 797] on button "Ship" at bounding box center [686, 800] width 202 height 36
type input "260"
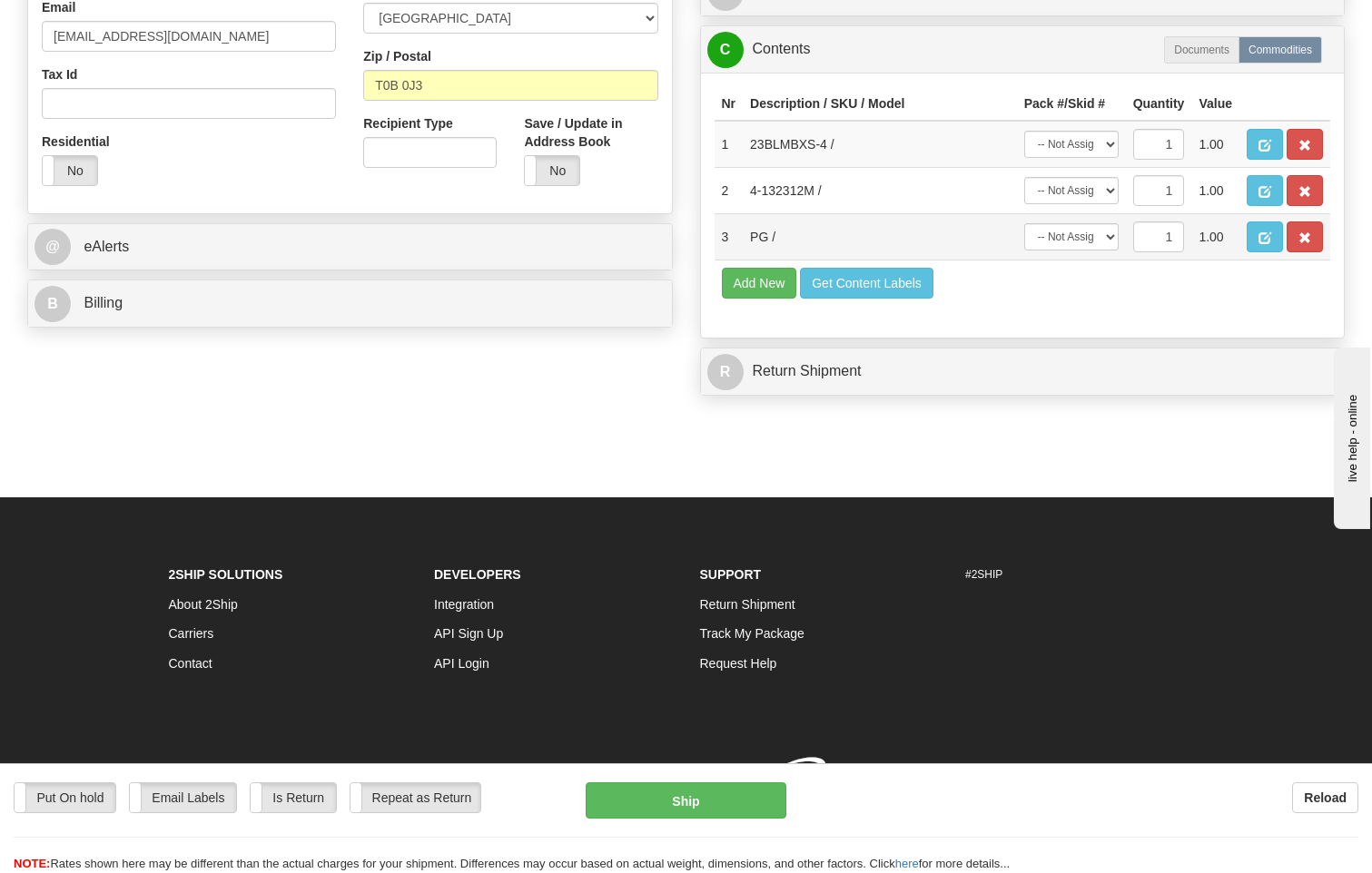
scroll to position [650, 0]
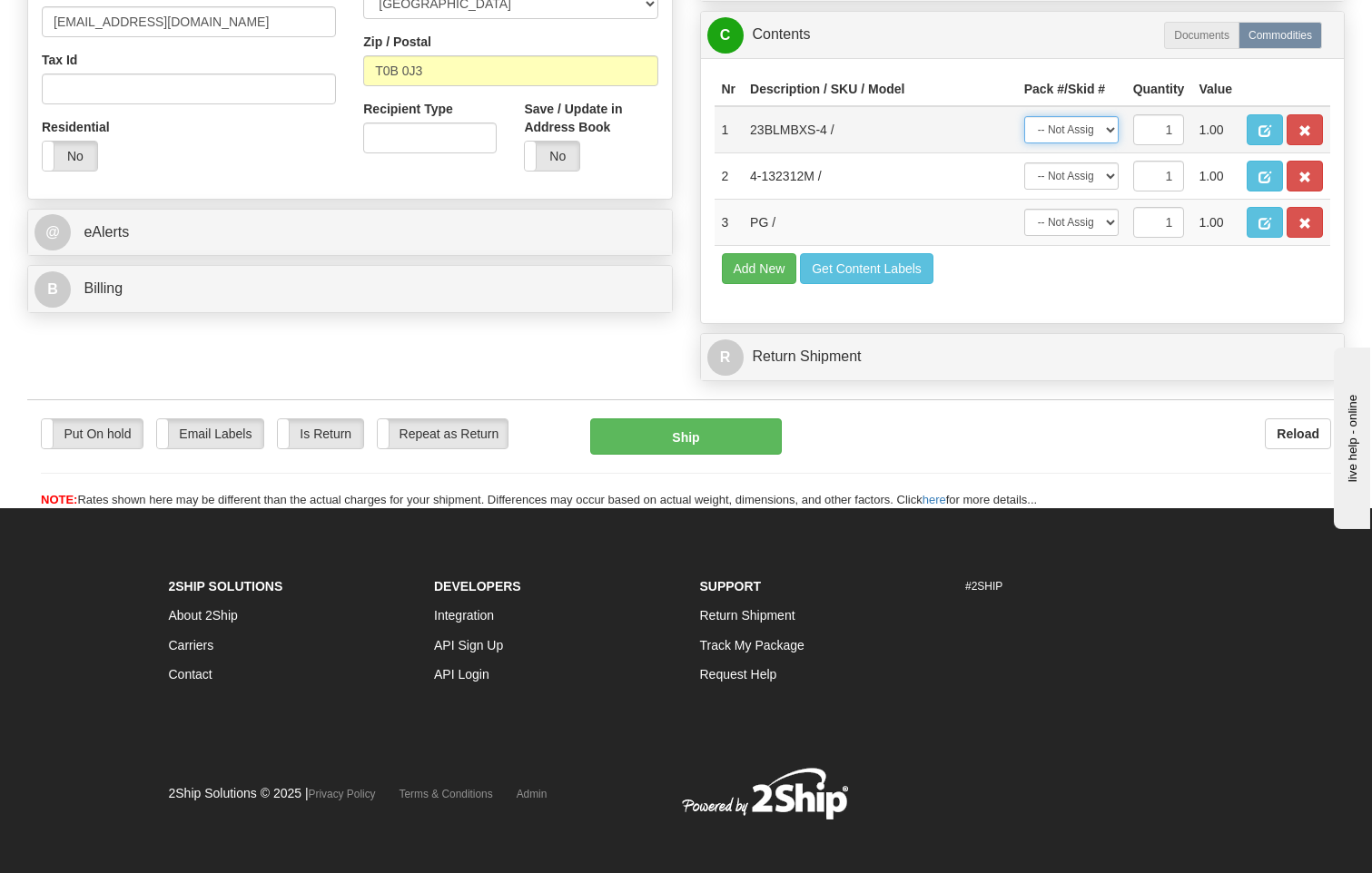
click at [1112, 125] on select "-- Not Assigned -- Package 1 Package 2" at bounding box center [1071, 129] width 94 height 27
select select "1"
click at [1025, 116] on select "-- Not Assigned -- Package 1 Package 2" at bounding box center [1071, 129] width 94 height 27
click at [1109, 168] on select "-- Not Assigned -- Package 1 Package 2" at bounding box center [1071, 176] width 94 height 27
select select "0"
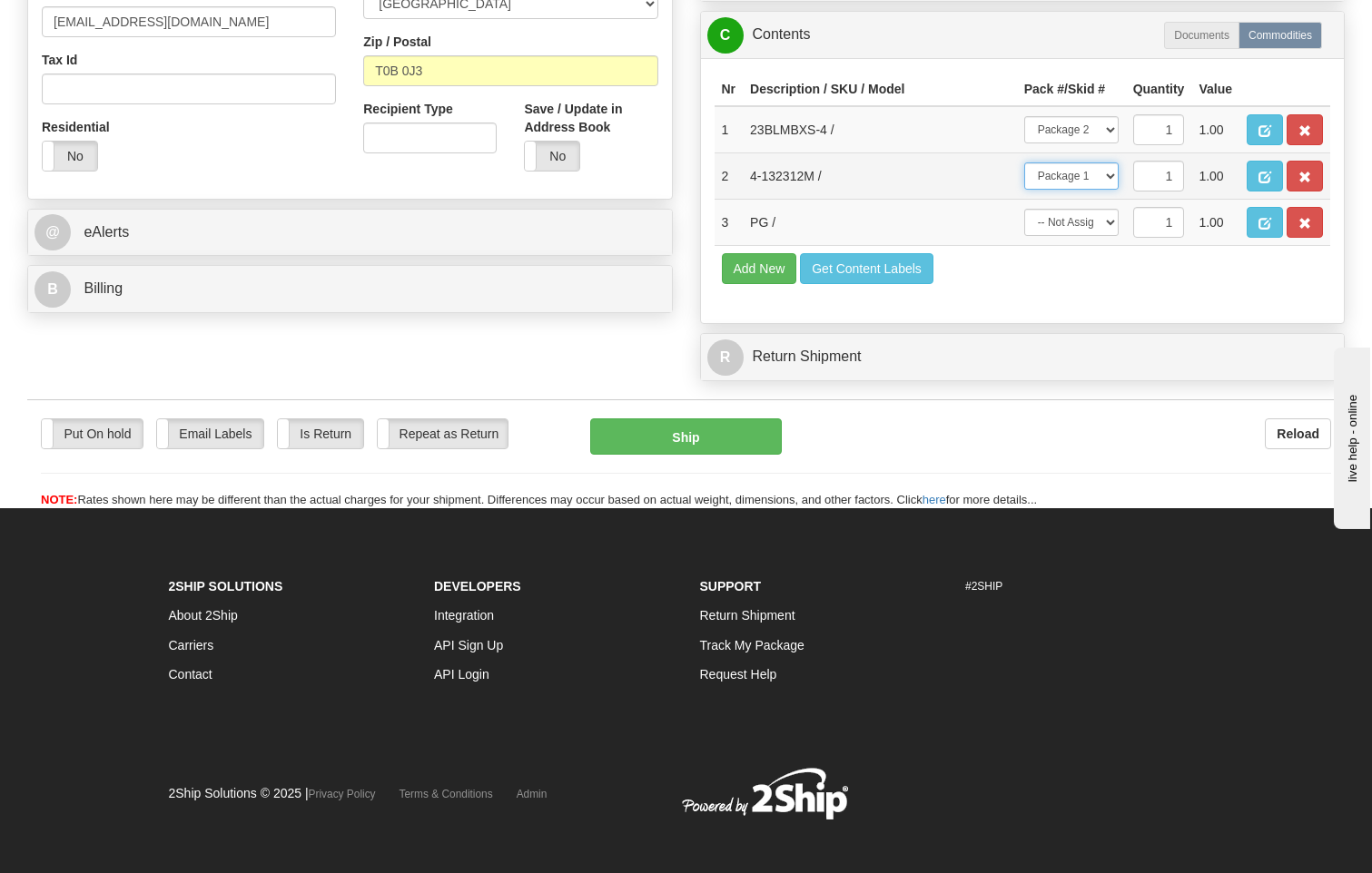
click at [1025, 162] on select "-- Not Assigned -- Package 1 Package 2" at bounding box center [1071, 176] width 94 height 27
click at [1092, 211] on select "-- Not Assigned -- Package 1 Package 2" at bounding box center [1071, 222] width 94 height 27
select select "0"
click at [1025, 209] on select "-- Not Assigned -- Package 1 Package 2" at bounding box center [1071, 222] width 94 height 27
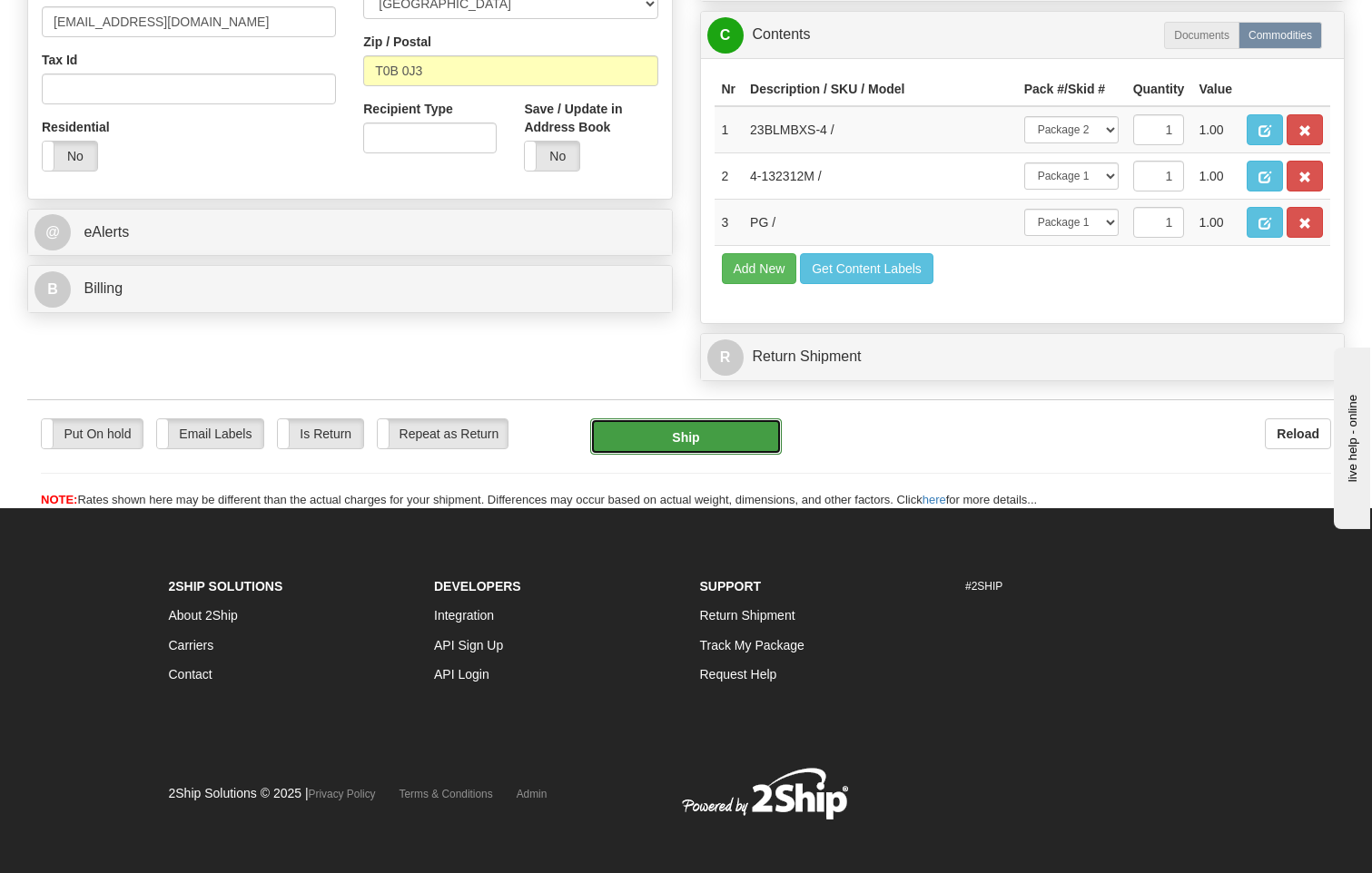
click at [707, 436] on button "Ship" at bounding box center [686, 436] width 192 height 36
click at [714, 428] on button "Ship" at bounding box center [686, 436] width 192 height 36
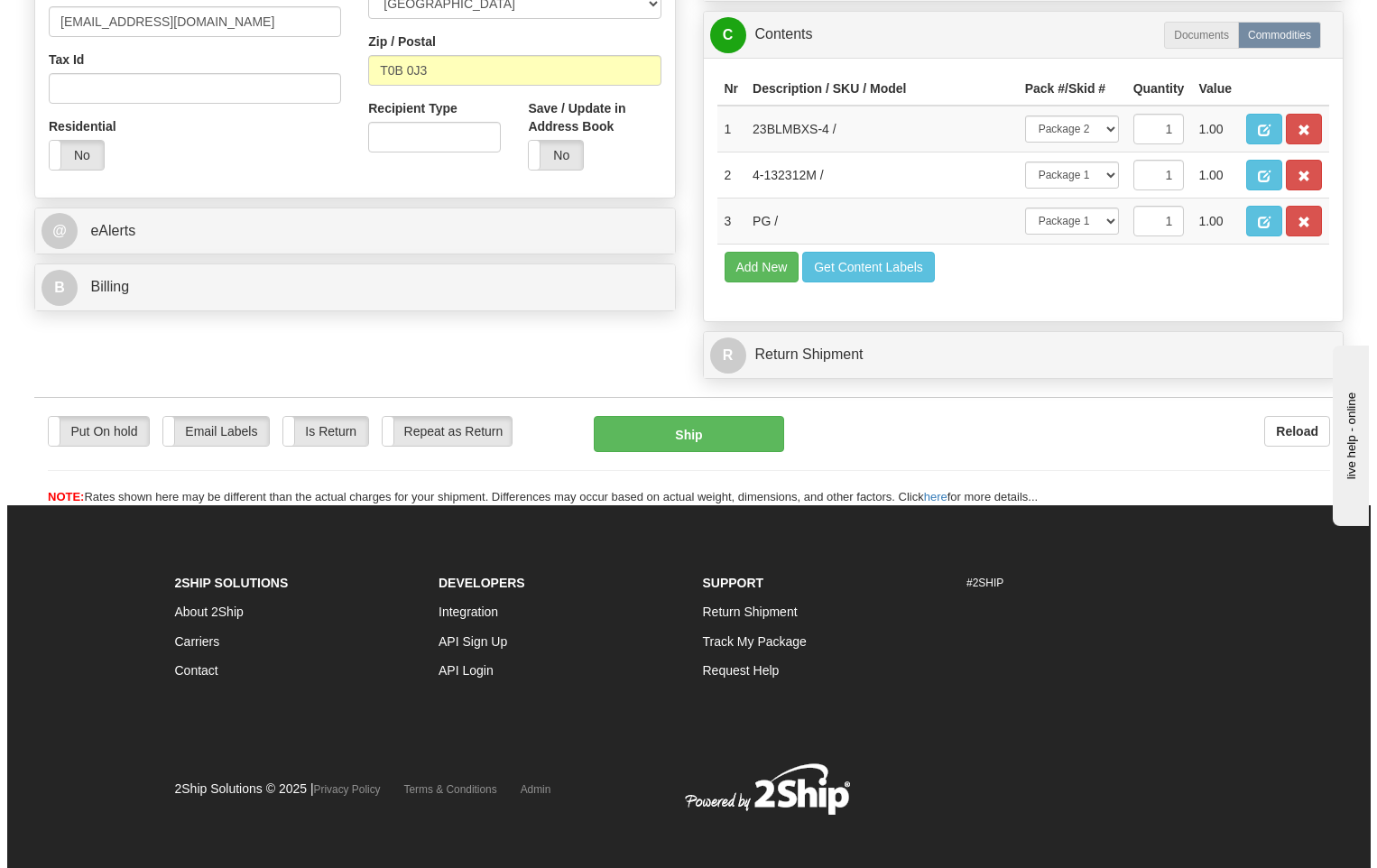
scroll to position [285, 0]
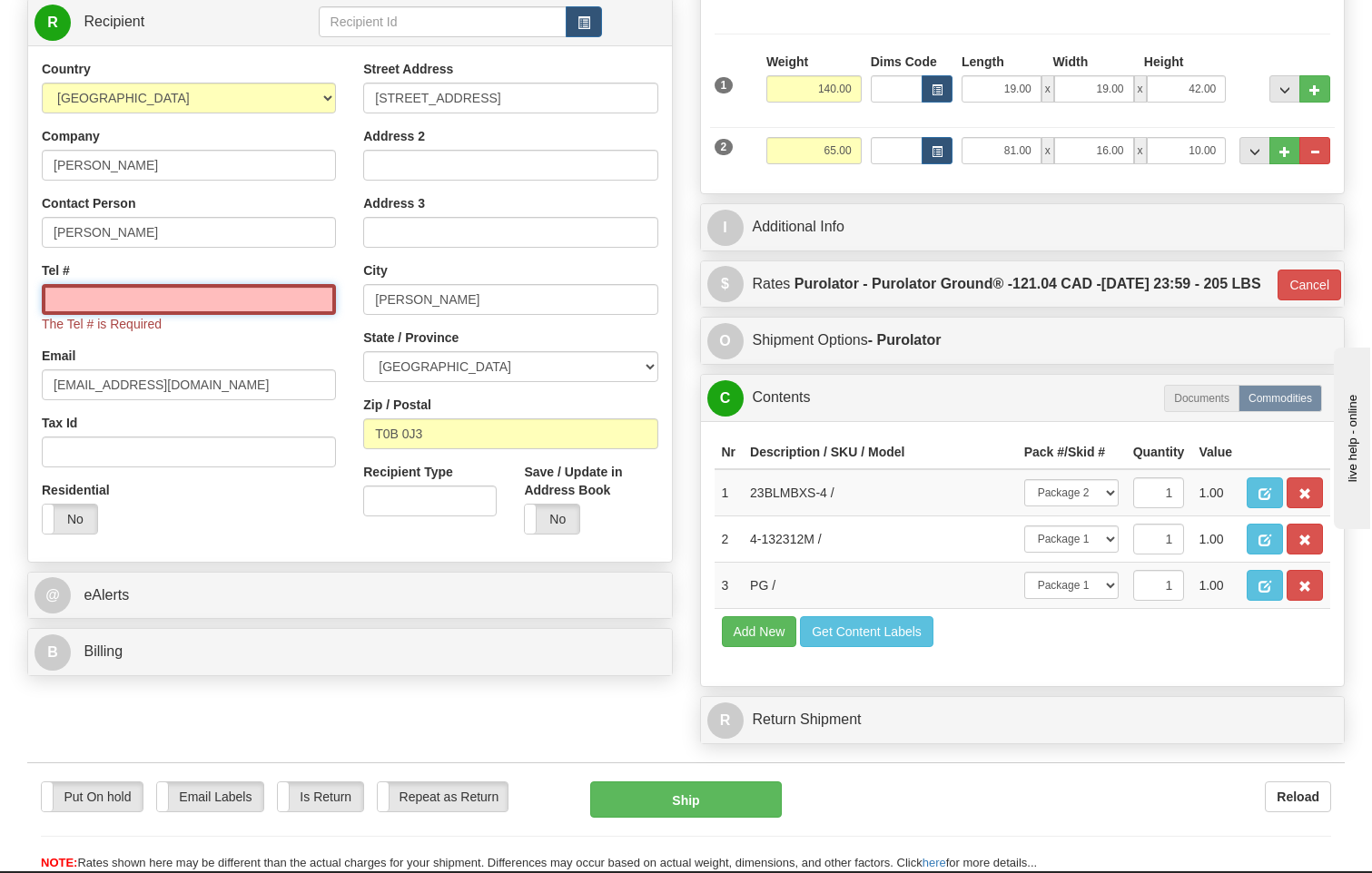
click at [63, 284] on input "Tel #" at bounding box center [189, 299] width 294 height 31
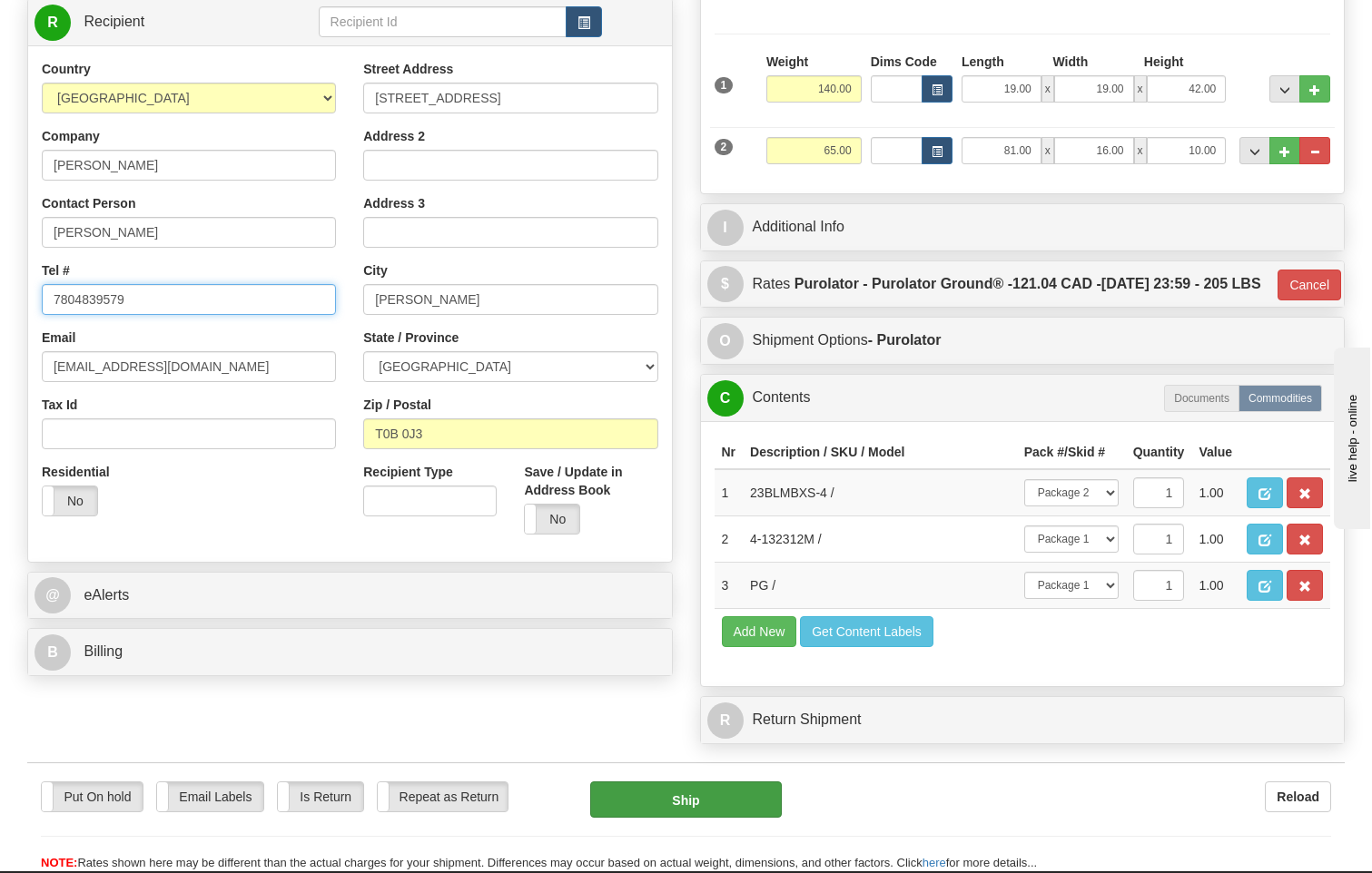
type input "7804839579"
click at [732, 797] on button "Ship" at bounding box center [686, 799] width 192 height 36
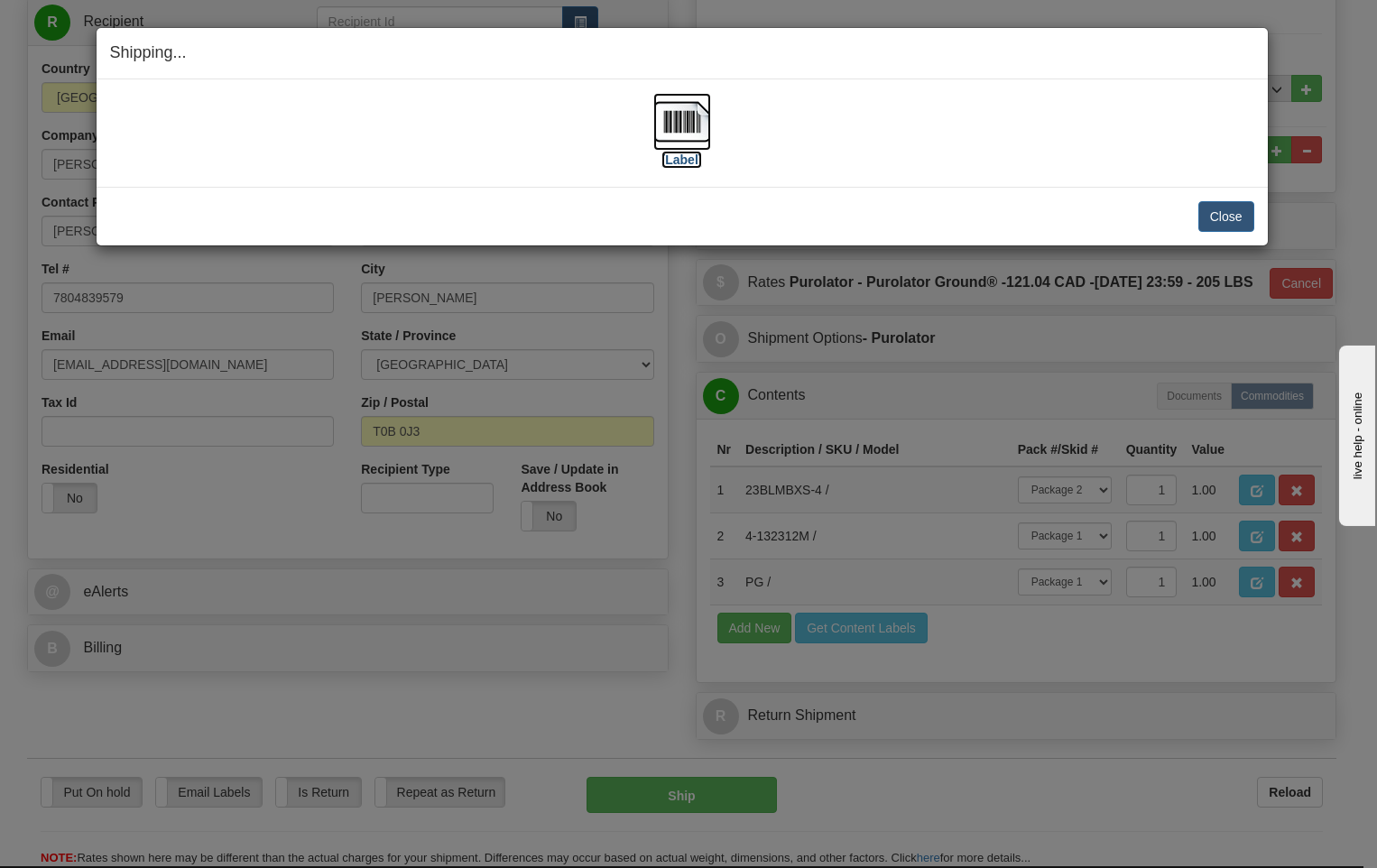
click at [683, 134] on img at bounding box center [682, 122] width 58 height 58
click at [1217, 223] on button "Close" at bounding box center [1227, 216] width 56 height 31
click at [1220, 222] on button "Close" at bounding box center [1227, 216] width 56 height 31
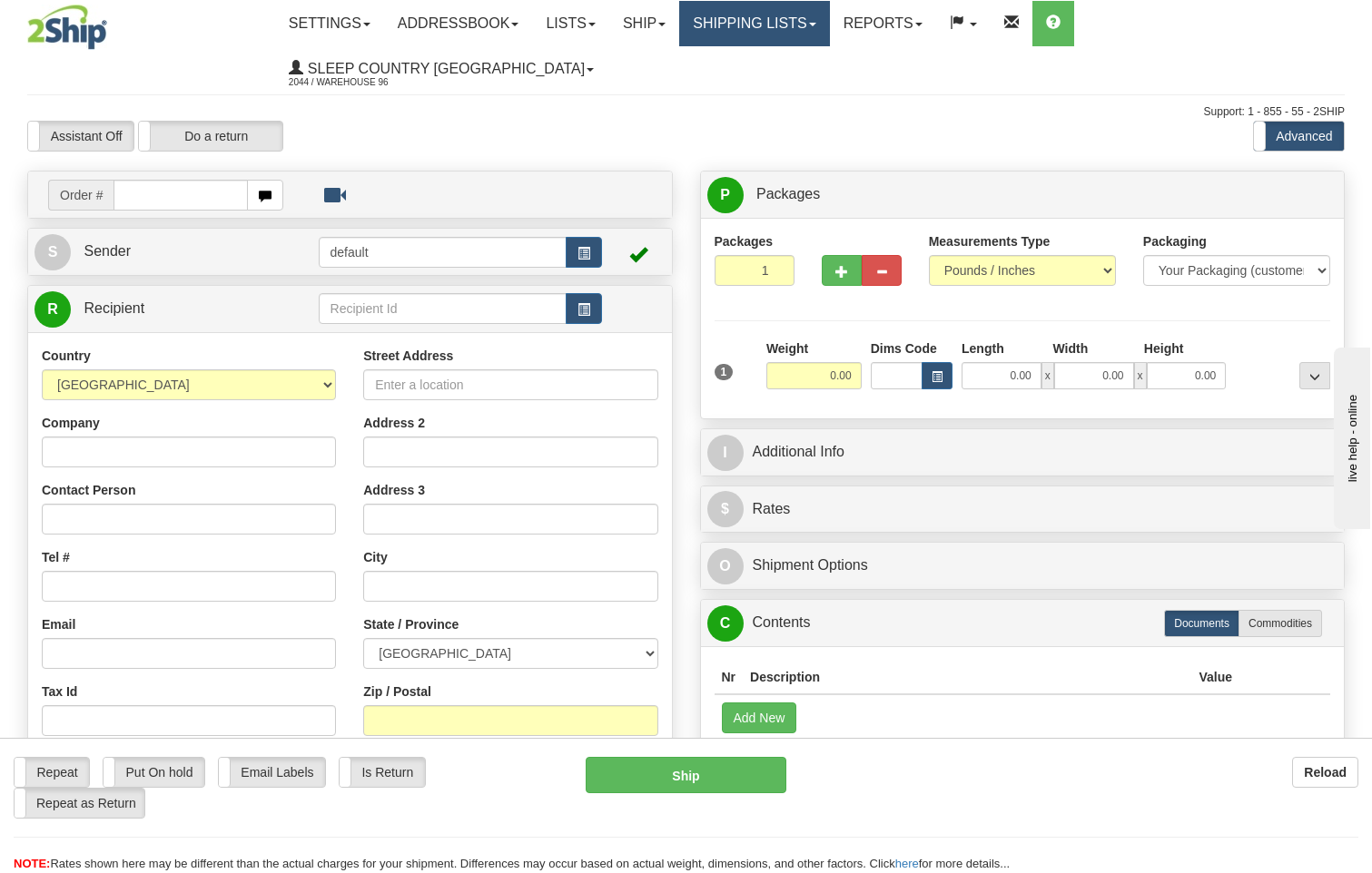
click at [796, 27] on link "Shipping lists" at bounding box center [754, 23] width 149 height 46
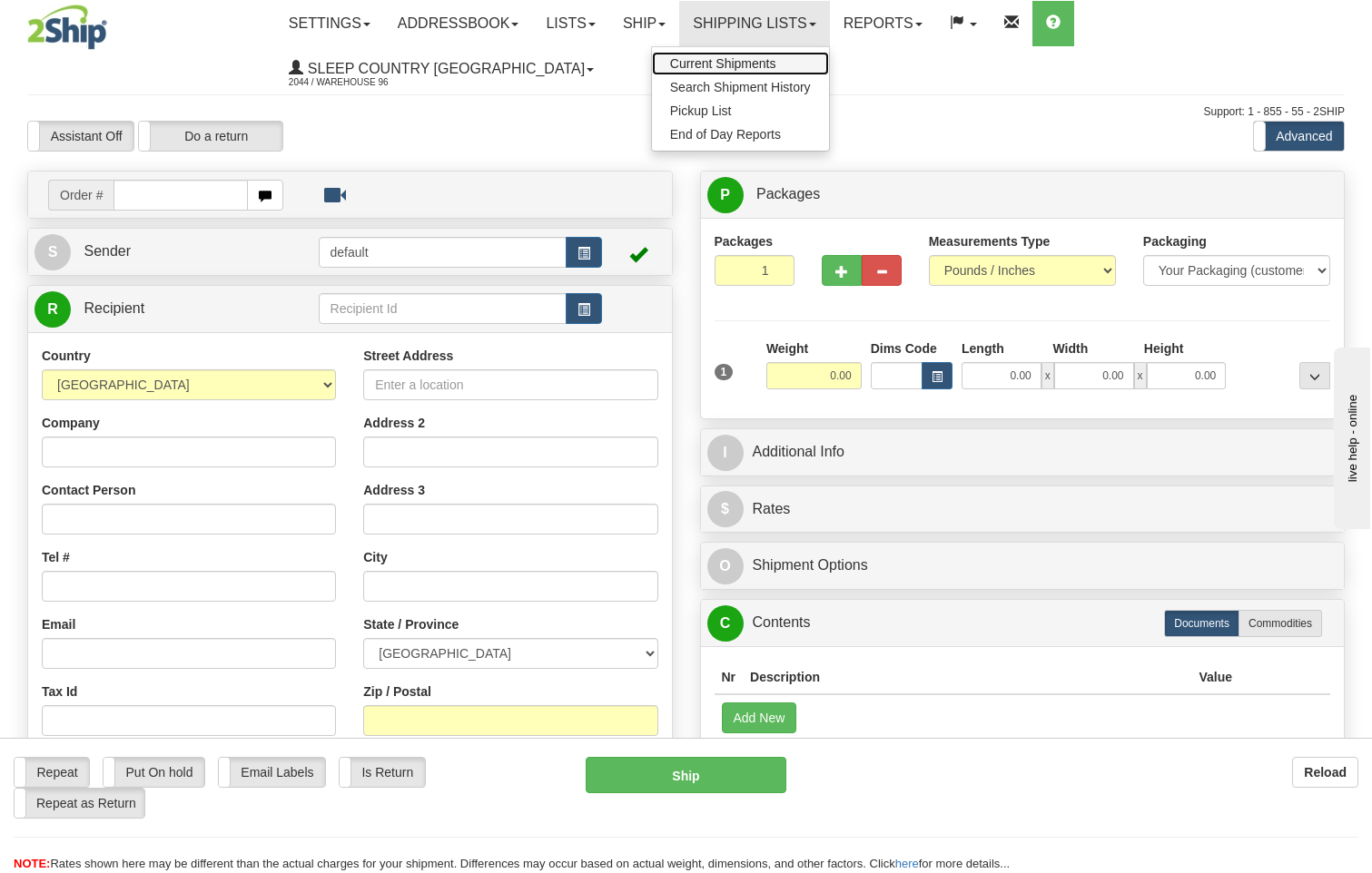
click at [763, 63] on span "Current Shipments" at bounding box center [723, 63] width 106 height 15
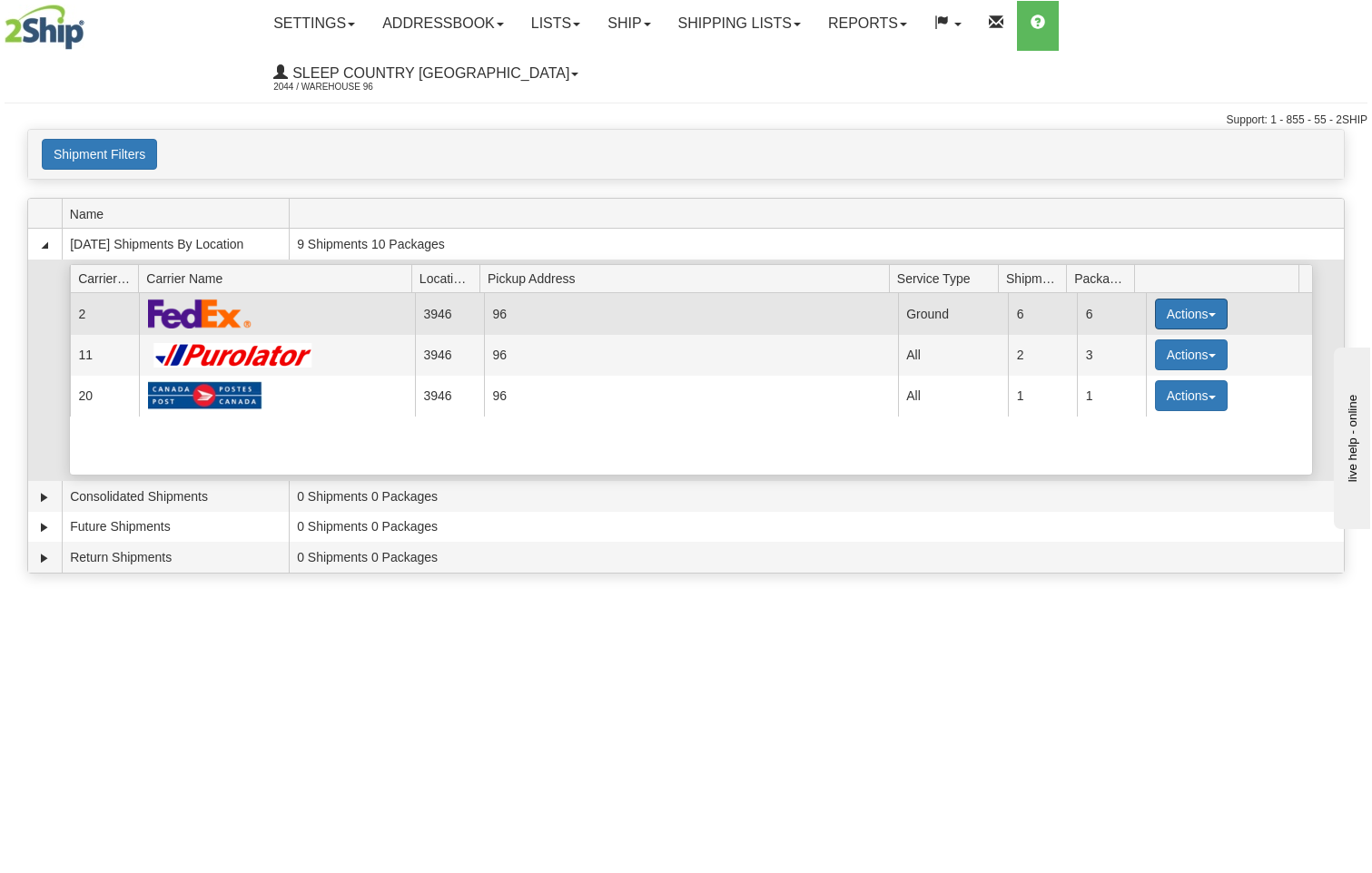
click at [1200, 299] on button "Actions" at bounding box center [1192, 314] width 73 height 31
click at [1141, 365] on span "Close" at bounding box center [1120, 372] width 42 height 13
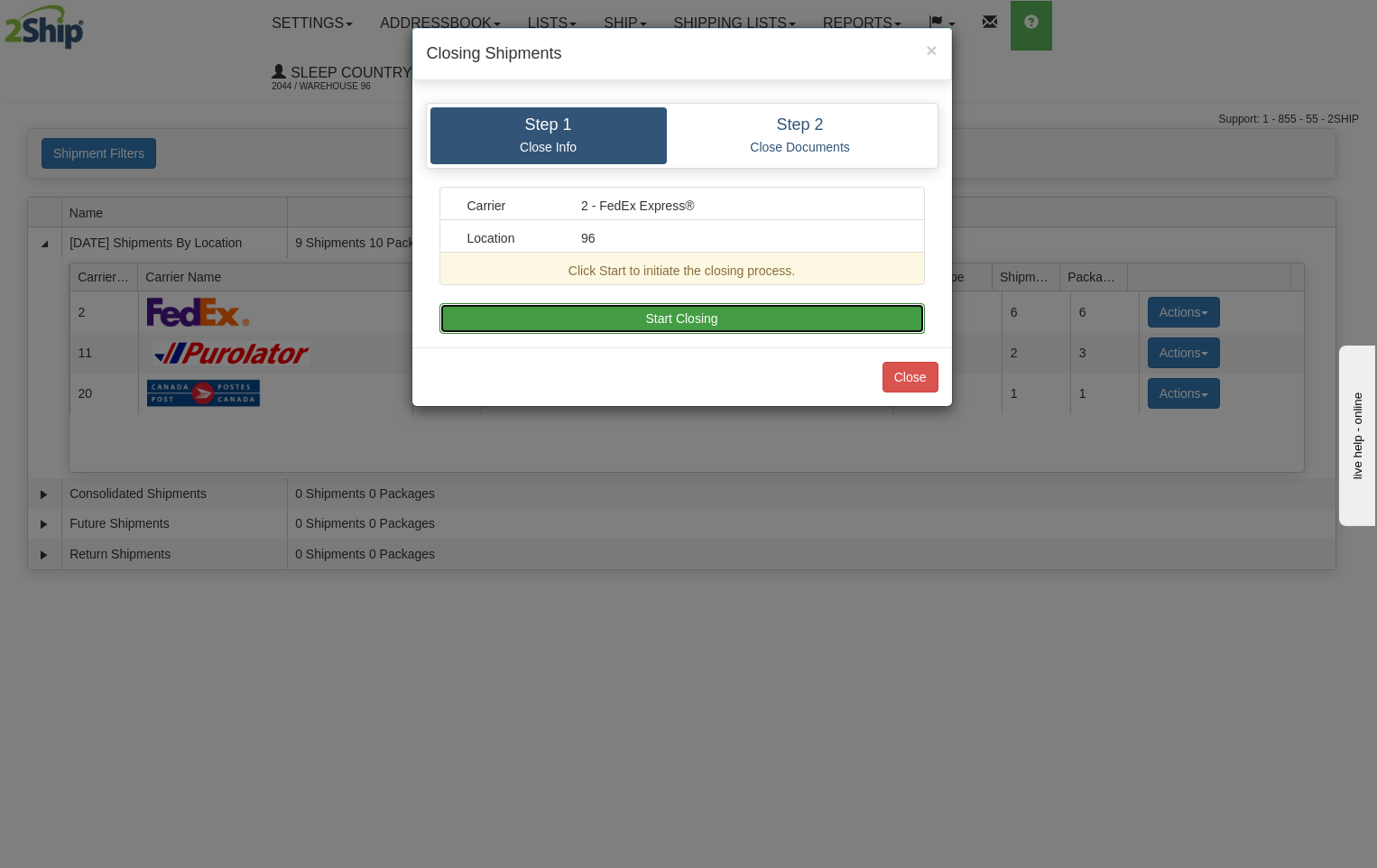
click at [687, 323] on button "Start Closing" at bounding box center [682, 318] width 486 height 31
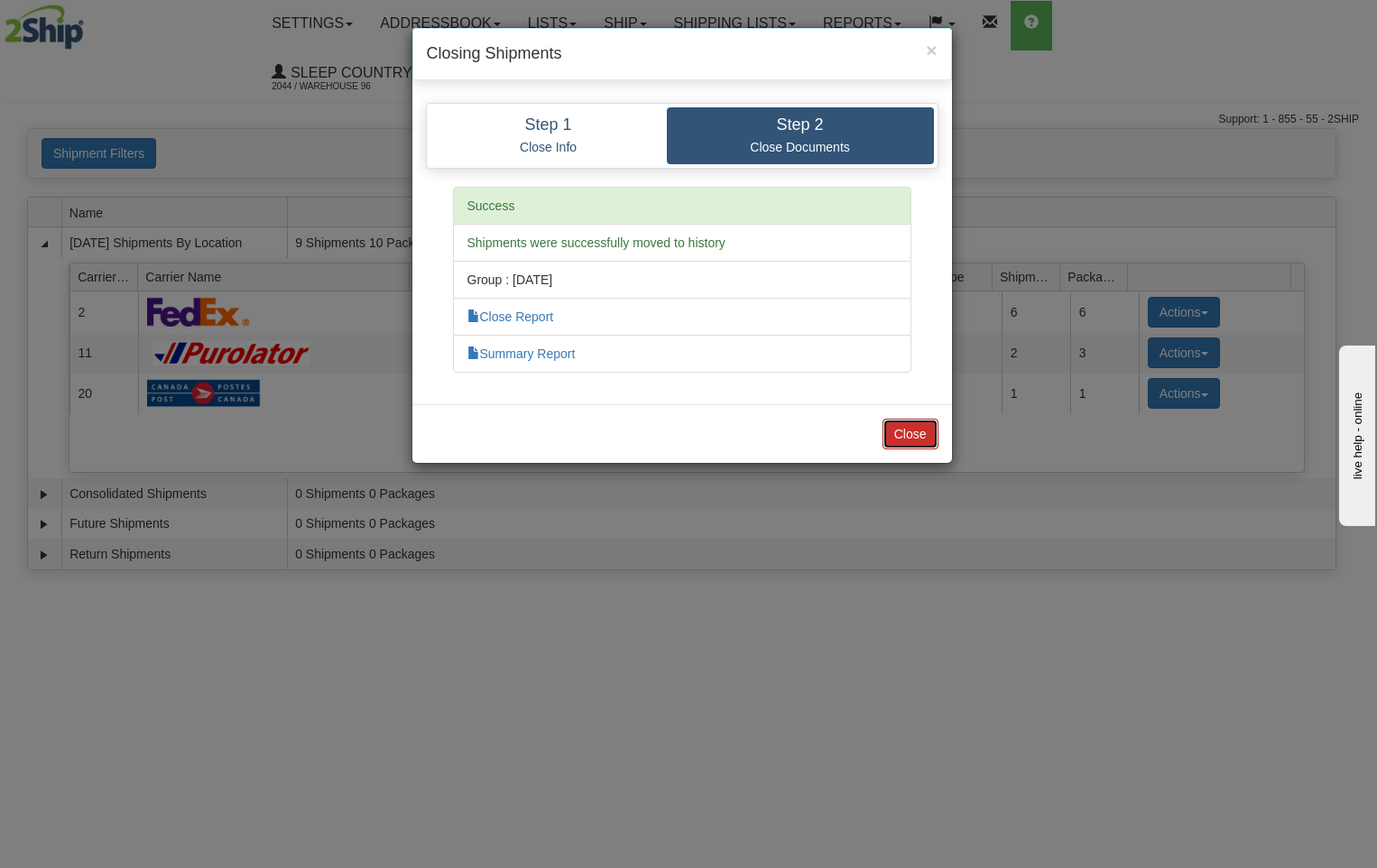
click at [901, 437] on button "Close" at bounding box center [911, 434] width 56 height 31
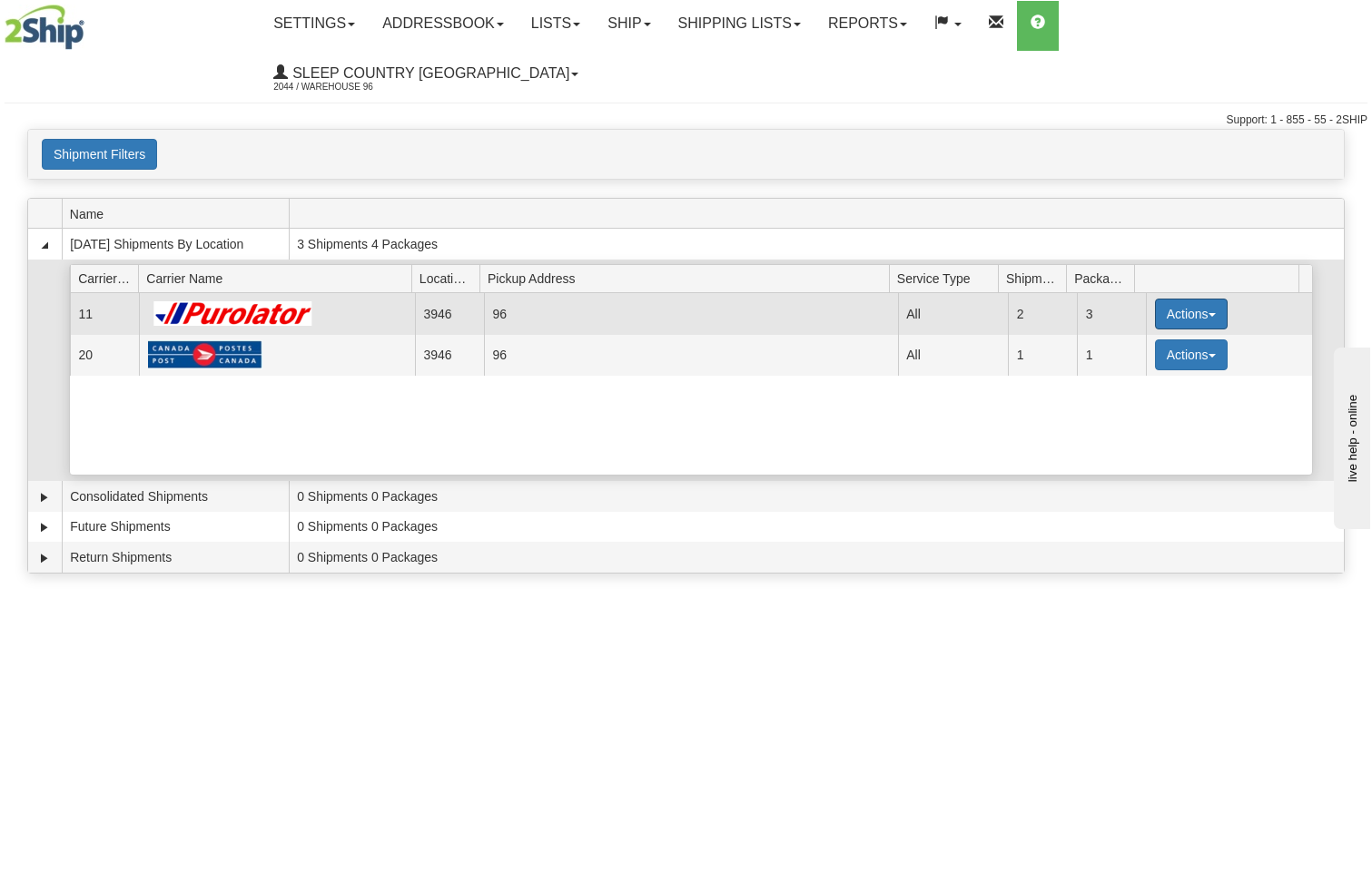
click at [1172, 299] on button "Actions" at bounding box center [1192, 314] width 73 height 31
click at [1129, 388] on span "Pickup" at bounding box center [1124, 395] width 49 height 13
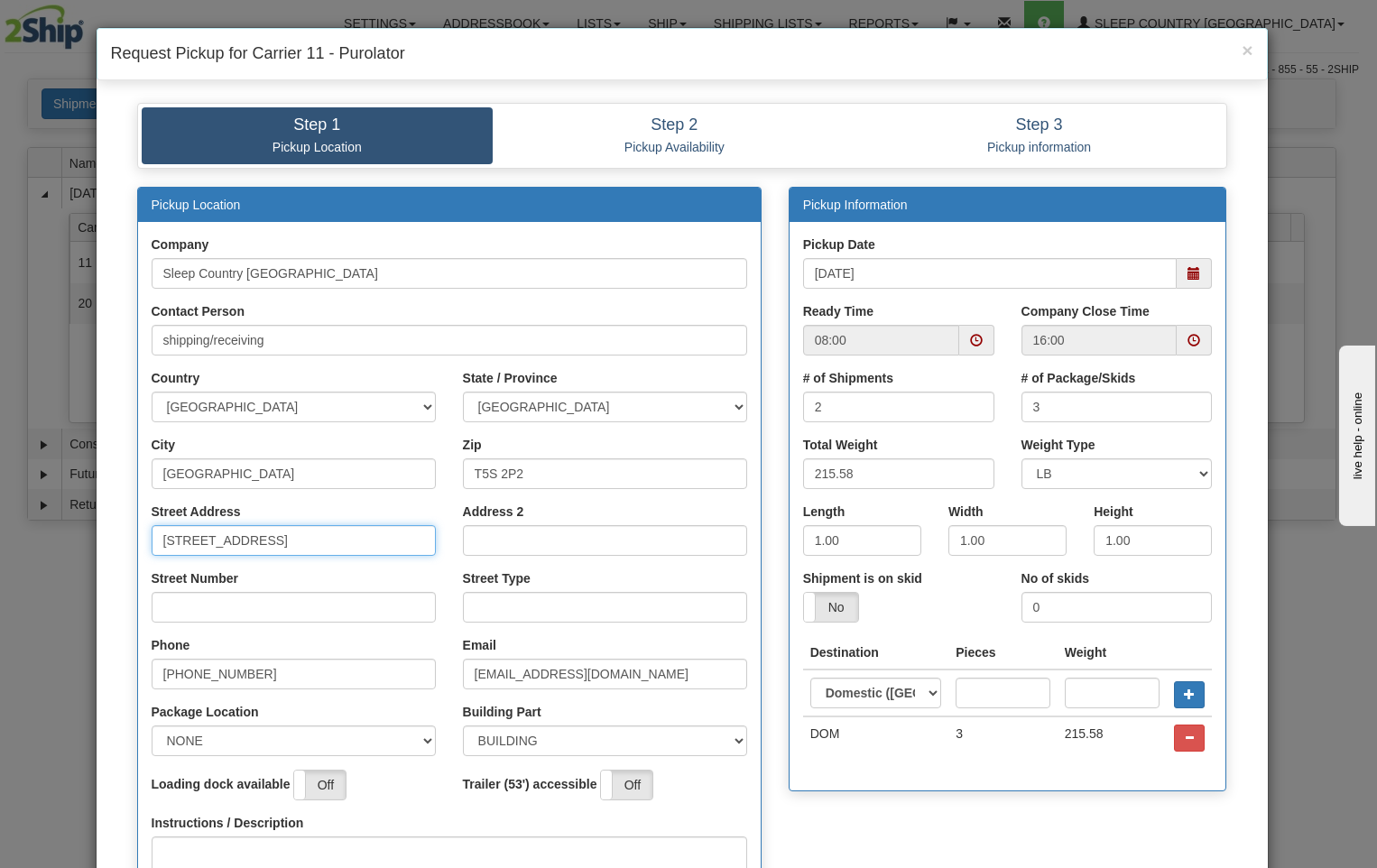
click at [345, 543] on input "18137 111th Avenue NW" at bounding box center [293, 540] width 284 height 31
type input "18137"
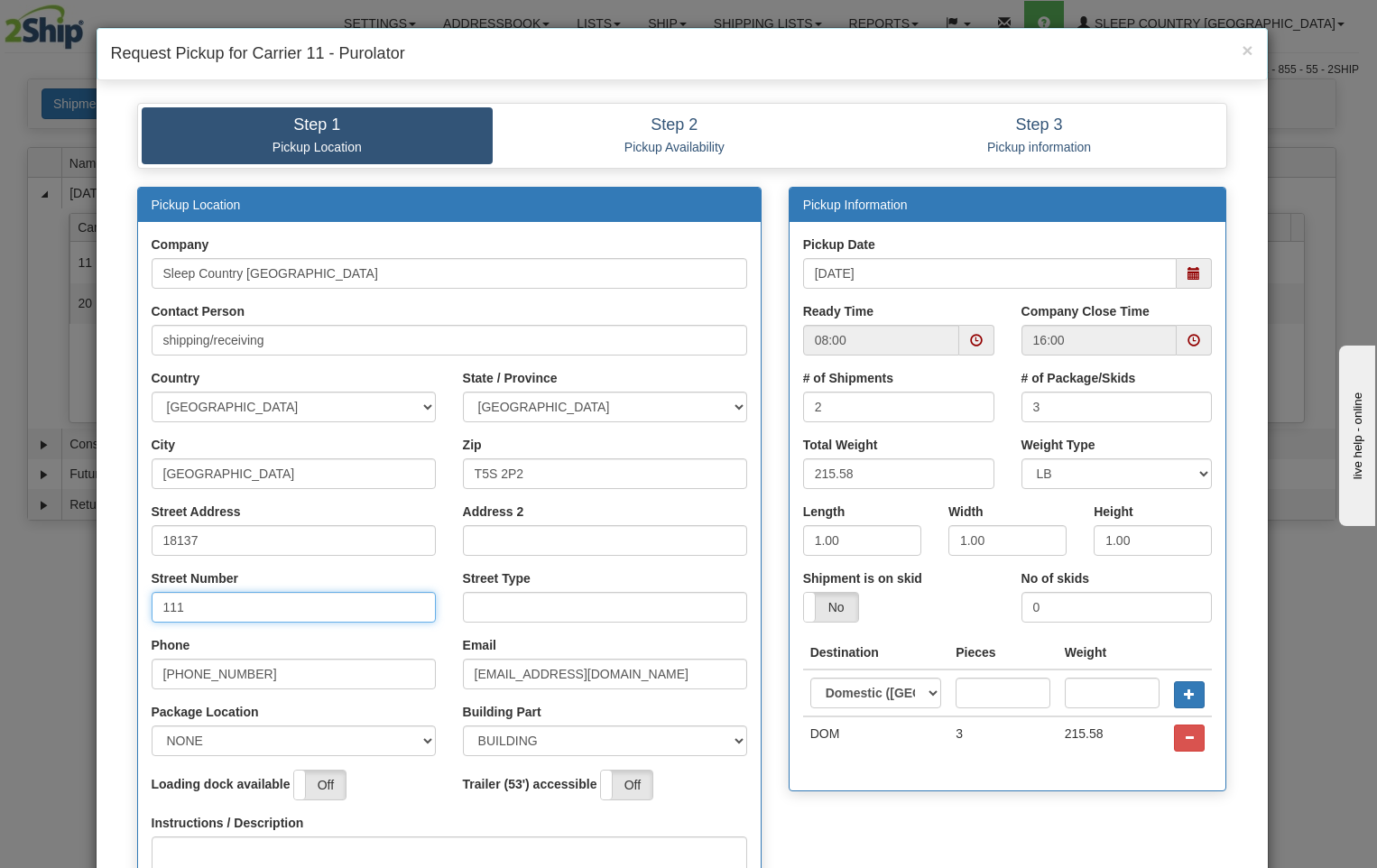
type input "111"
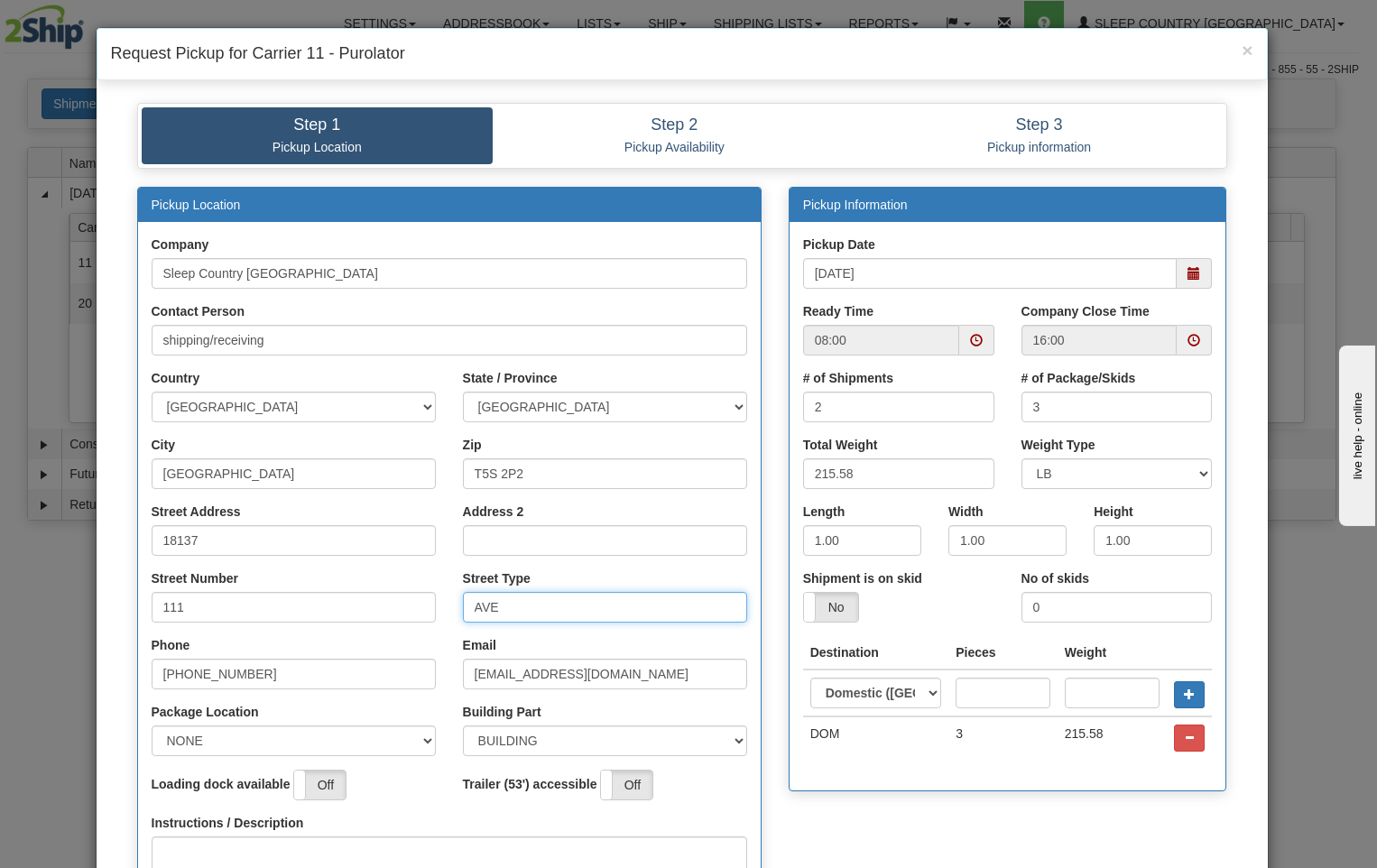
type input "AVE"
click at [423, 737] on select "NONE FRONT REAR SIDE" at bounding box center [293, 741] width 284 height 31
select select "2"
click at [151, 726] on select "NONE FRONT REAR SIDE" at bounding box center [293, 741] width 284 height 31
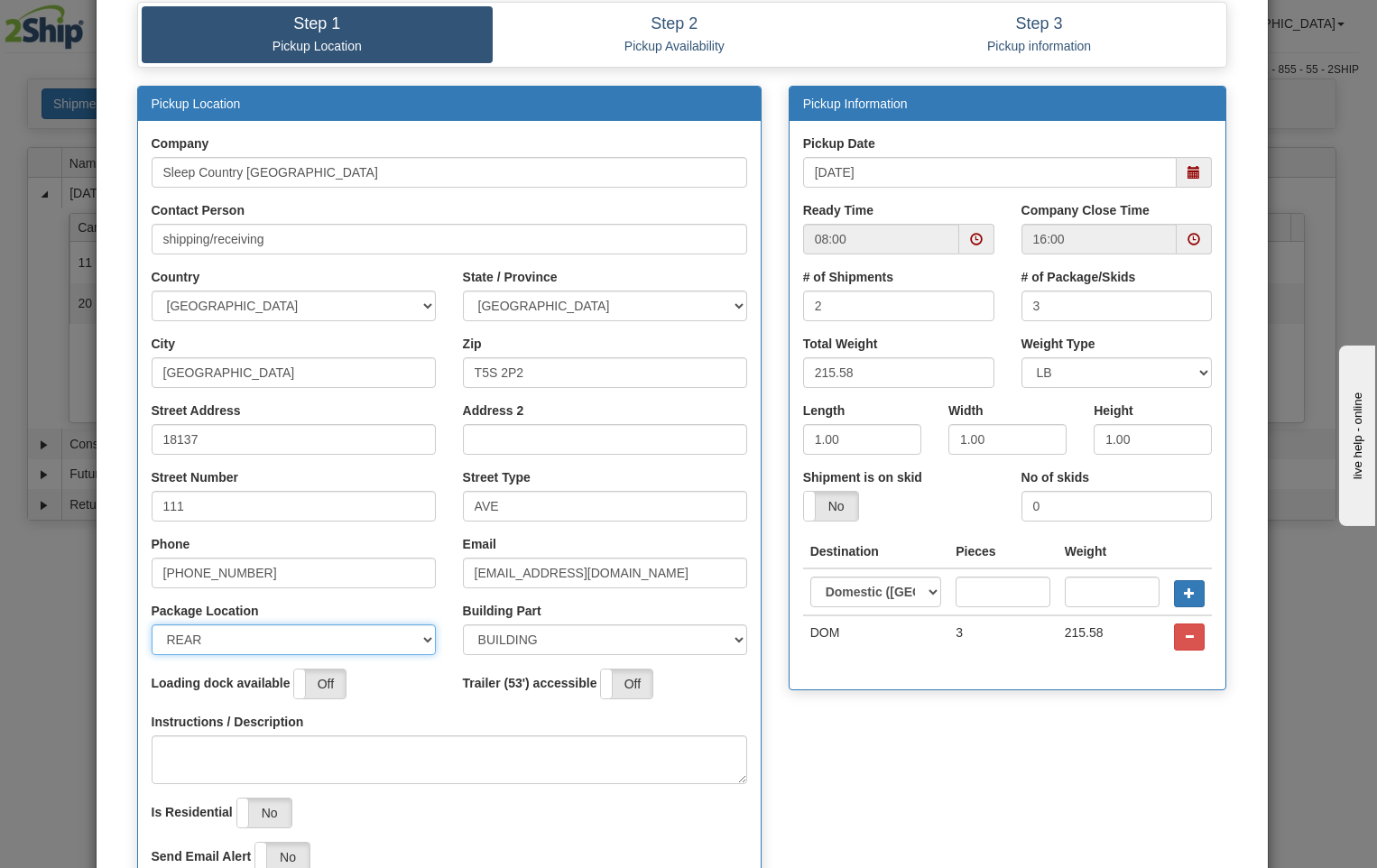
scroll to position [180, 0]
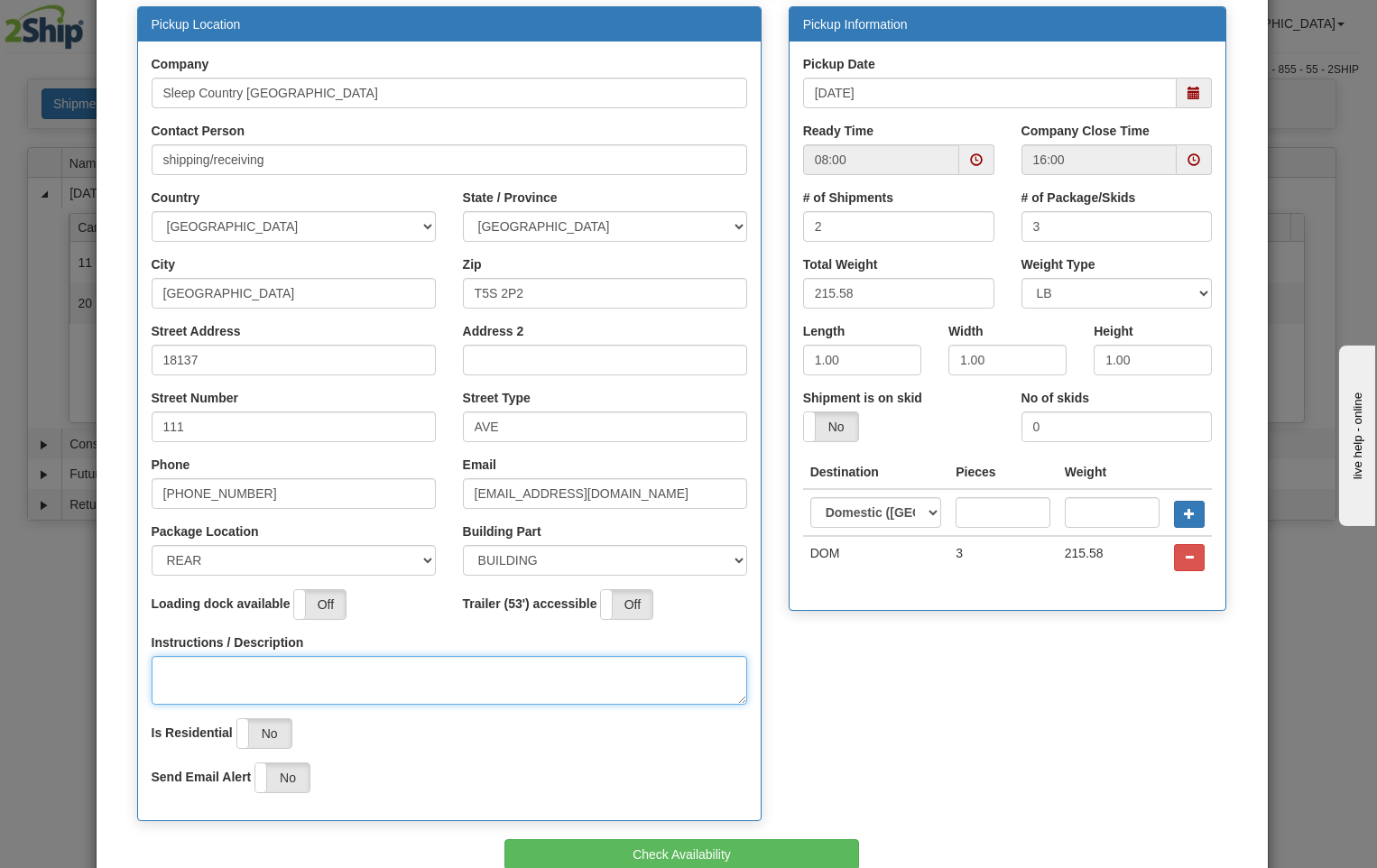
click at [222, 666] on textarea "Instructions / Description" at bounding box center [449, 680] width 596 height 48
click at [970, 162] on span at bounding box center [977, 160] width 13 height 13
type textarea "PICK UP AT REAR OF BUILDING"
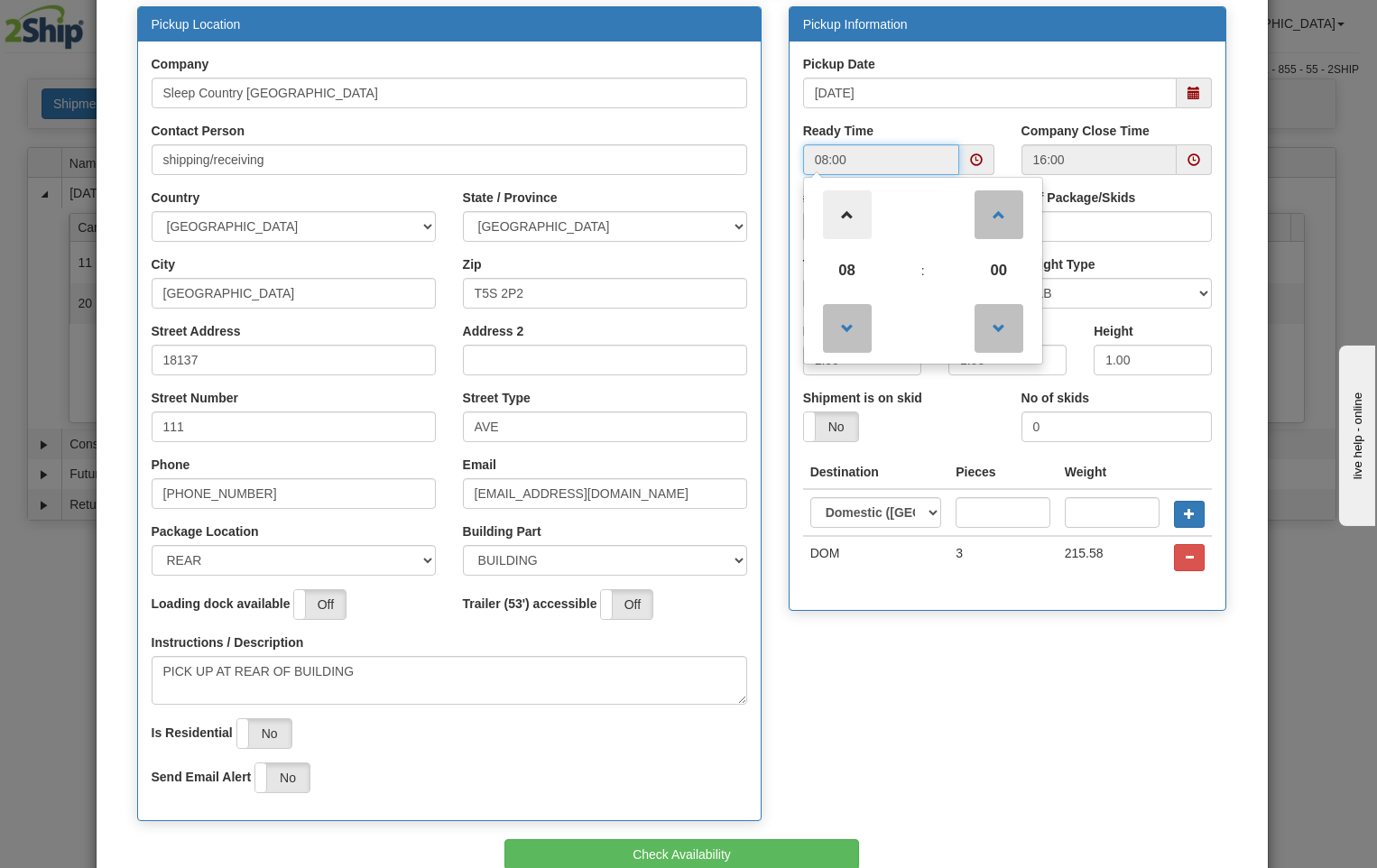
click at [841, 216] on span at bounding box center [848, 214] width 48 height 48
type input "12:00"
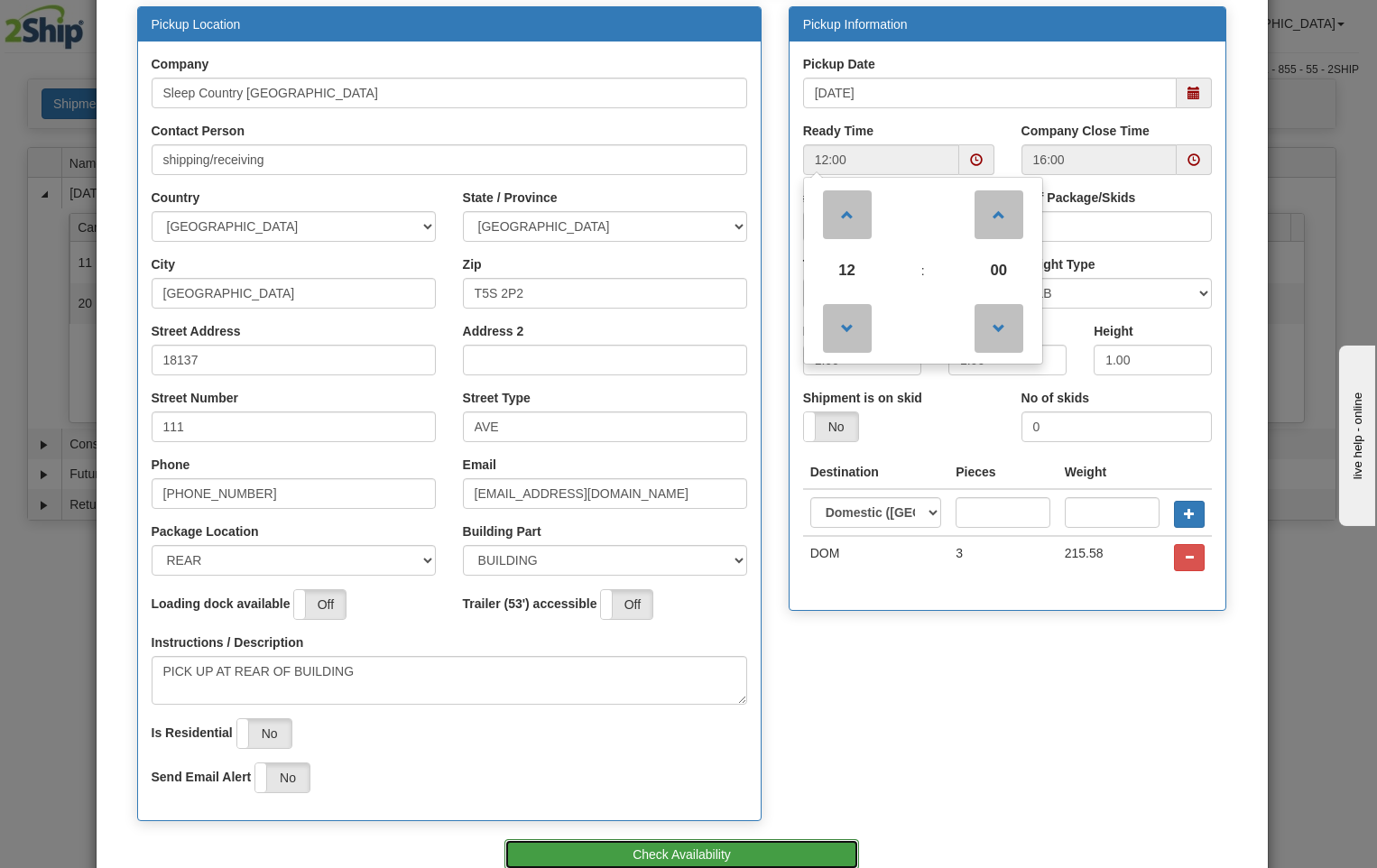
click at [822, 857] on button "Check Availability" at bounding box center [682, 854] width 355 height 31
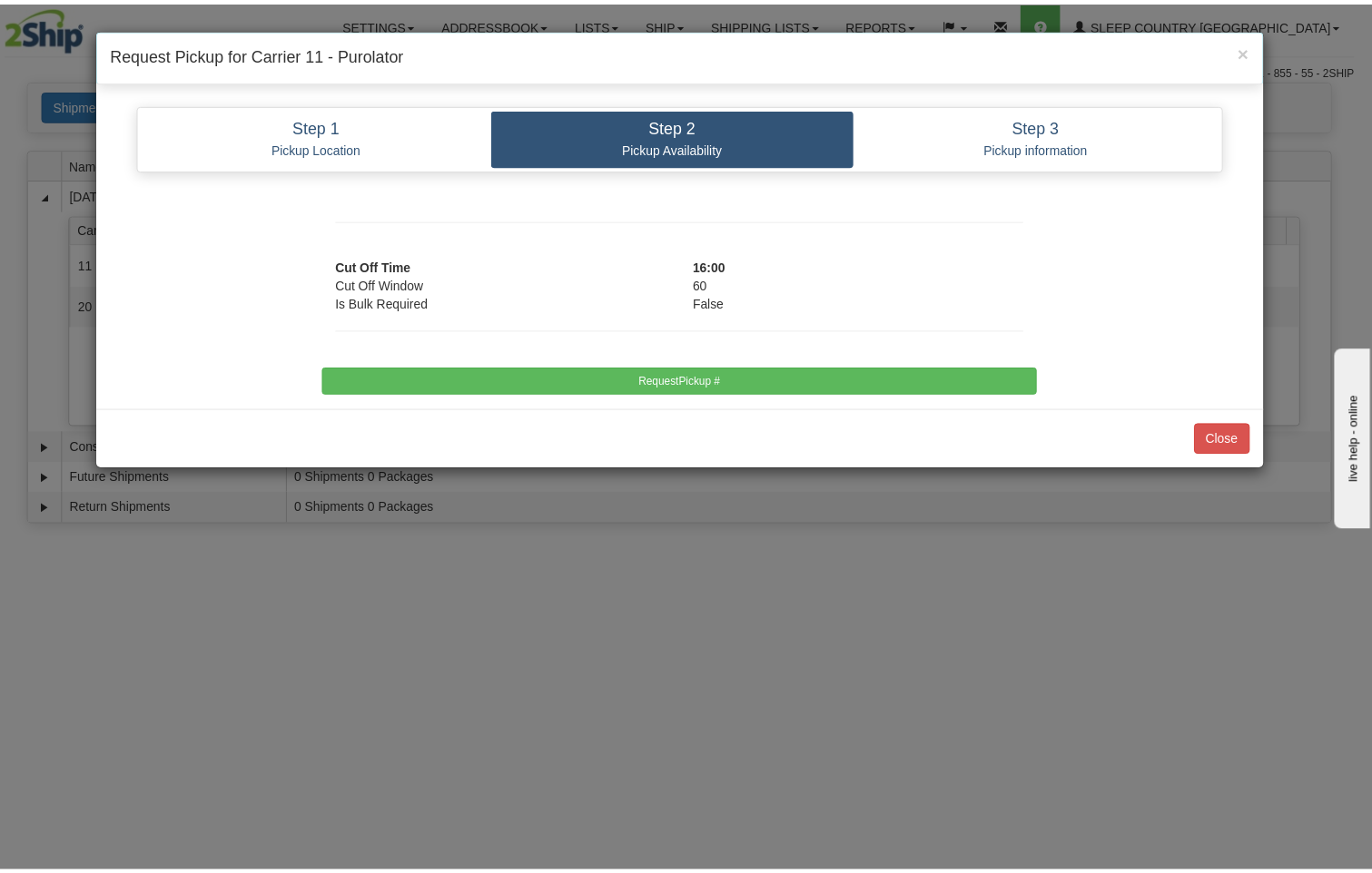
scroll to position [0, 0]
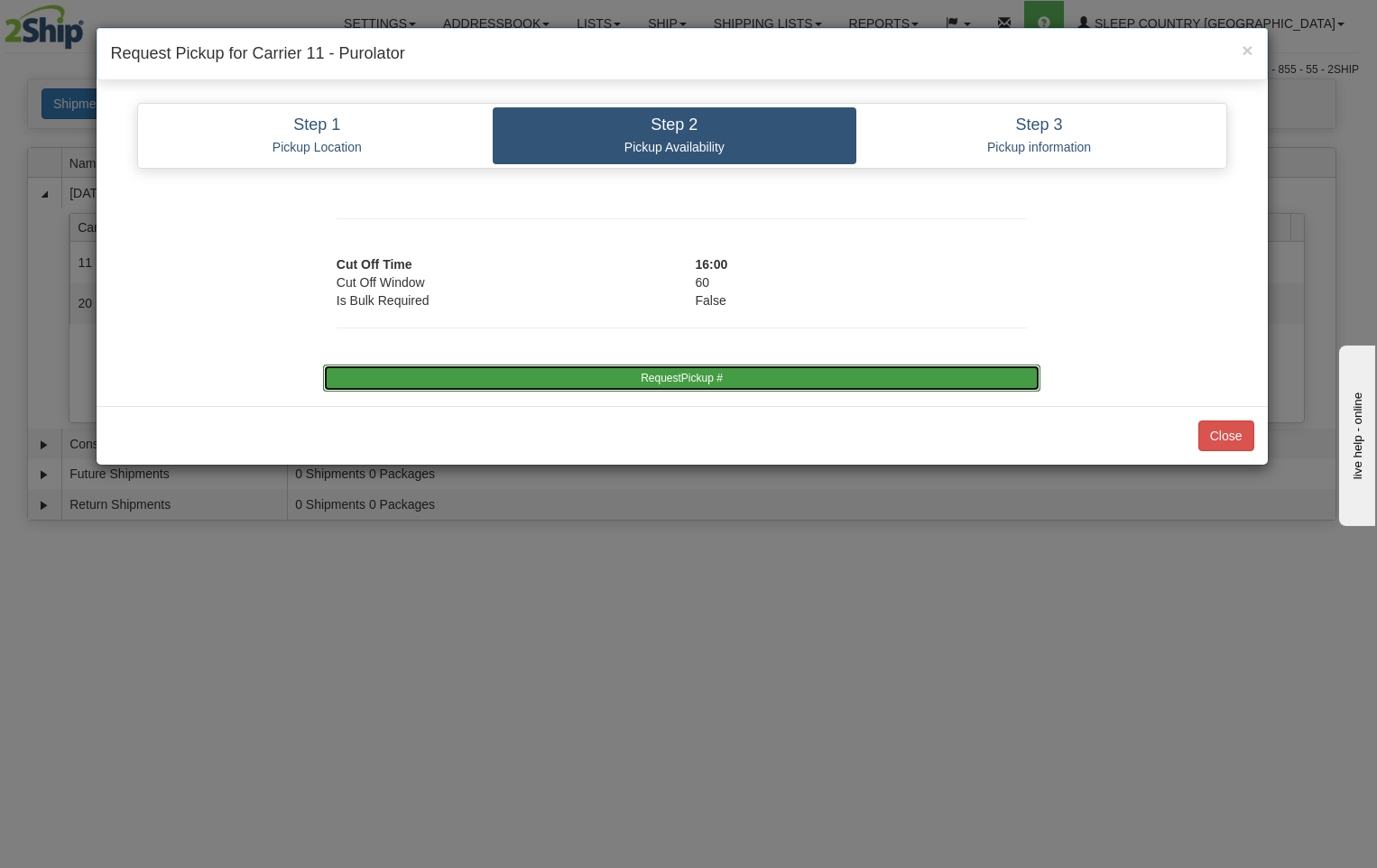
click at [785, 379] on button "RequestPickup #" at bounding box center [682, 378] width 718 height 27
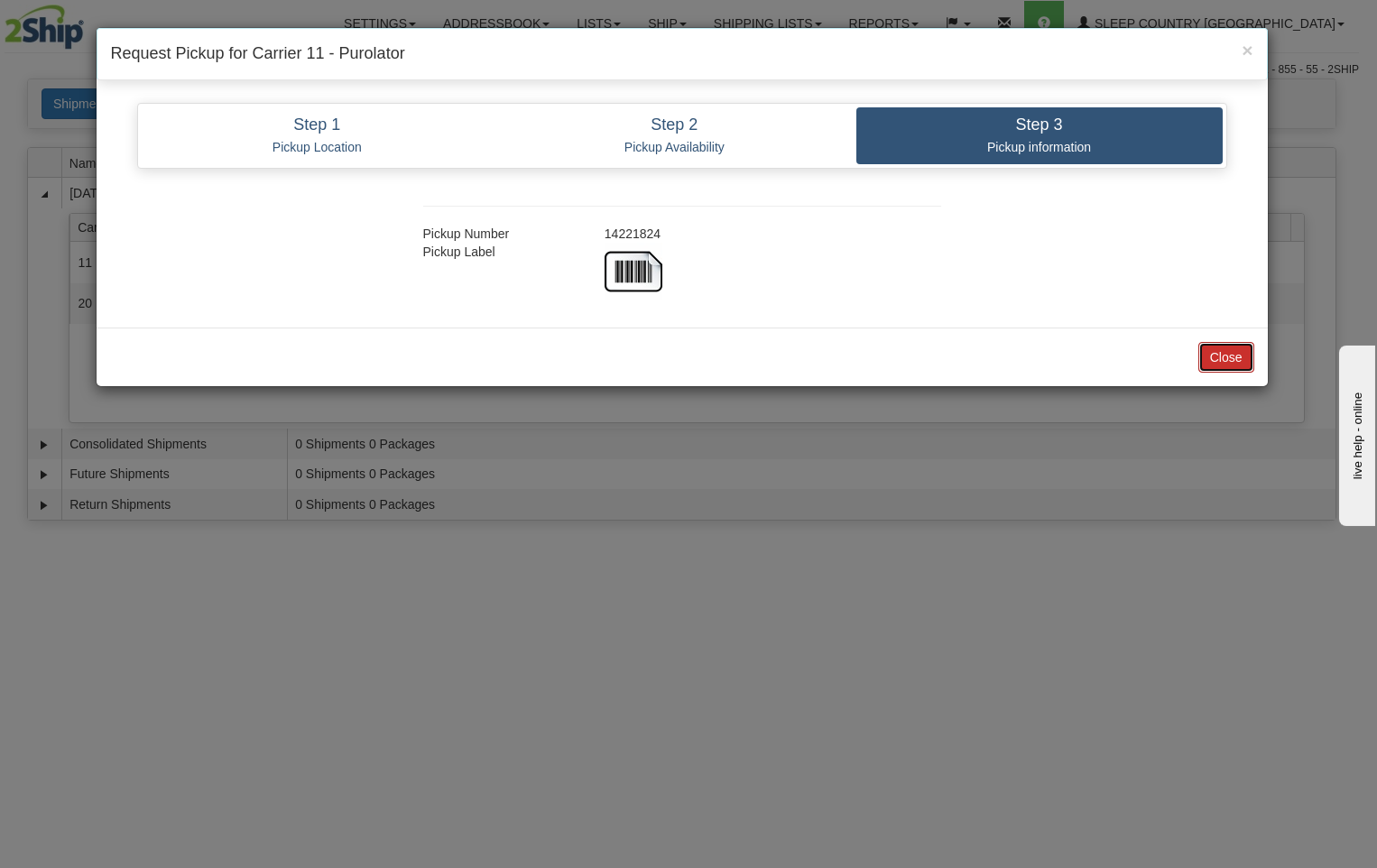
drag, startPoint x: 1228, startPoint y: 356, endPoint x: 1209, endPoint y: 361, distance: 19.6
click at [1228, 356] on button "Close" at bounding box center [1227, 356] width 56 height 31
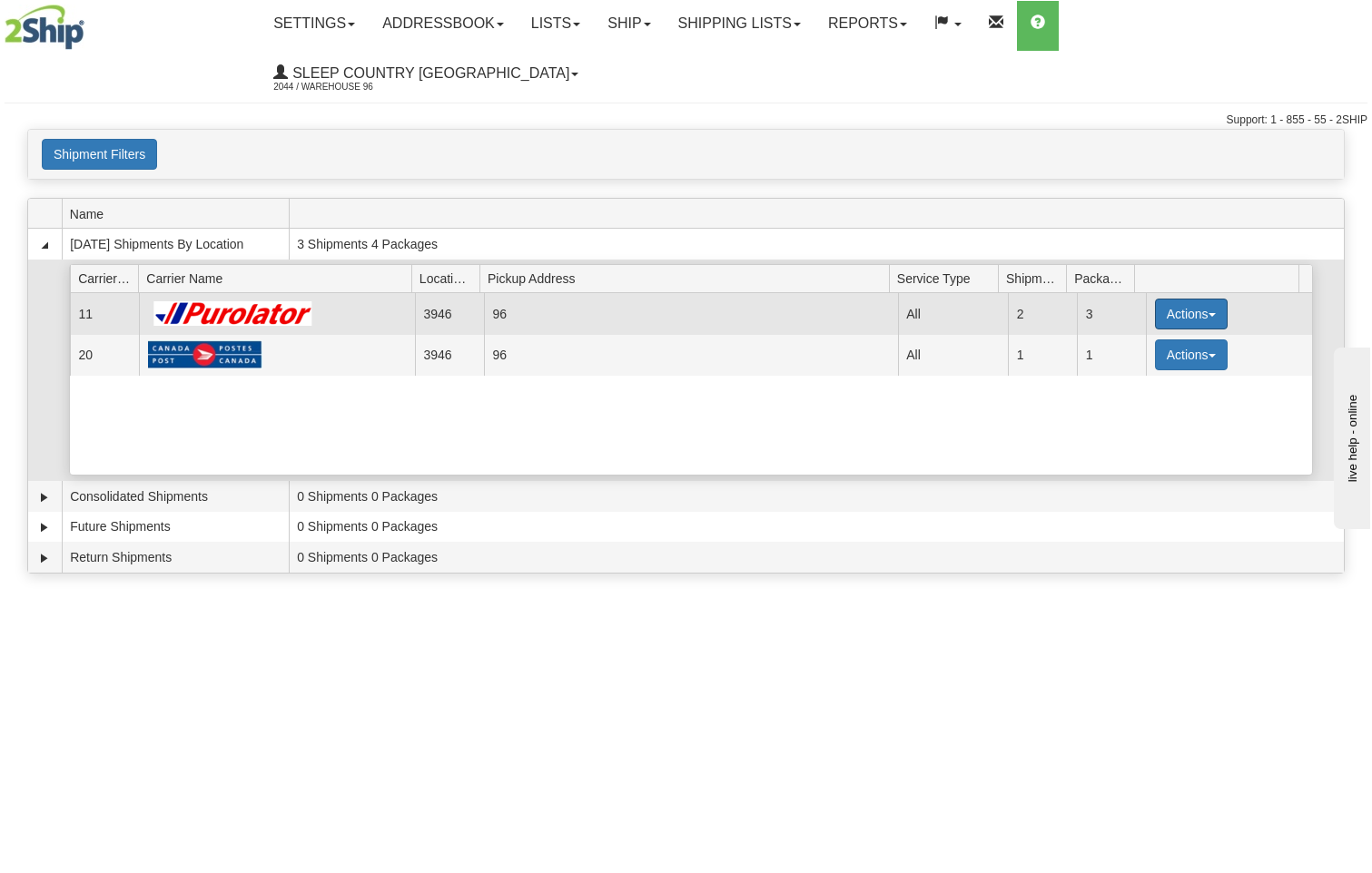
click at [1176, 299] on button "Actions" at bounding box center [1192, 314] width 73 height 31
click at [1139, 365] on span "Close" at bounding box center [1120, 372] width 42 height 13
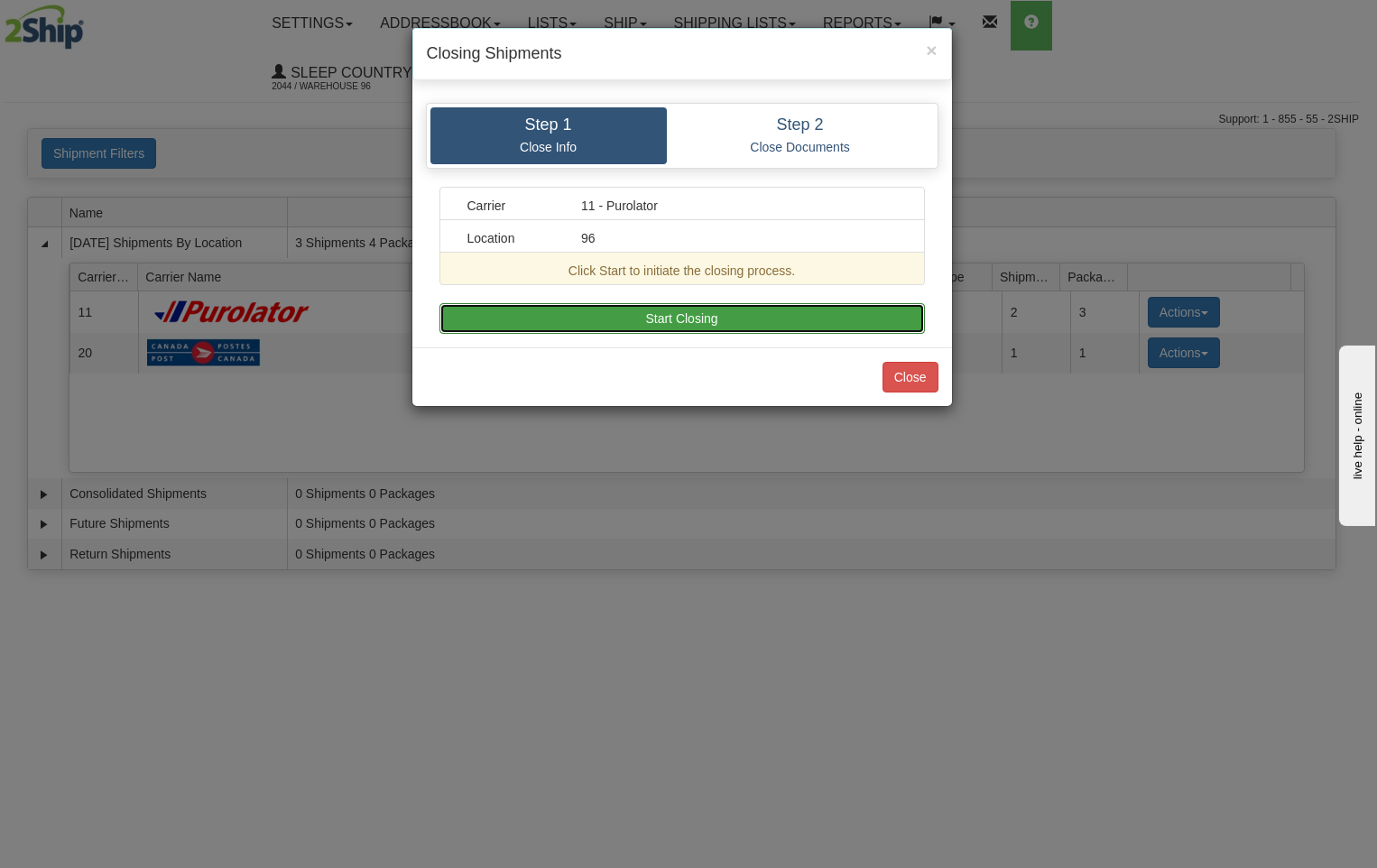
click at [733, 332] on button "Start Closing" at bounding box center [682, 318] width 486 height 31
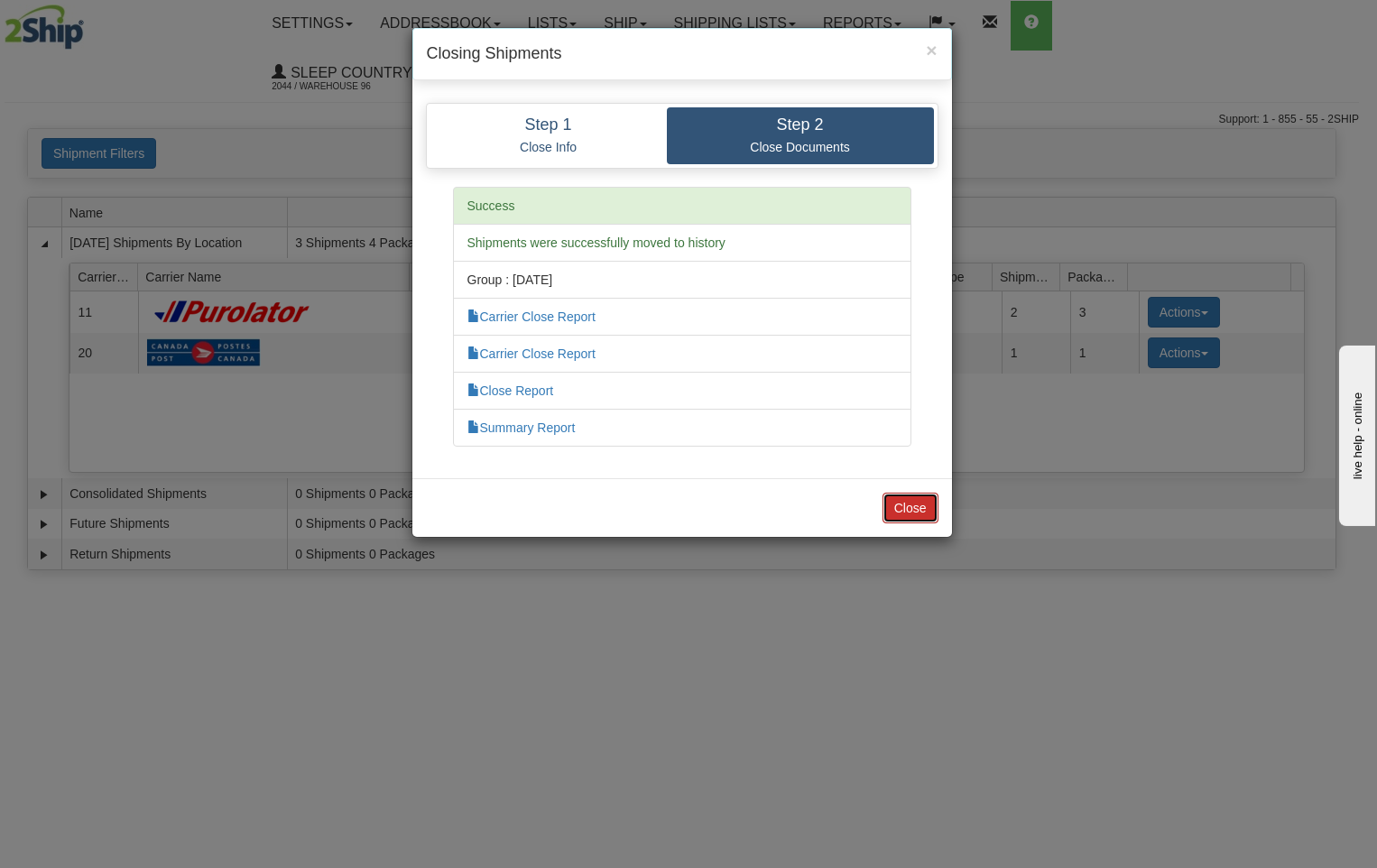
click at [890, 500] on button "Close" at bounding box center [911, 508] width 56 height 31
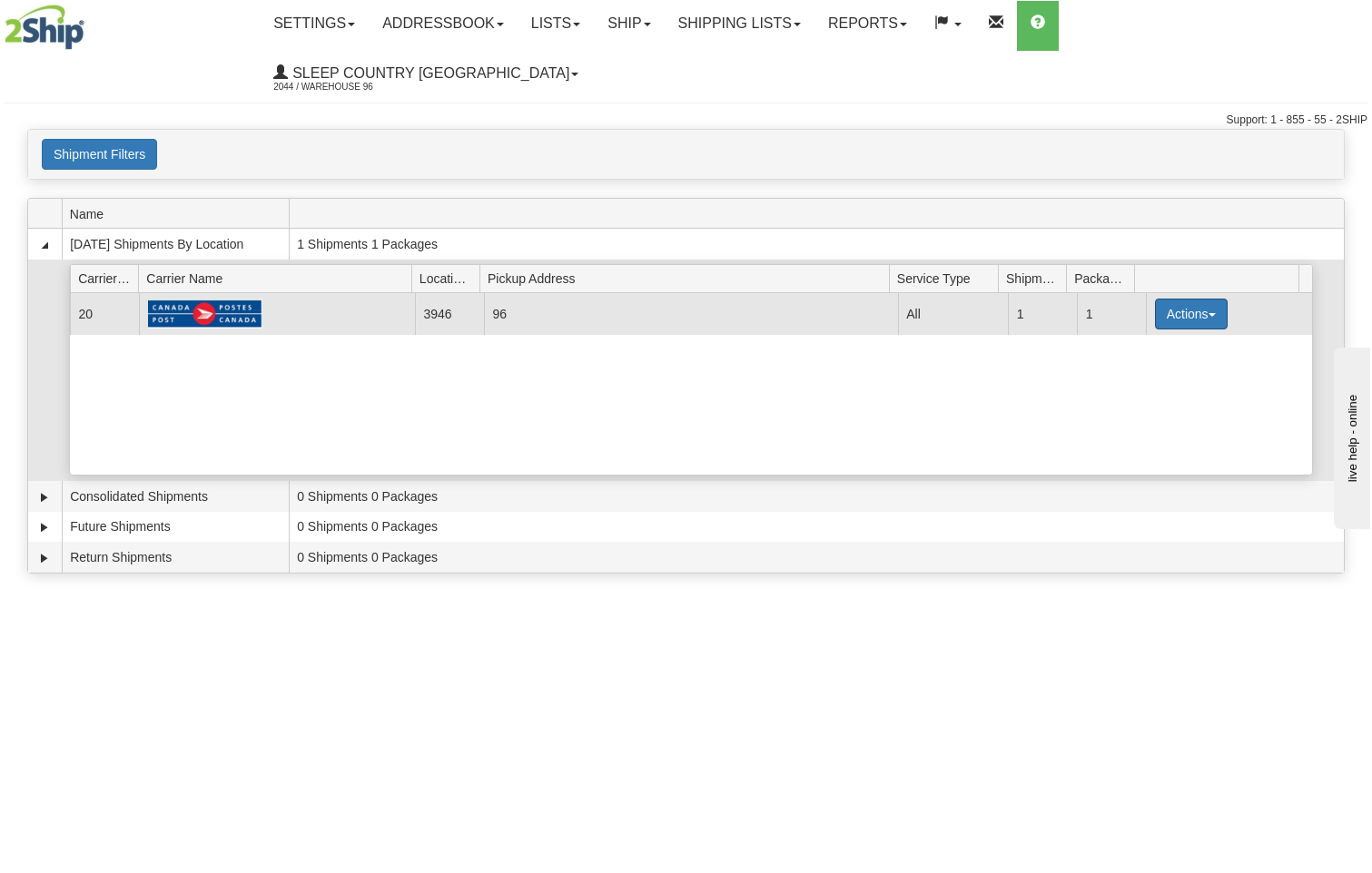
click at [1187, 299] on button "Actions" at bounding box center [1192, 314] width 73 height 31
click at [1139, 365] on span "Close" at bounding box center [1120, 372] width 42 height 13
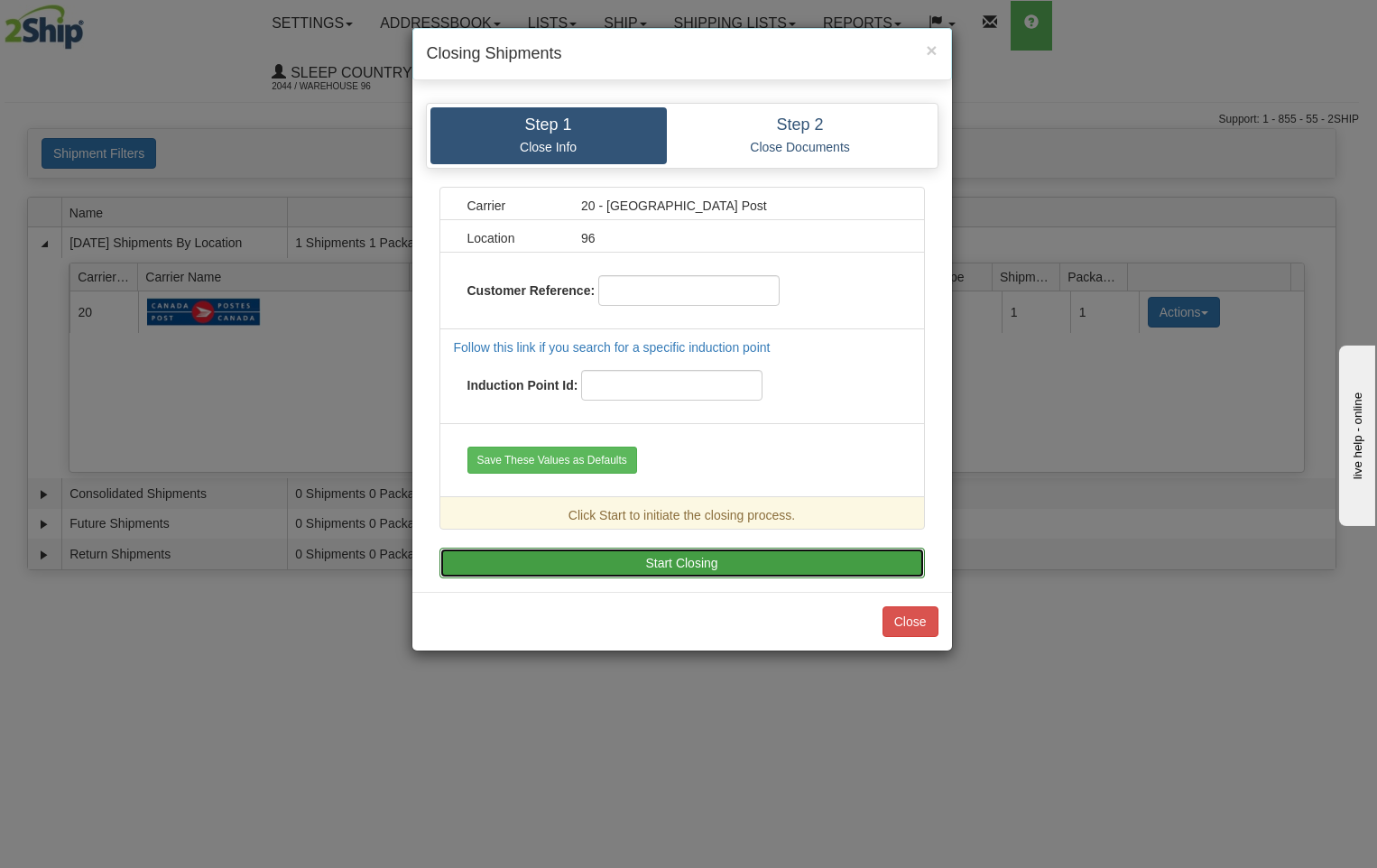
click at [760, 563] on button "Start Closing" at bounding box center [682, 563] width 486 height 31
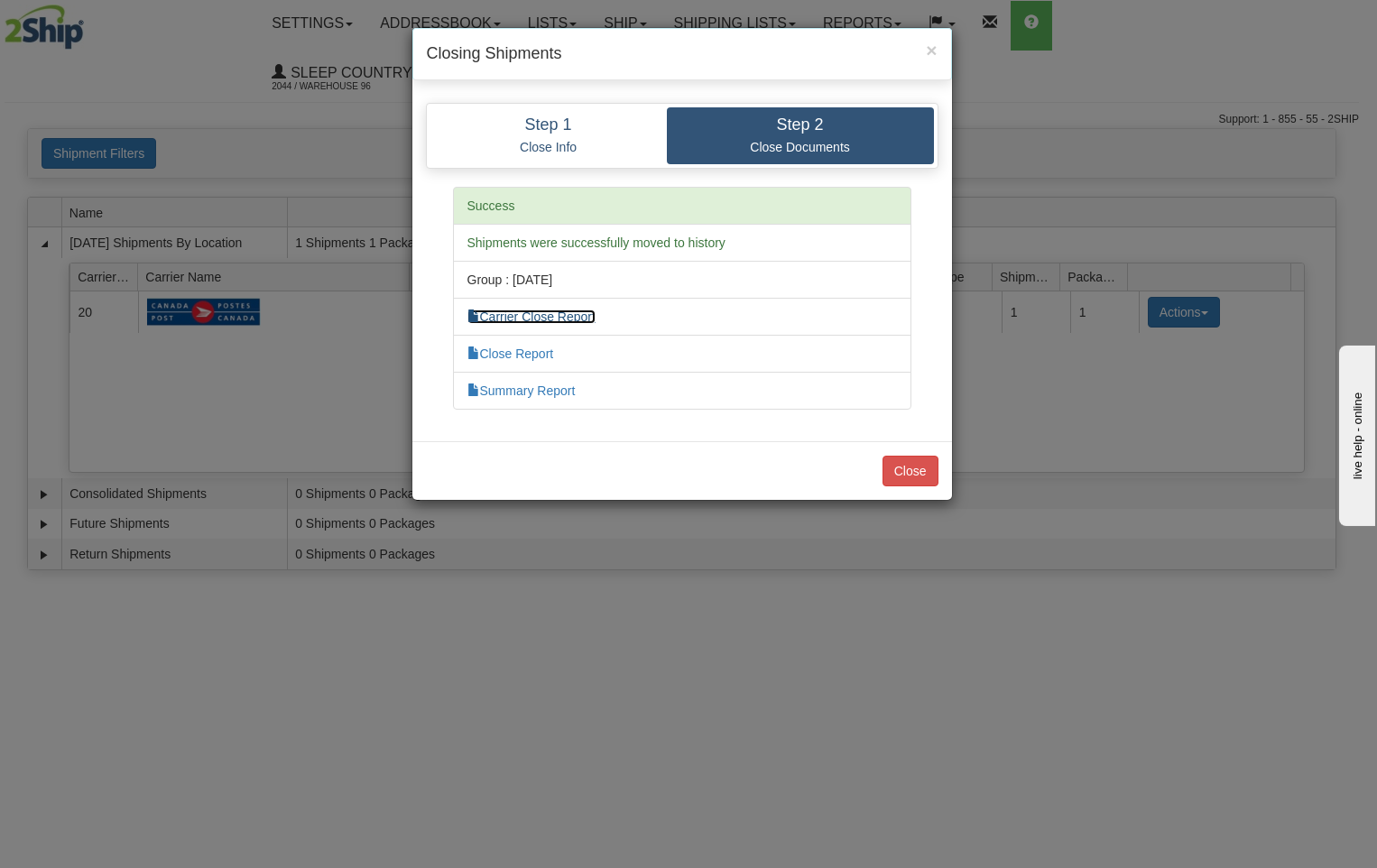
click at [583, 312] on link "Carrier Close Report" at bounding box center [532, 317] width 128 height 15
click at [544, 348] on link "Close Report" at bounding box center [511, 354] width 86 height 15
click at [531, 389] on link "Summary Report" at bounding box center [522, 391] width 109 height 15
click at [928, 465] on button "Close" at bounding box center [911, 471] width 56 height 31
